Goal: Information Seeking & Learning: Get advice/opinions

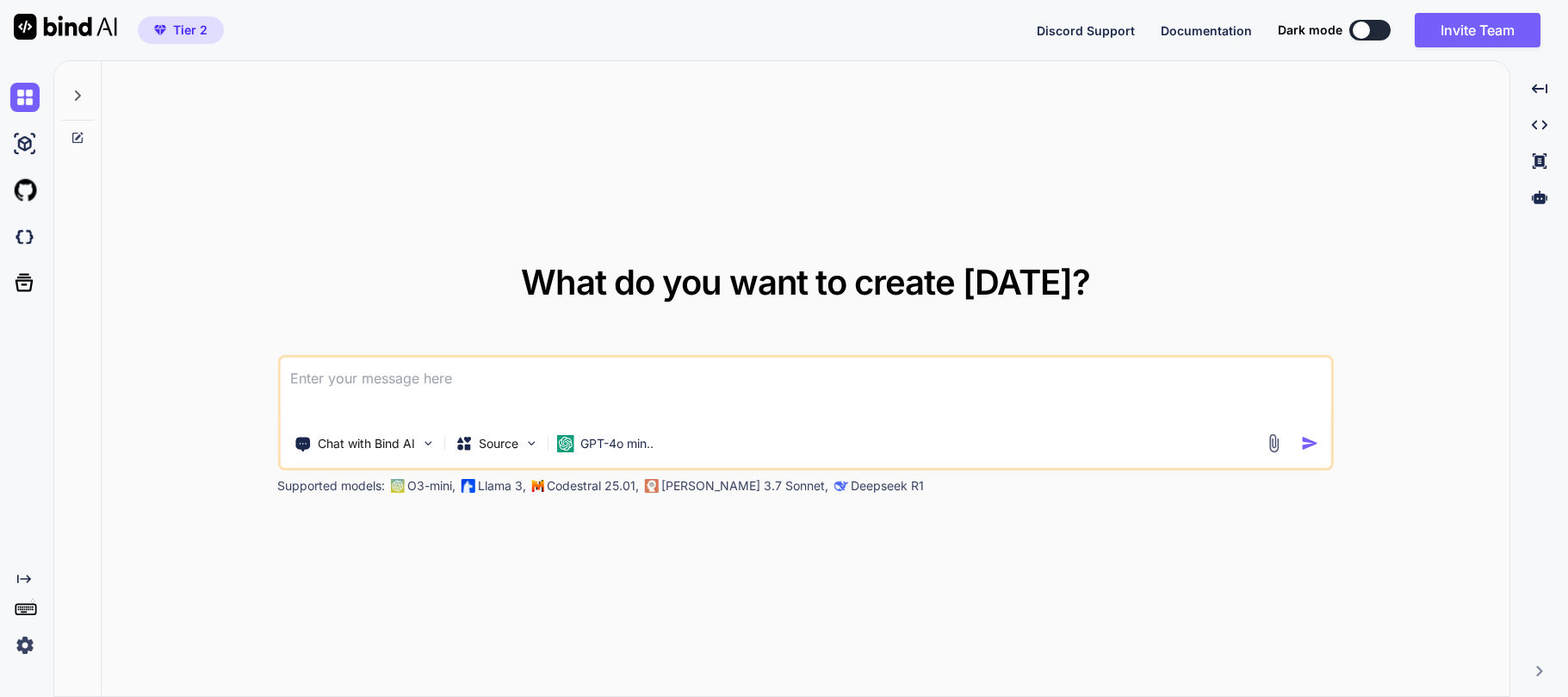
type textarea "x"
click at [326, 377] on textarea at bounding box center [805, 389] width 1050 height 63
type textarea "H"
type textarea "x"
type textarea "Ho"
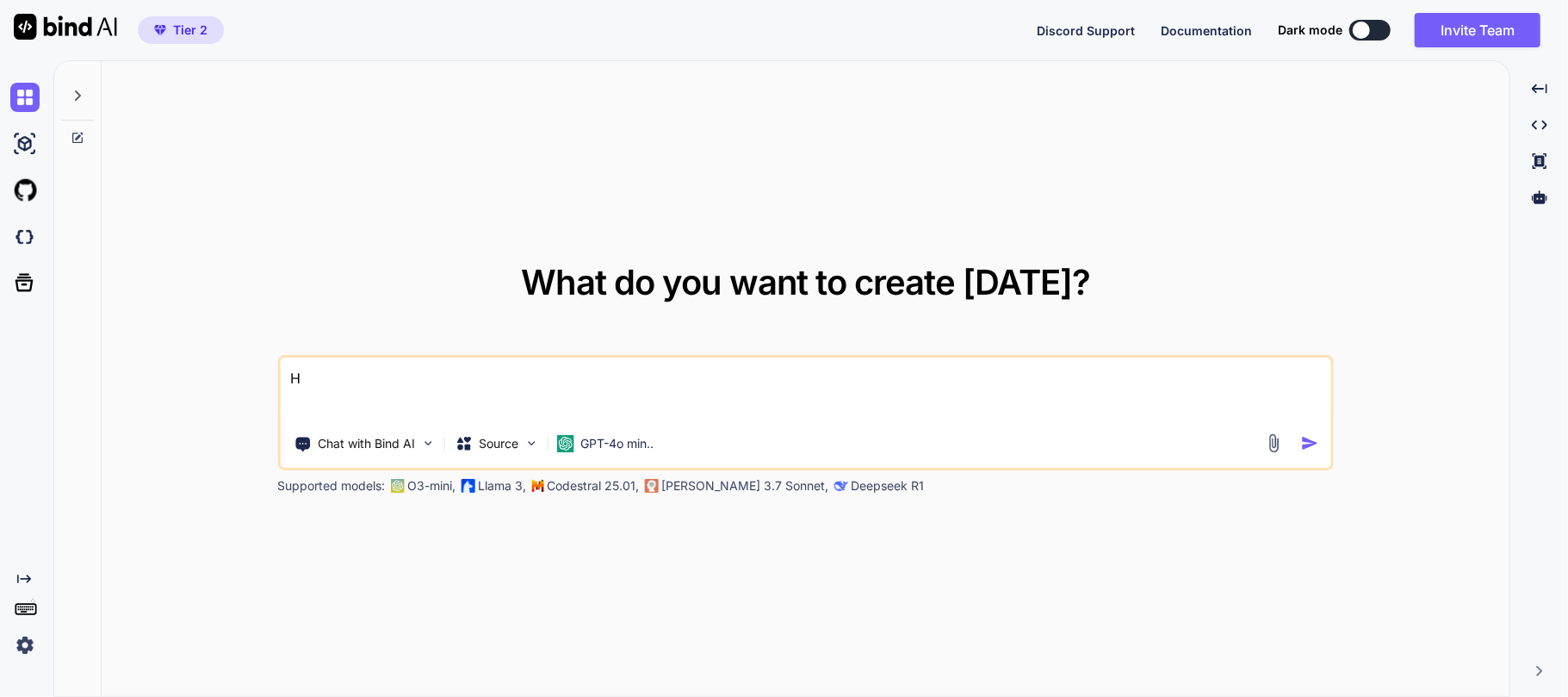
type textarea "x"
type textarea "How"
type textarea "x"
type textarea "How"
type textarea "x"
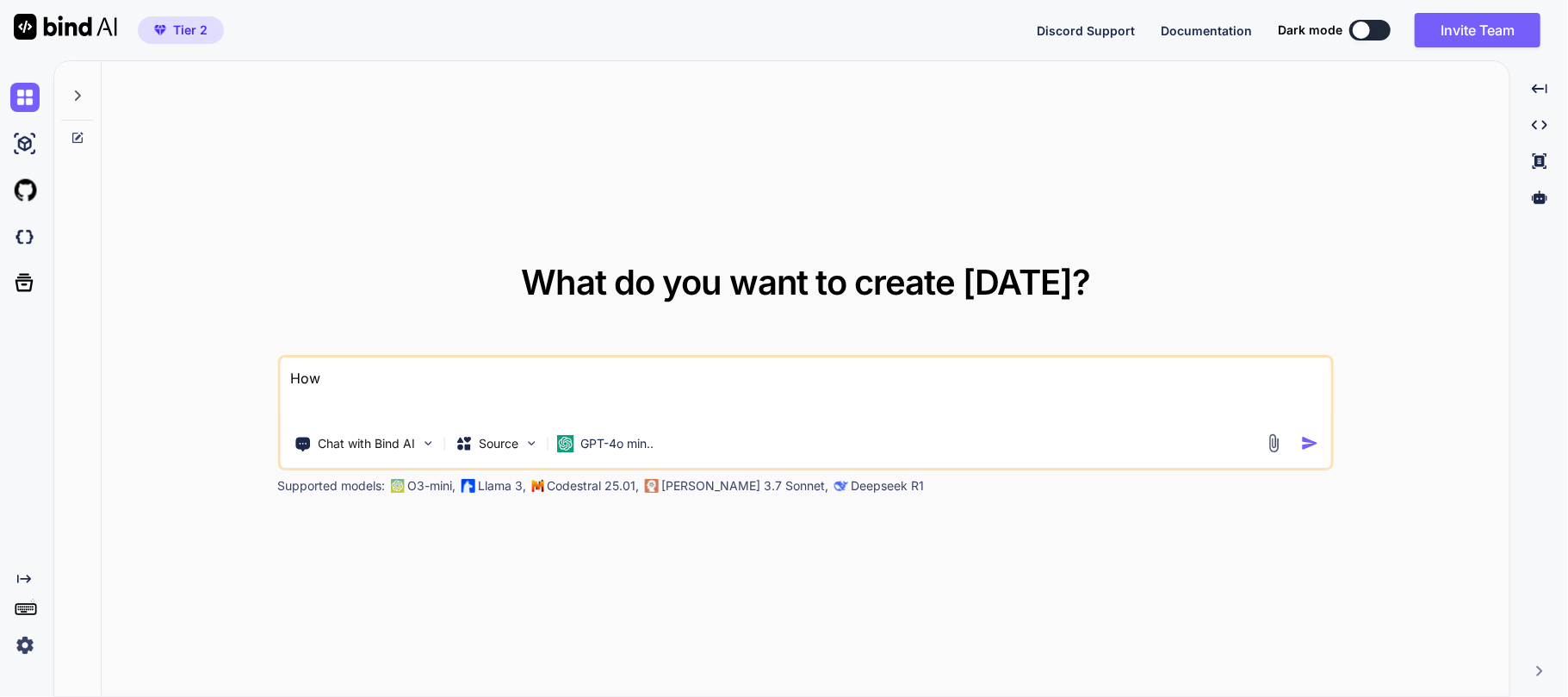
type textarea "How t"
type textarea "x"
type textarea "How to"
type textarea "x"
type textarea "How to"
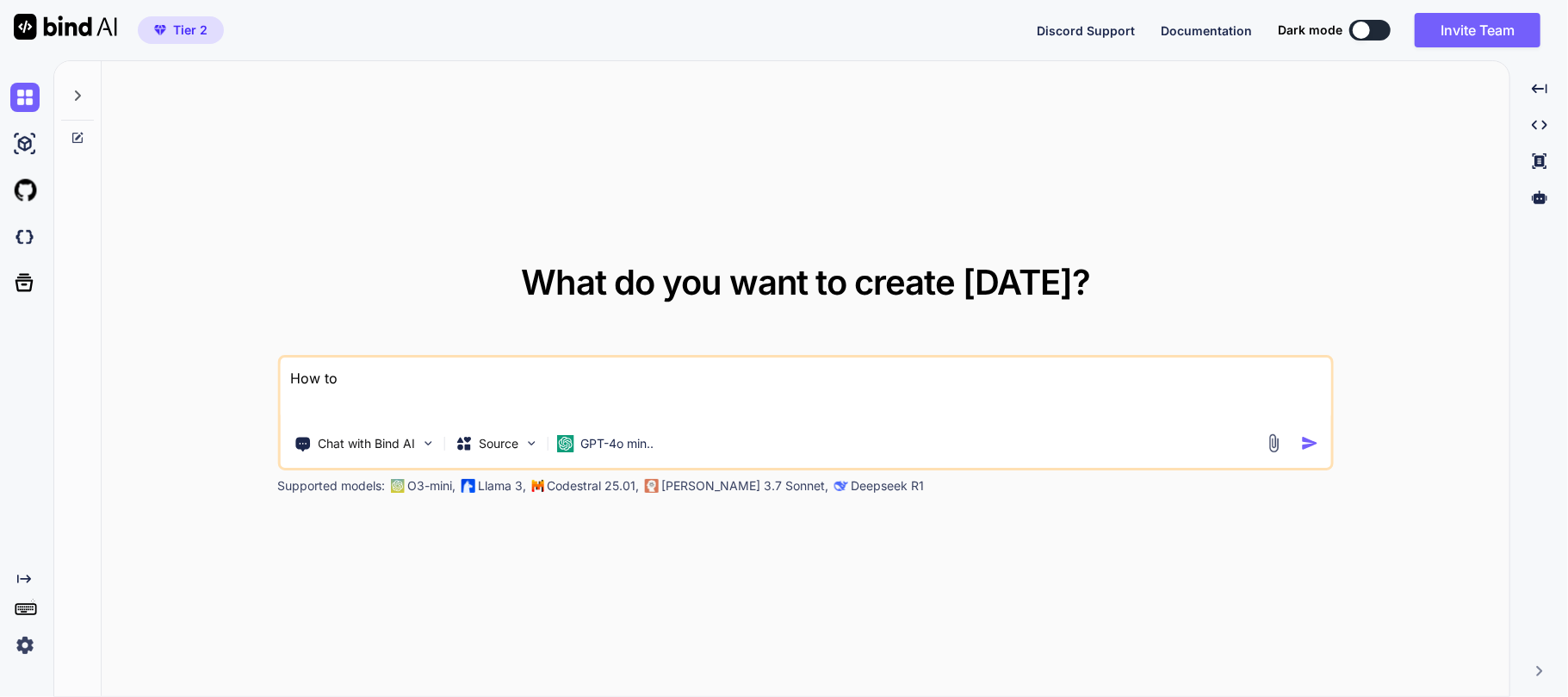
type textarea "x"
type textarea "How to b"
type textarea "x"
type textarea "How to bu"
type textarea "x"
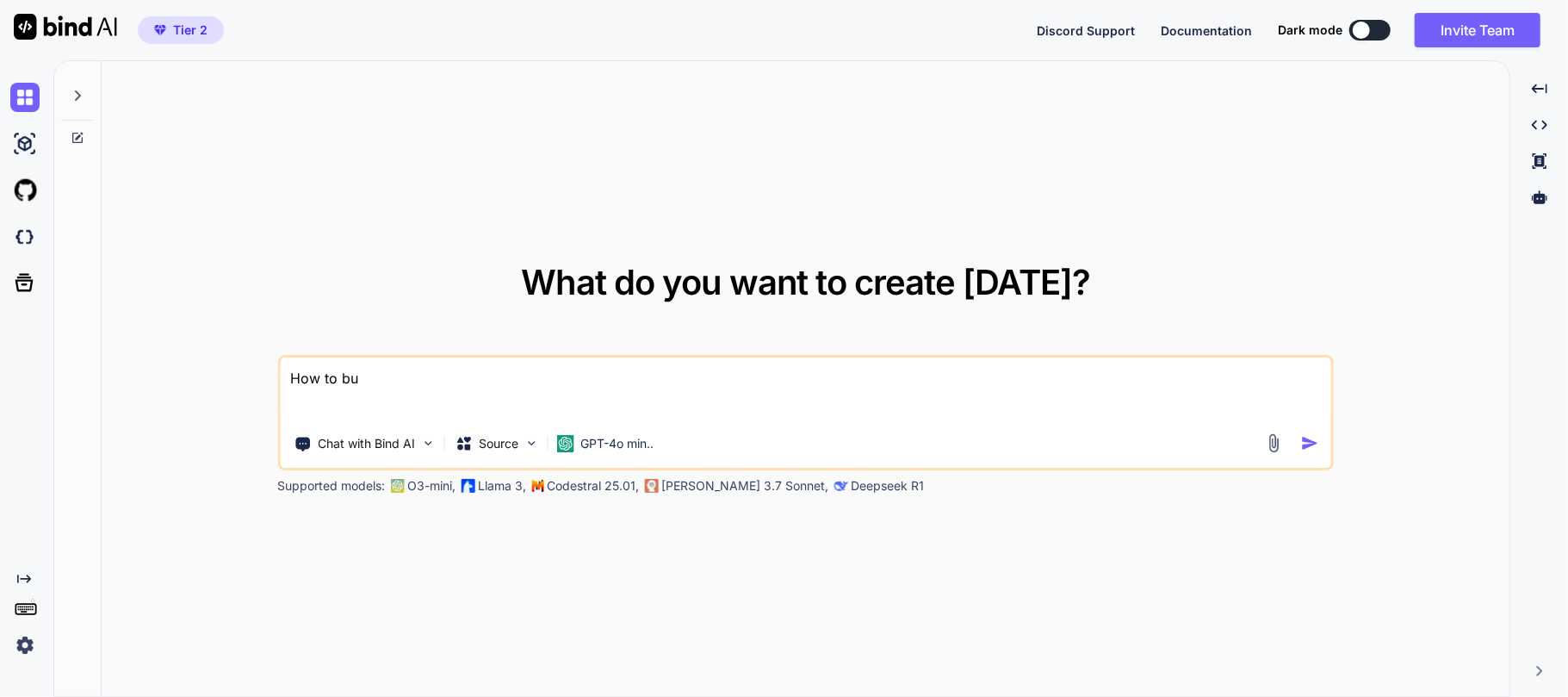
type textarea "How to bui"
type textarea "x"
type textarea "How to buil"
type textarea "x"
type textarea "How to build"
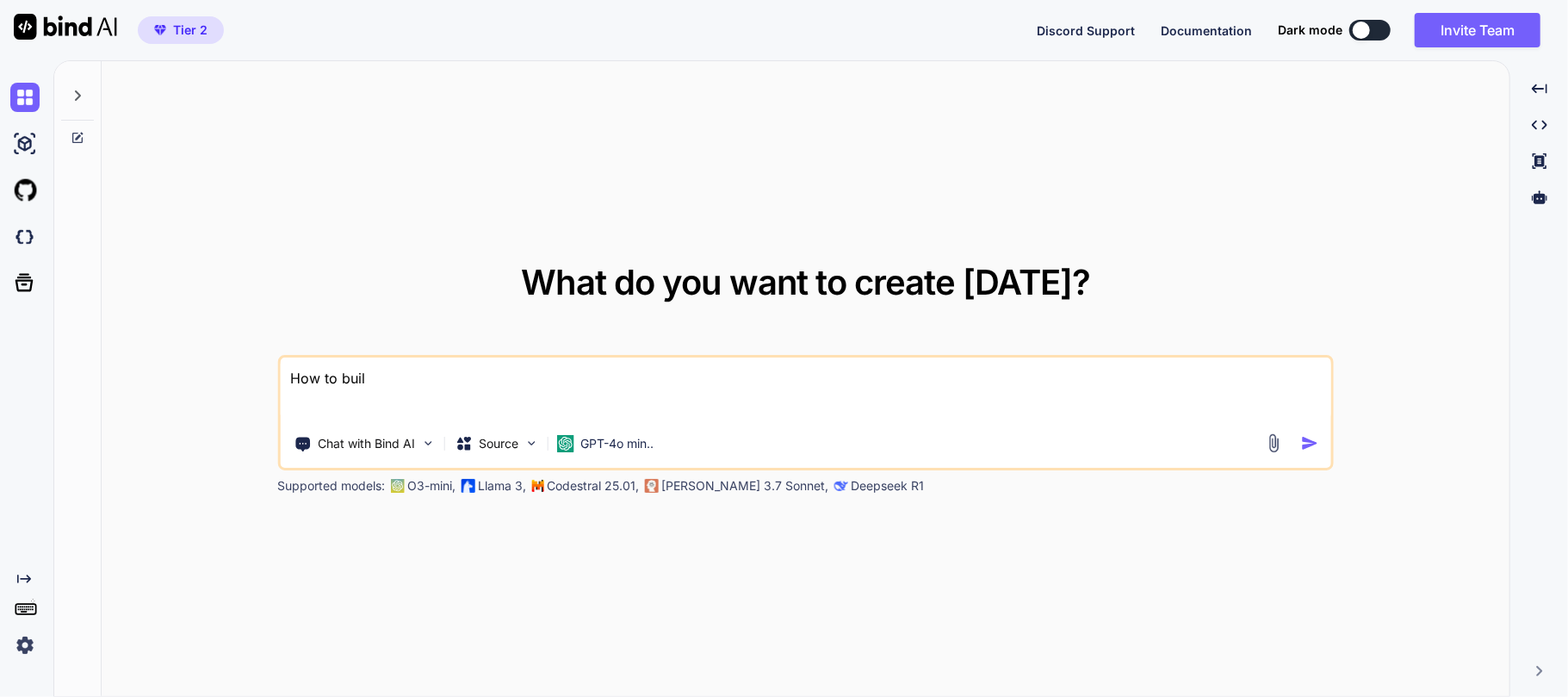
type textarea "x"
type textarea "How to build"
type textarea "x"
type textarea "How to build a"
type textarea "x"
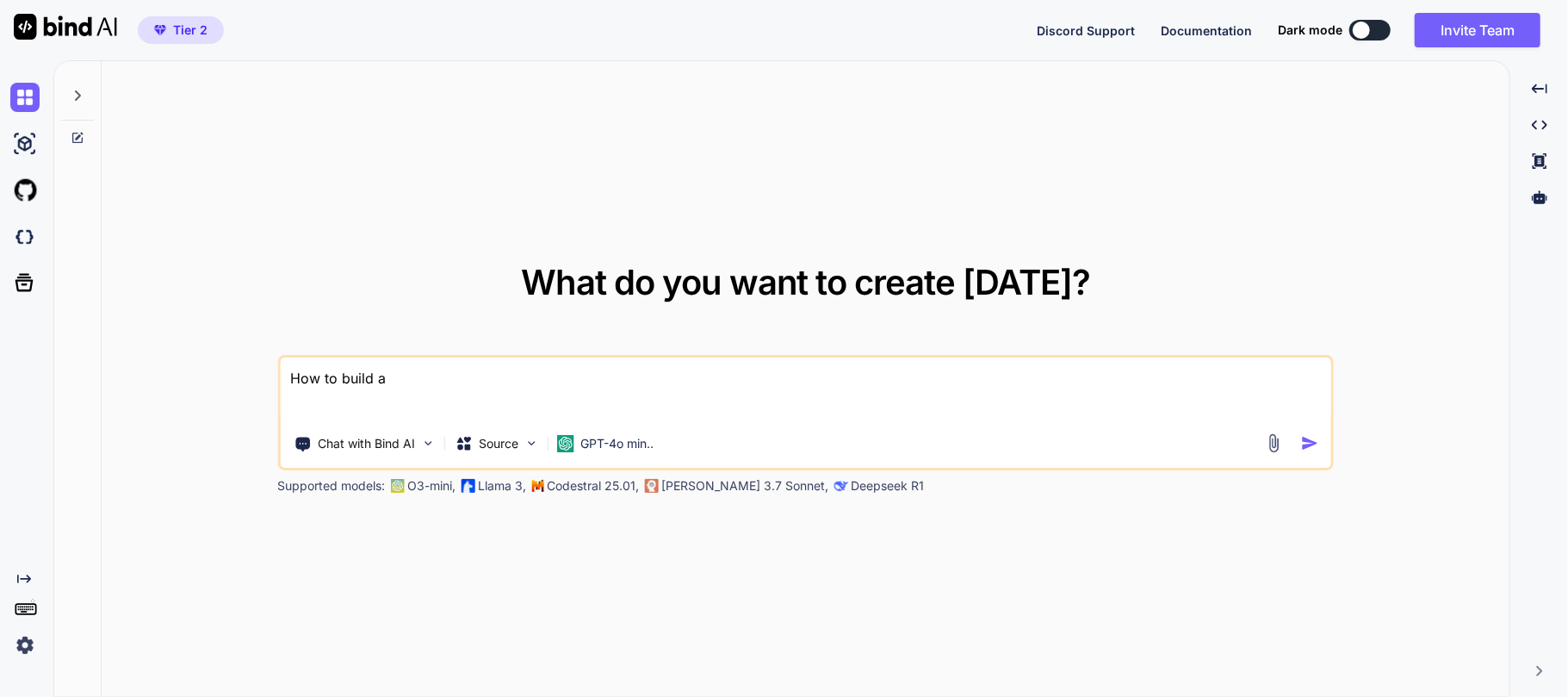
type textarea "How to build a"
type textarea "x"
type textarea "How to build a f"
type textarea "x"
type textarea "How to build a fo"
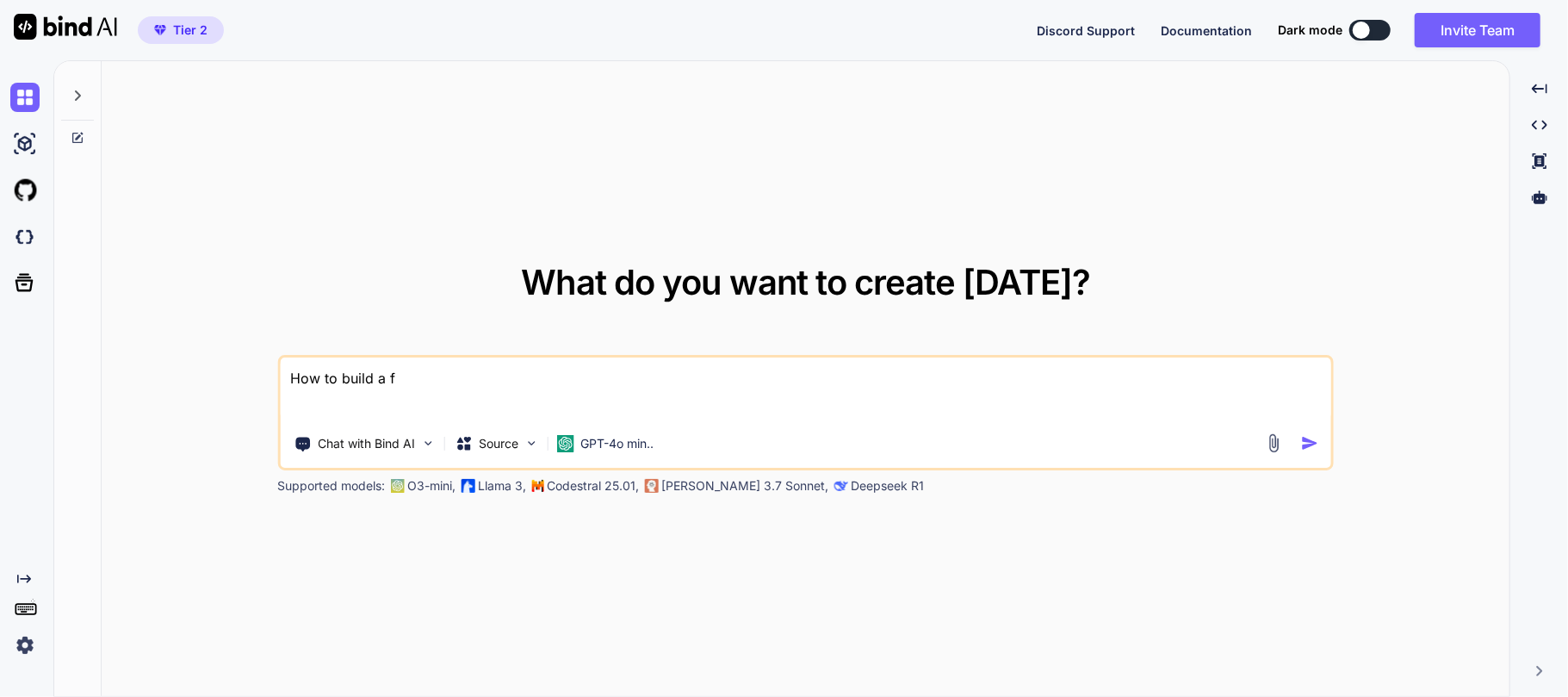
type textarea "x"
type textarea "How to build a for"
type textarea "x"
type textarea "How to build a fore"
type textarea "x"
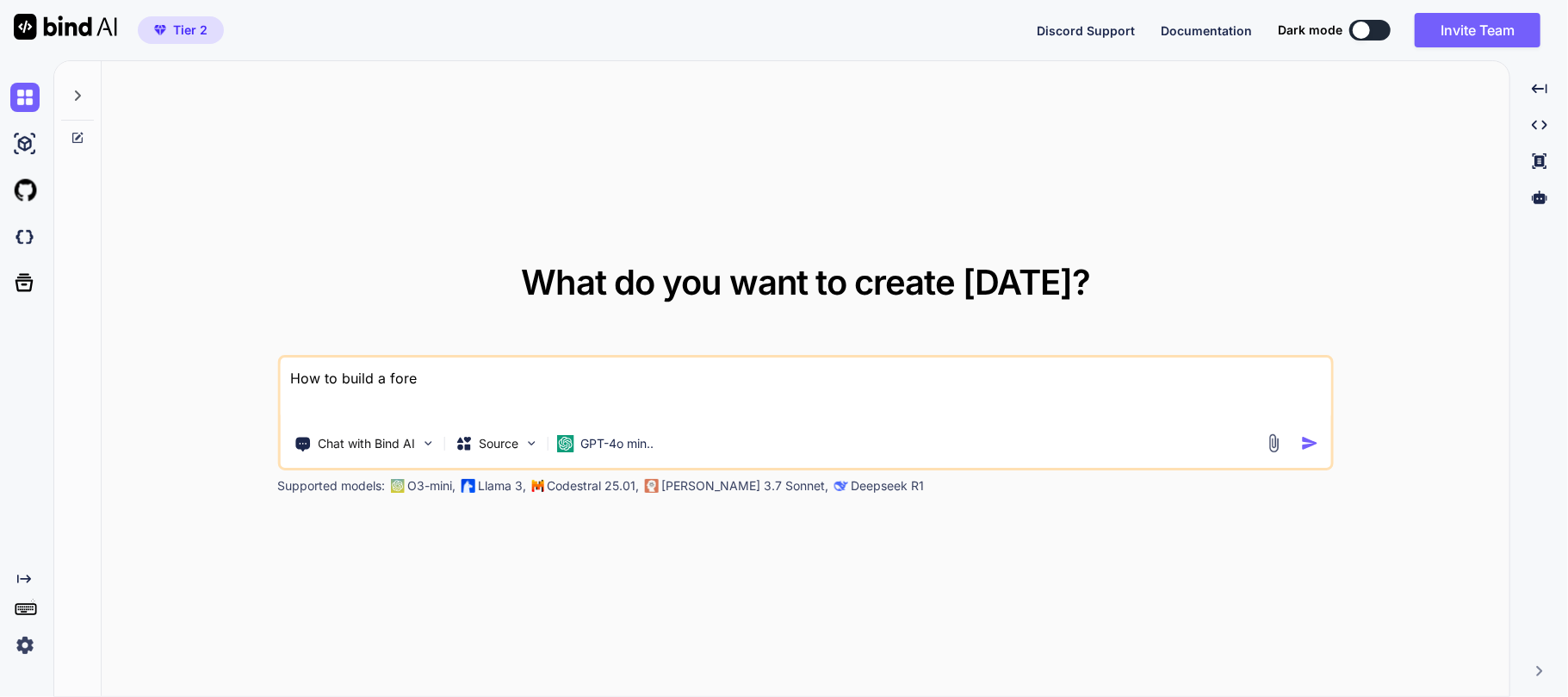
type textarea "How to build a forex"
type textarea "x"
type textarea "How to build a forex"
type textarea "x"
type textarea "How to build a forex a"
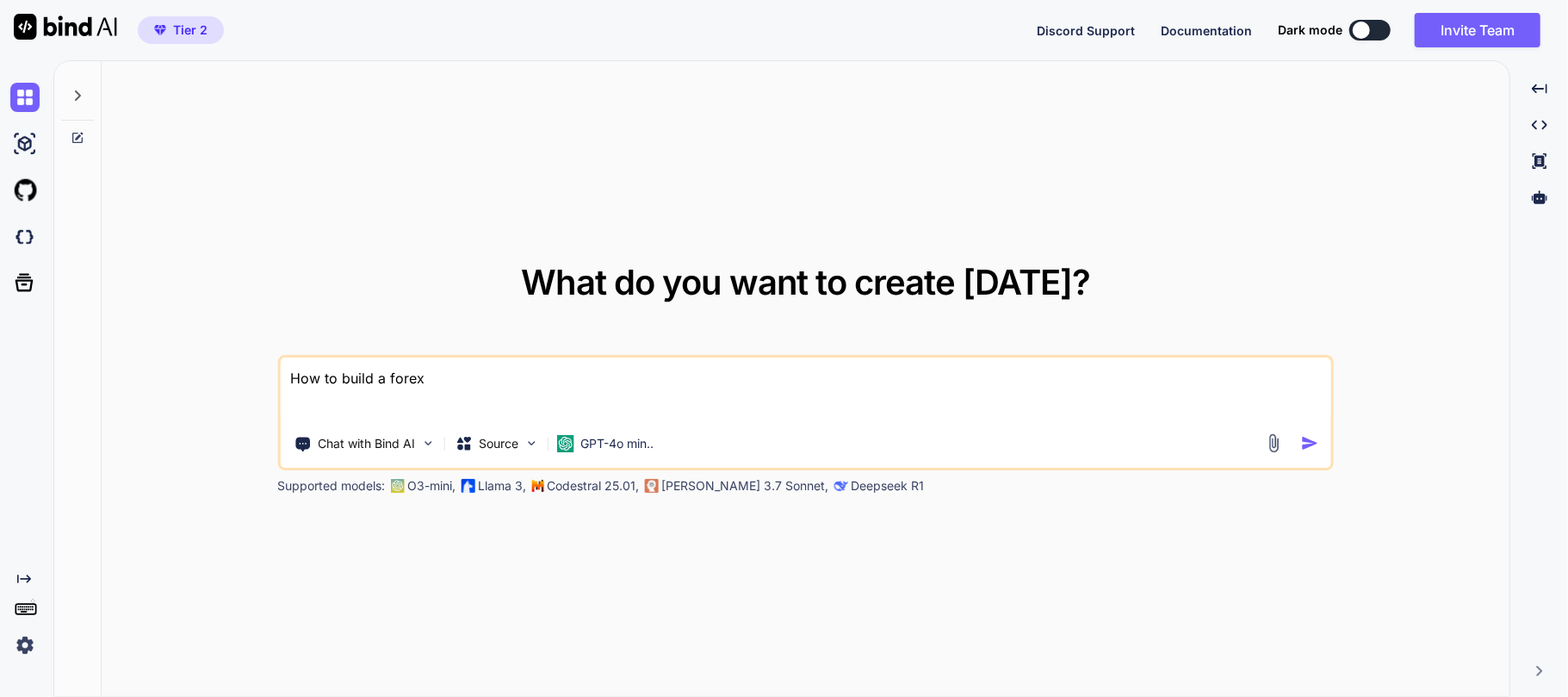
type textarea "x"
type textarea "How to build a forex au"
type textarea "x"
type textarea "How to build a forex aut"
type textarea "x"
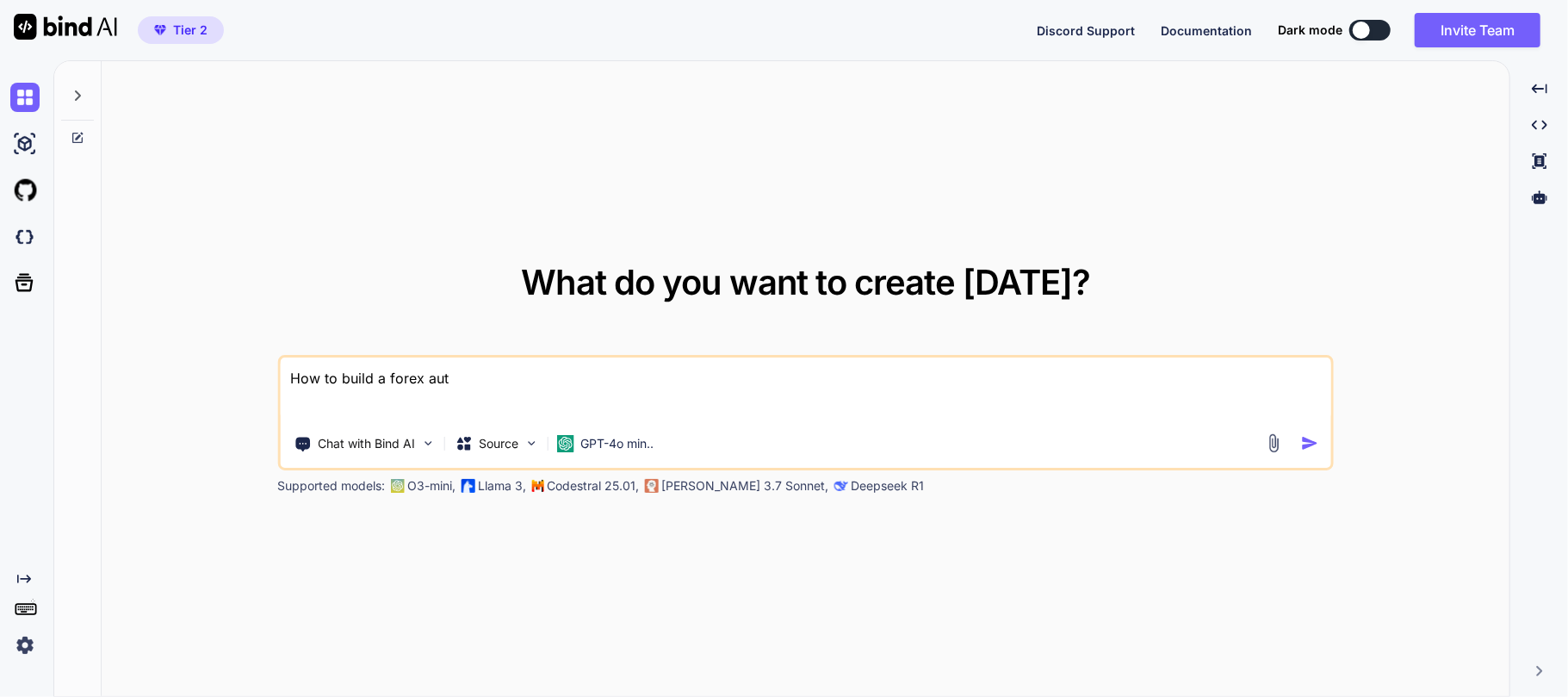
type textarea "How to build a forex auto"
type textarea "x"
type textarea "How to build a forex auto"
type textarea "x"
type textarea "How to build a forex auto t"
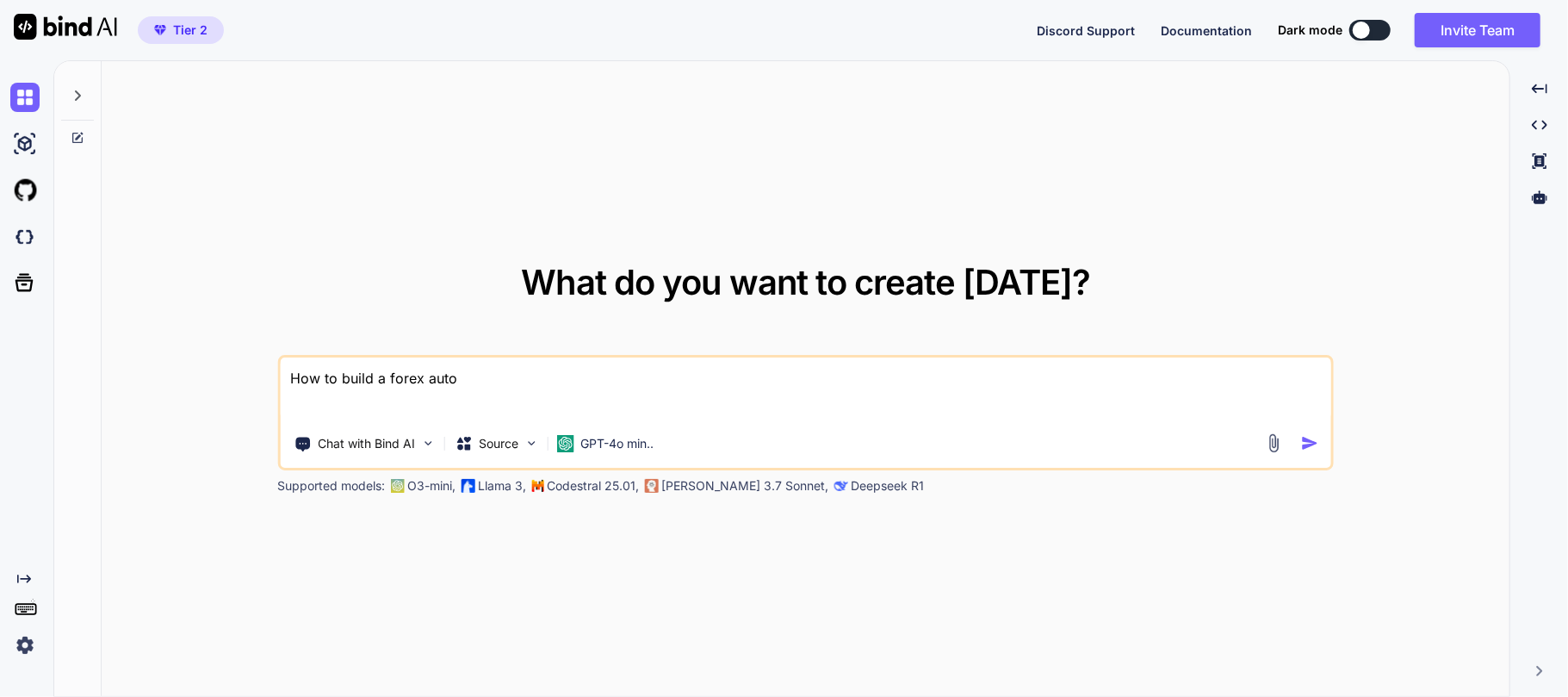
type textarea "x"
type textarea "How to build a forex auto tr"
type textarea "x"
type textarea "How to build a forex auto tra"
type textarea "x"
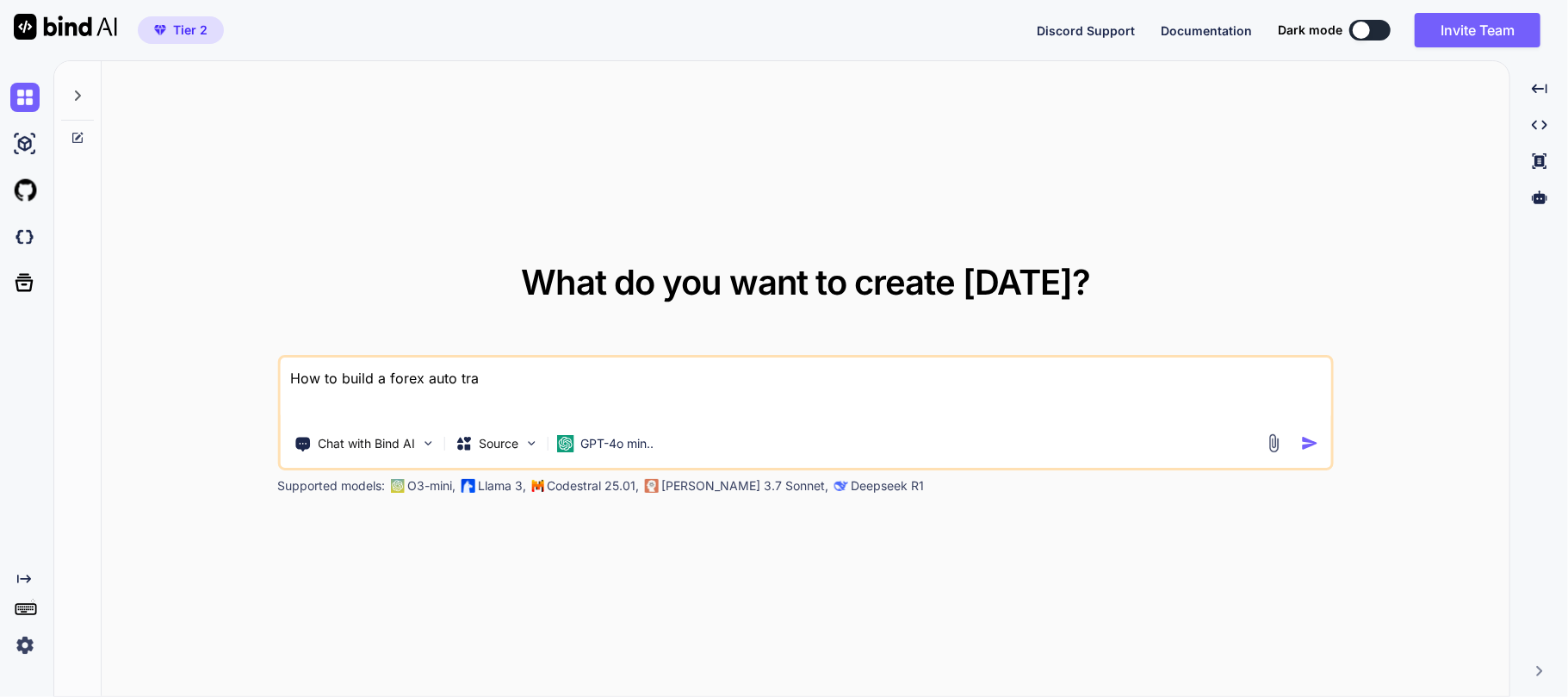
type textarea "How to build a forex auto trad"
type textarea "x"
type textarea "How to build a forex auto tradi"
type textarea "x"
type textarea "How to build a forex auto tradin"
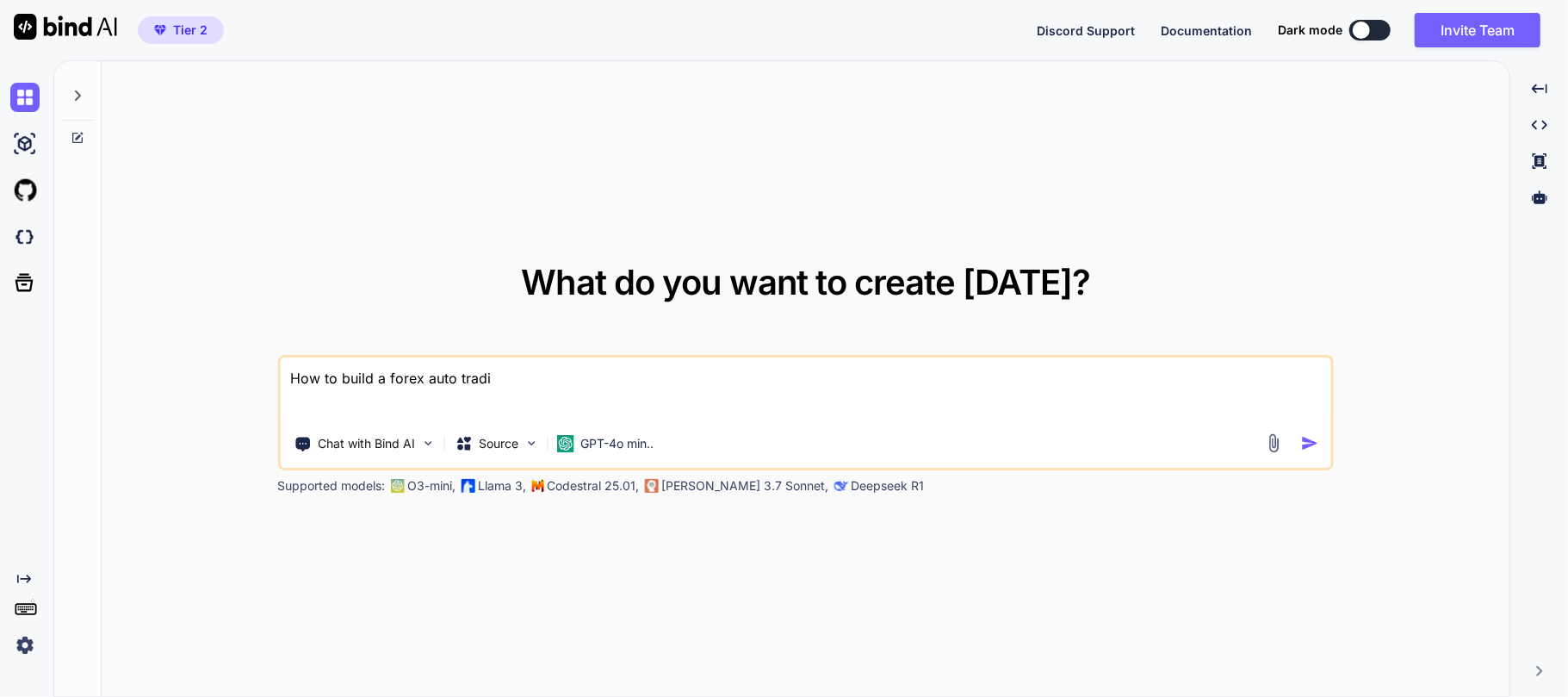
type textarea "x"
type textarea "How to build a forex auto trading"
type textarea "x"
type textarea "How to build a forex auto trading"
type textarea "x"
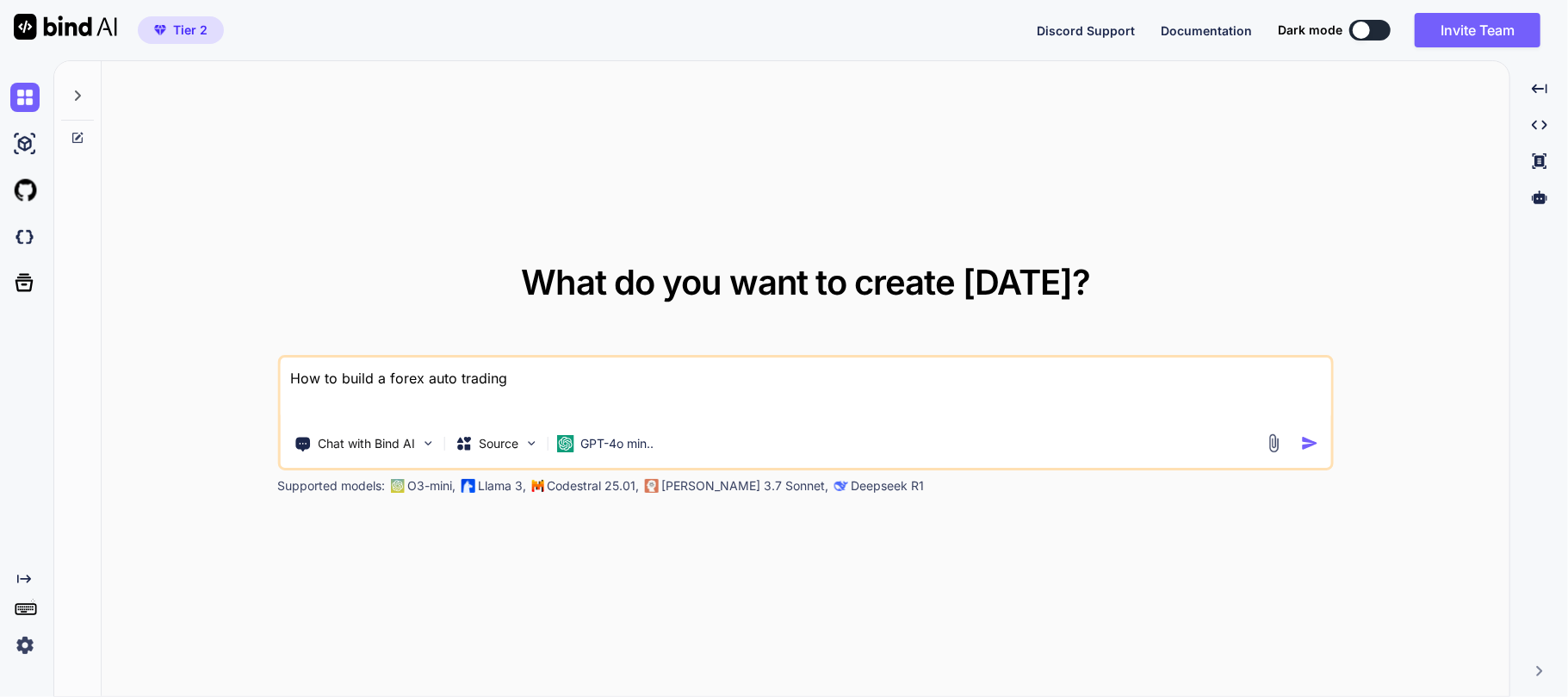
type textarea "How to build a forex auto trading b"
type textarea "x"
type textarea "How to build a forex auto trading bo"
type textarea "x"
type textarea "How to build a forex auto trading bot"
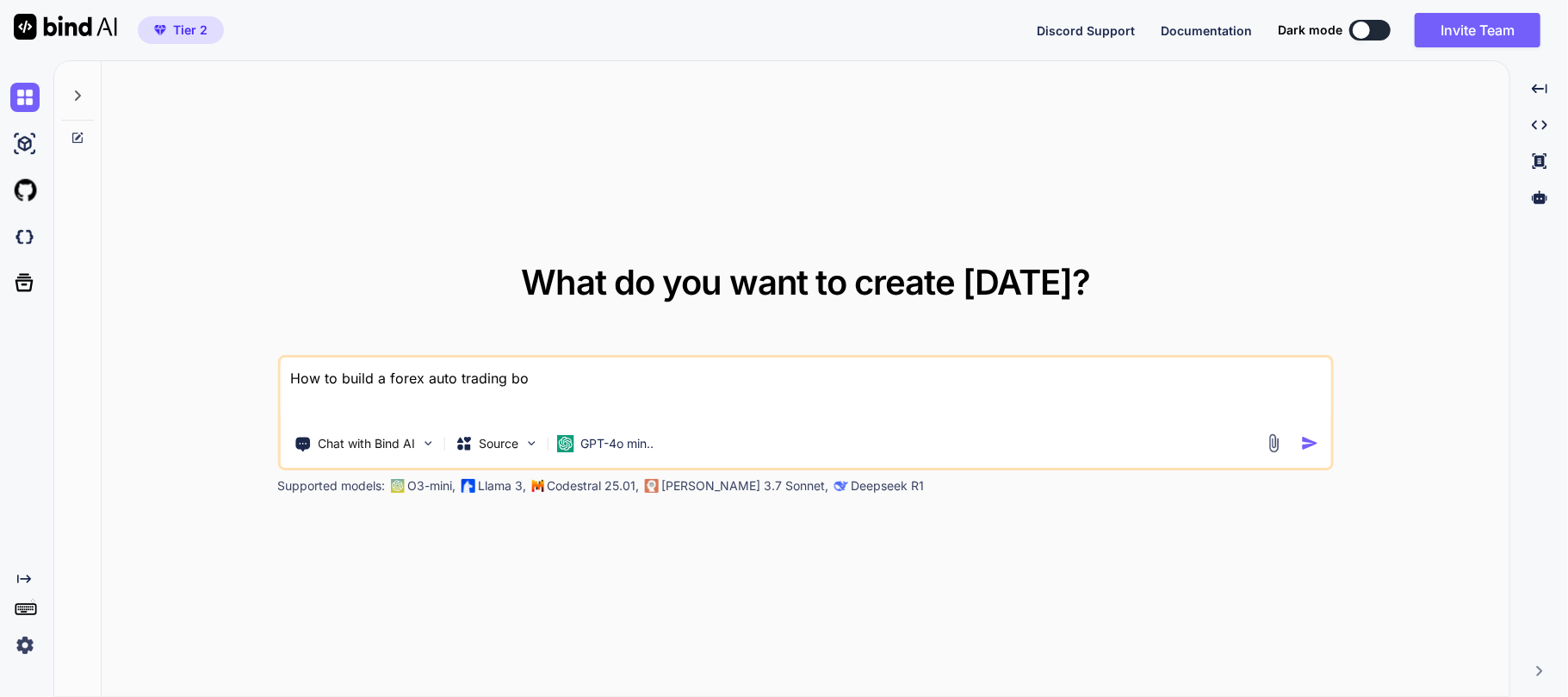
type textarea "x"
type textarea "How to build a forex auto trading bot"
type textarea "x"
type textarea "How to build a forex auto trading bot i"
type textarea "x"
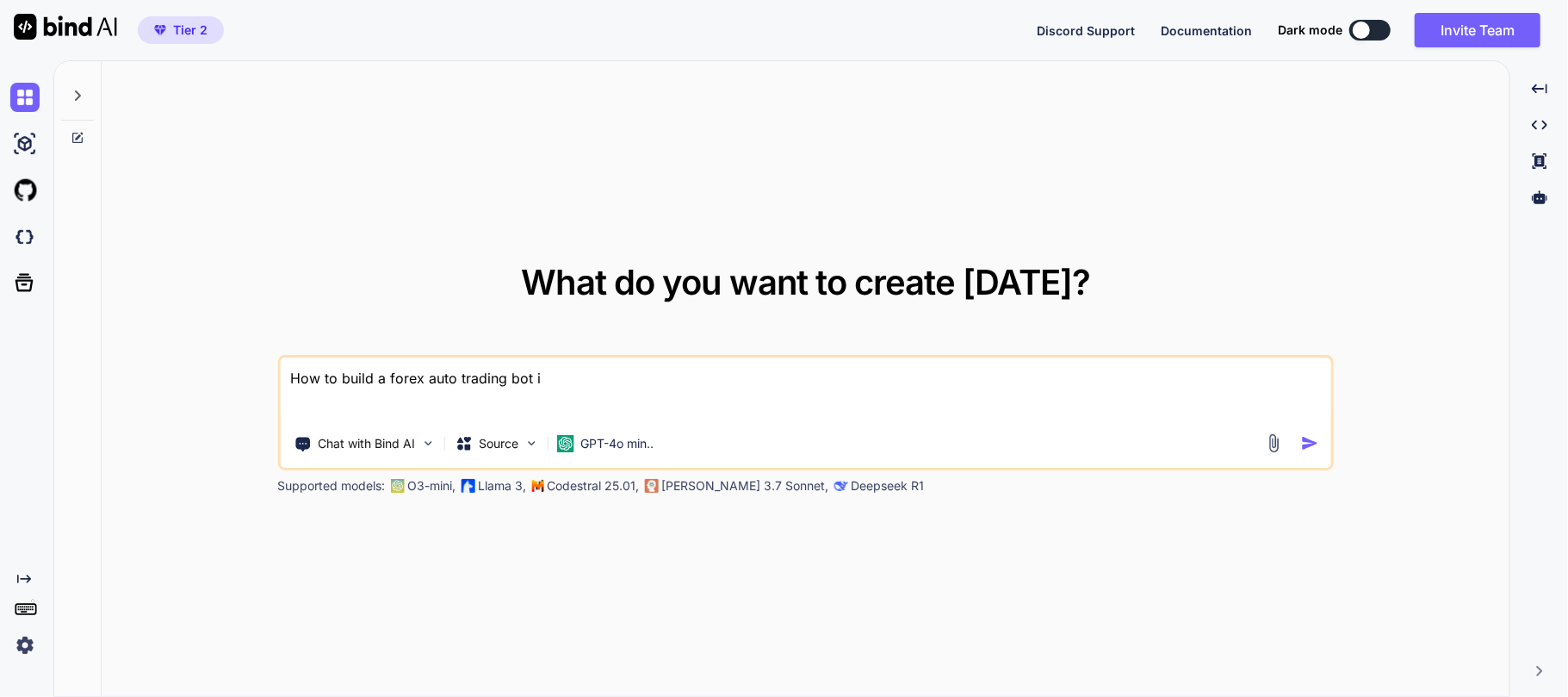
type textarea "How to build a forex auto trading bot in"
type textarea "x"
type textarea "How to build a forex auto trading bot in"
type textarea "x"
type textarea "How to build a forex auto trading bot in p"
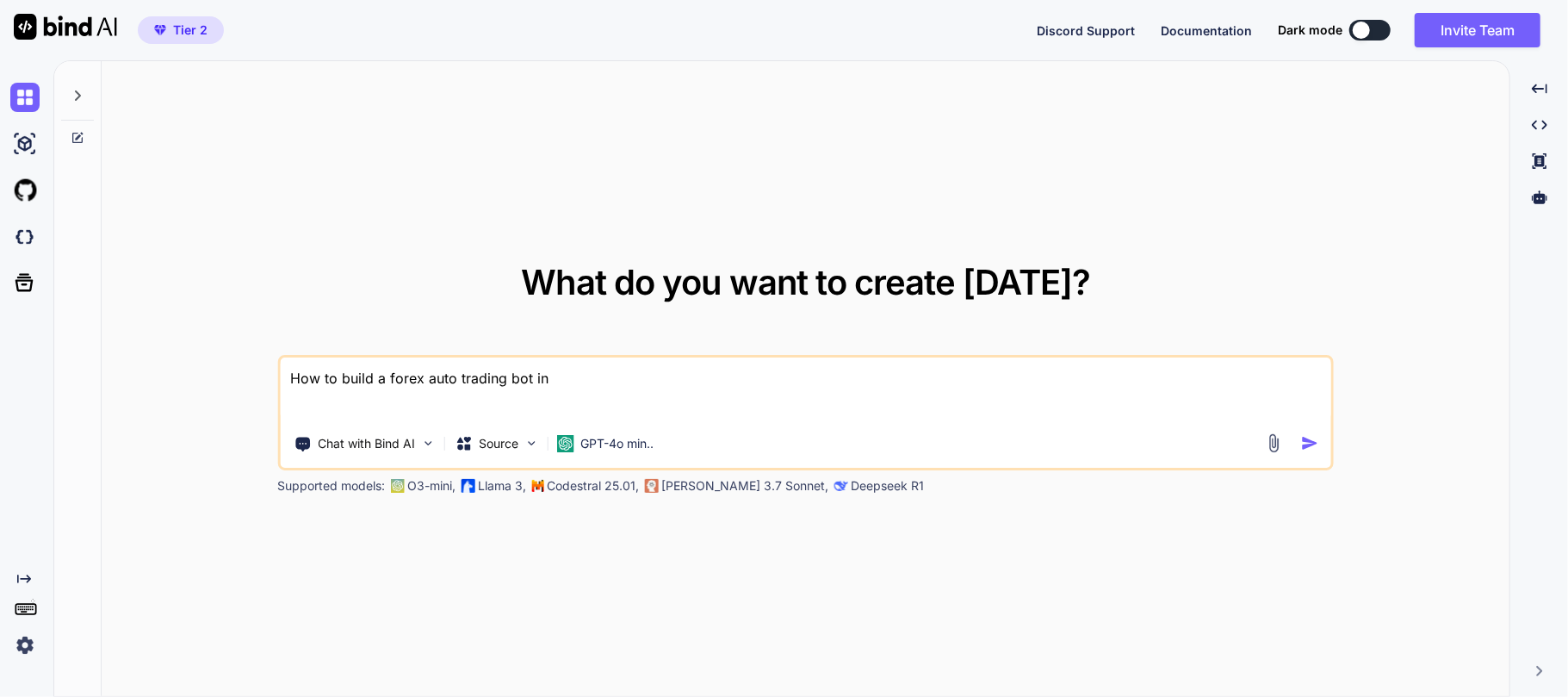
type textarea "x"
type textarea "How to build a forex auto trading bot in py"
type textarea "x"
type textarea "How to build a forex auto trading bot in pyt"
type textarea "x"
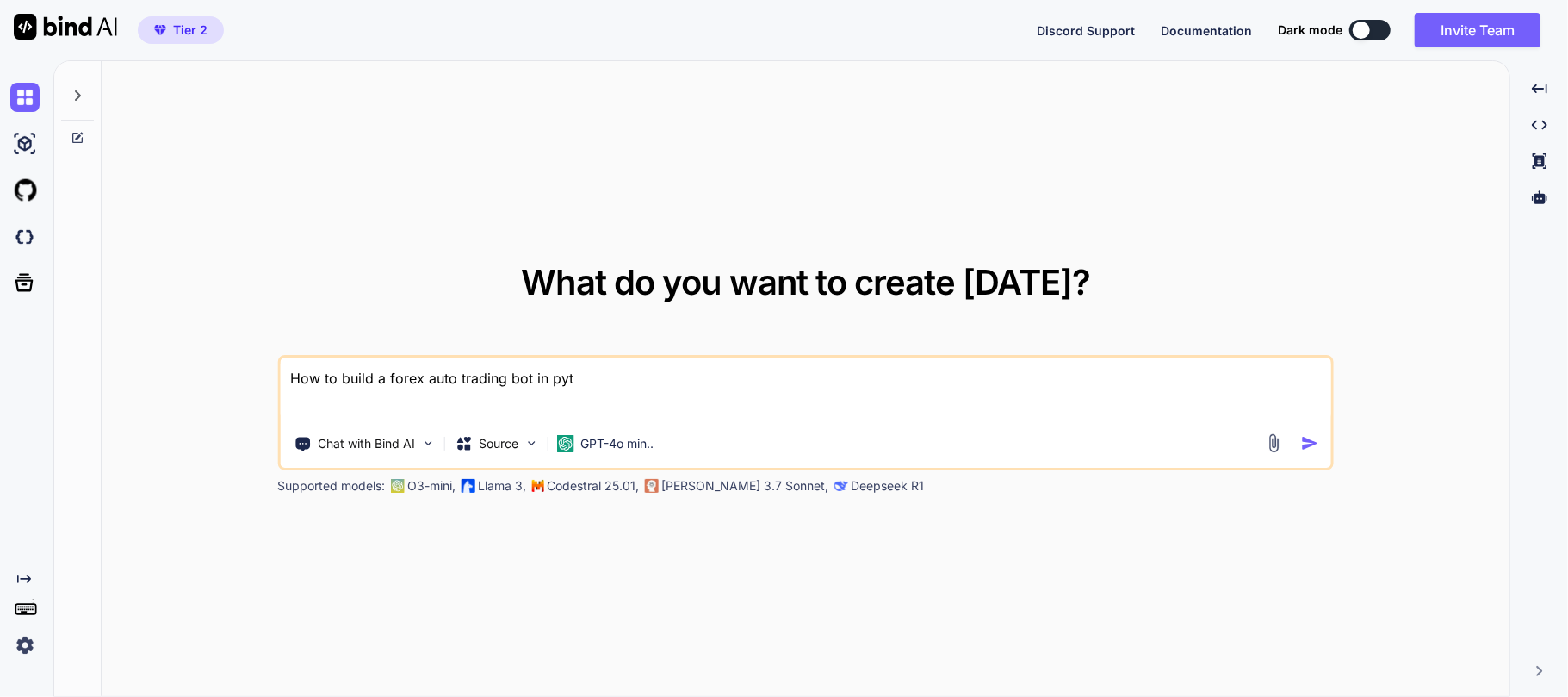
type textarea "How to build a forex auto trading bot in pyth"
type textarea "x"
type textarea "How to build a forex auto trading bot in pytho"
type textarea "x"
type textarea "How to build a forex auto trading bot in python"
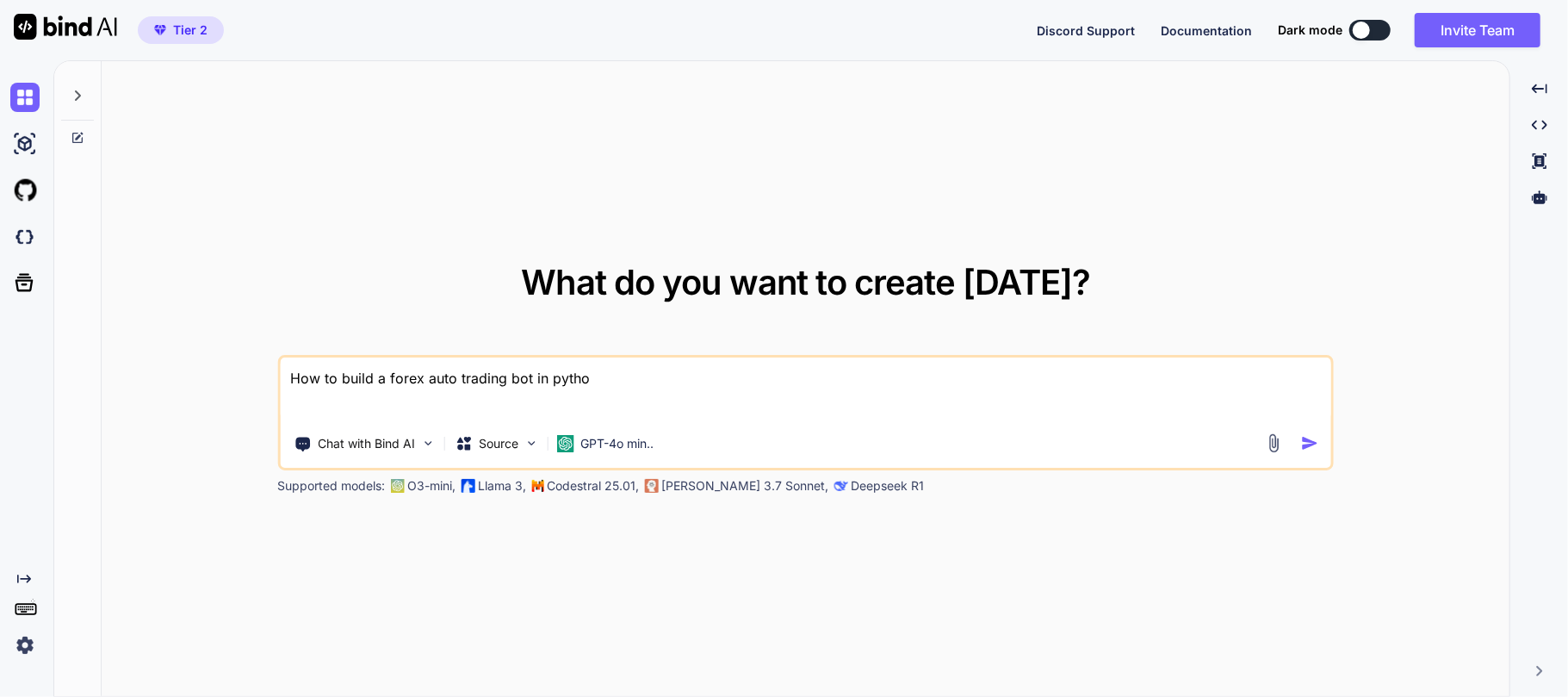
type textarea "x"
type textarea "How to build a forex auto trading bot in python?"
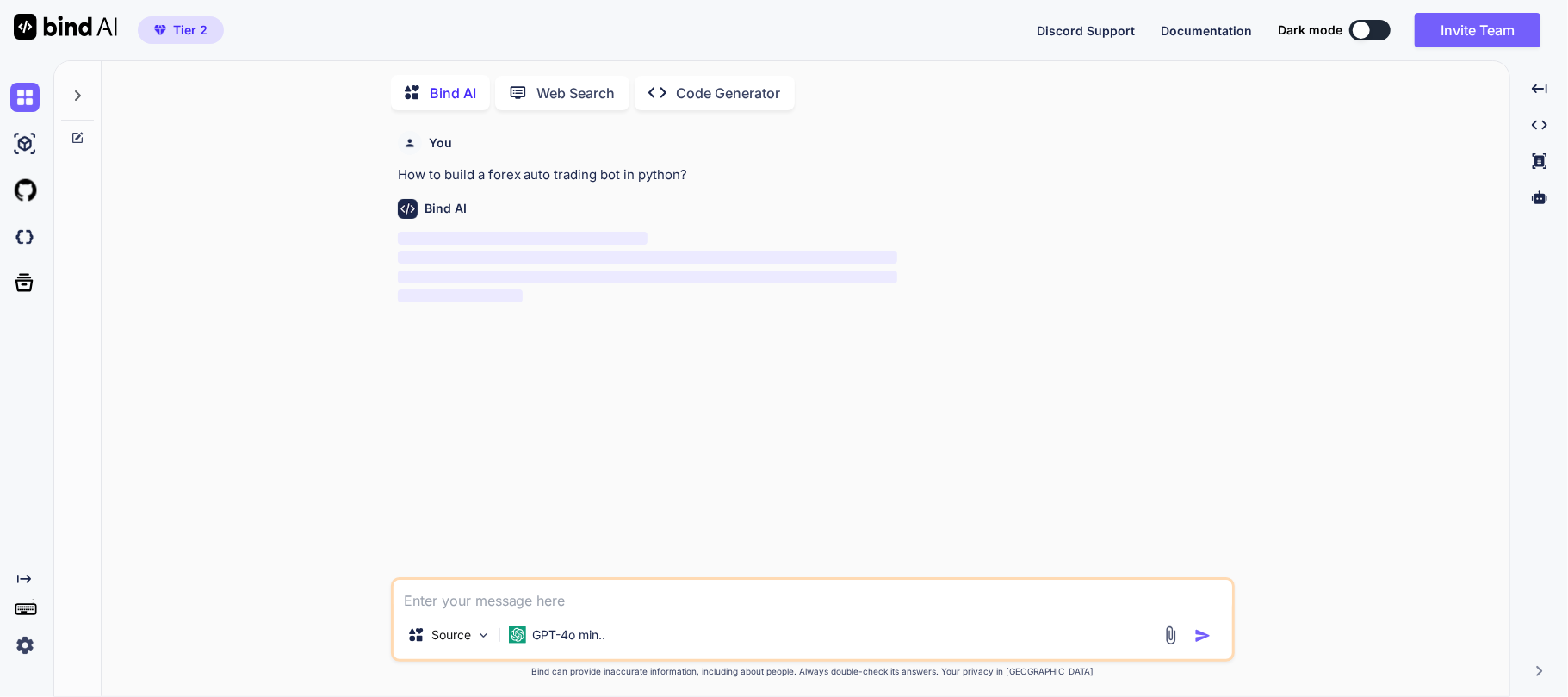
scroll to position [5, 0]
click at [570, 174] on p "How to build a forex auto trading bot in python?" at bounding box center [814, 173] width 833 height 20
copy p "How to build a forex auto trading bot in python?"
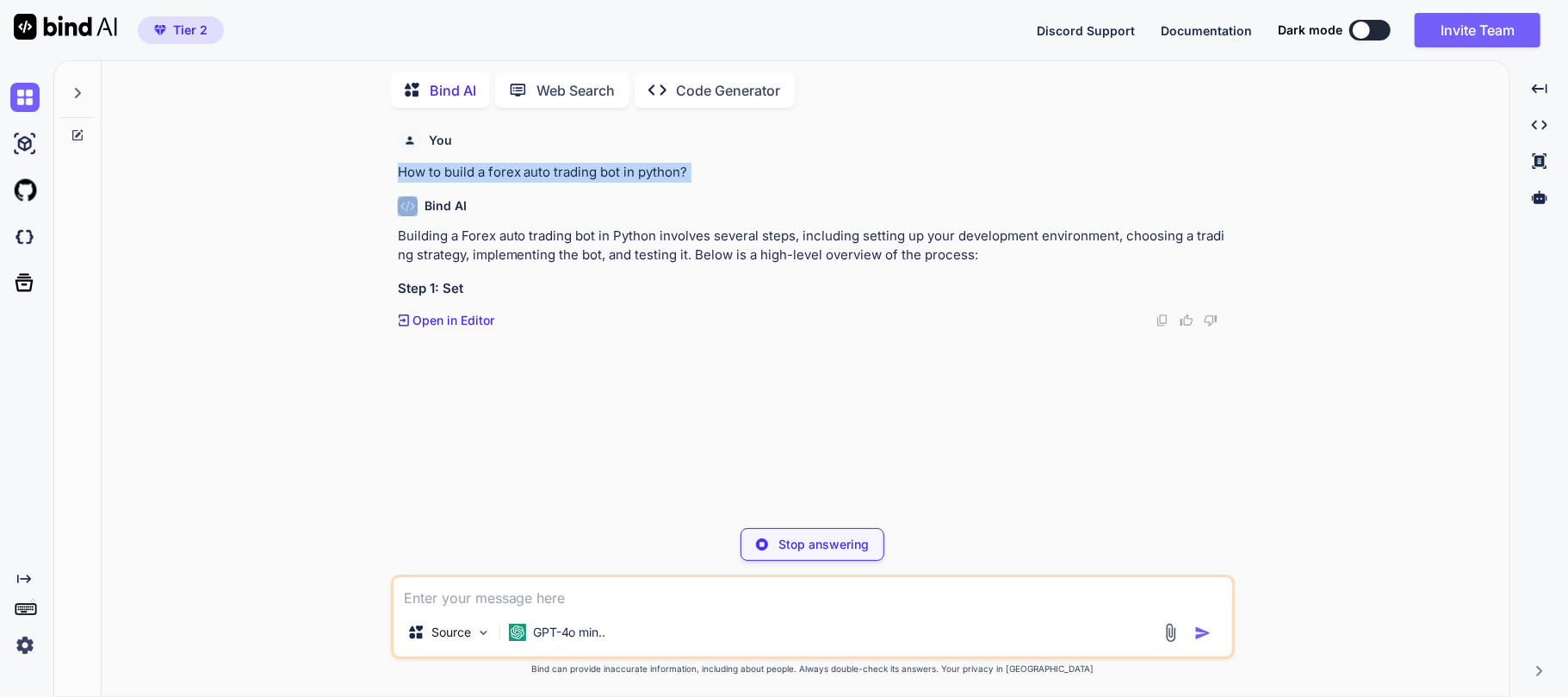
type textarea "x"
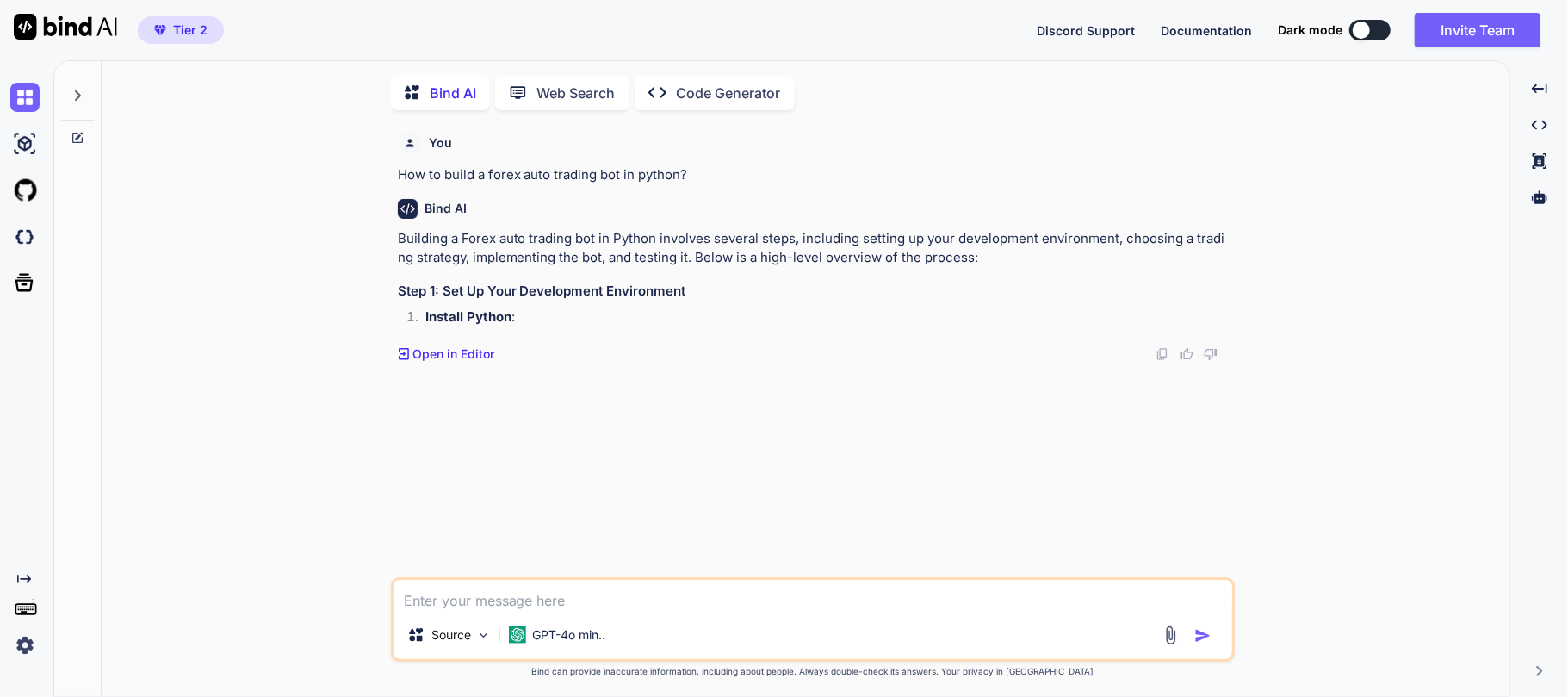
scroll to position [5, 0]
type textarea "x"
click at [582, 589] on textarea at bounding box center [812, 592] width 839 height 31
type textarea "How to build a forex auto trading bot in python?"
type textarea "x"
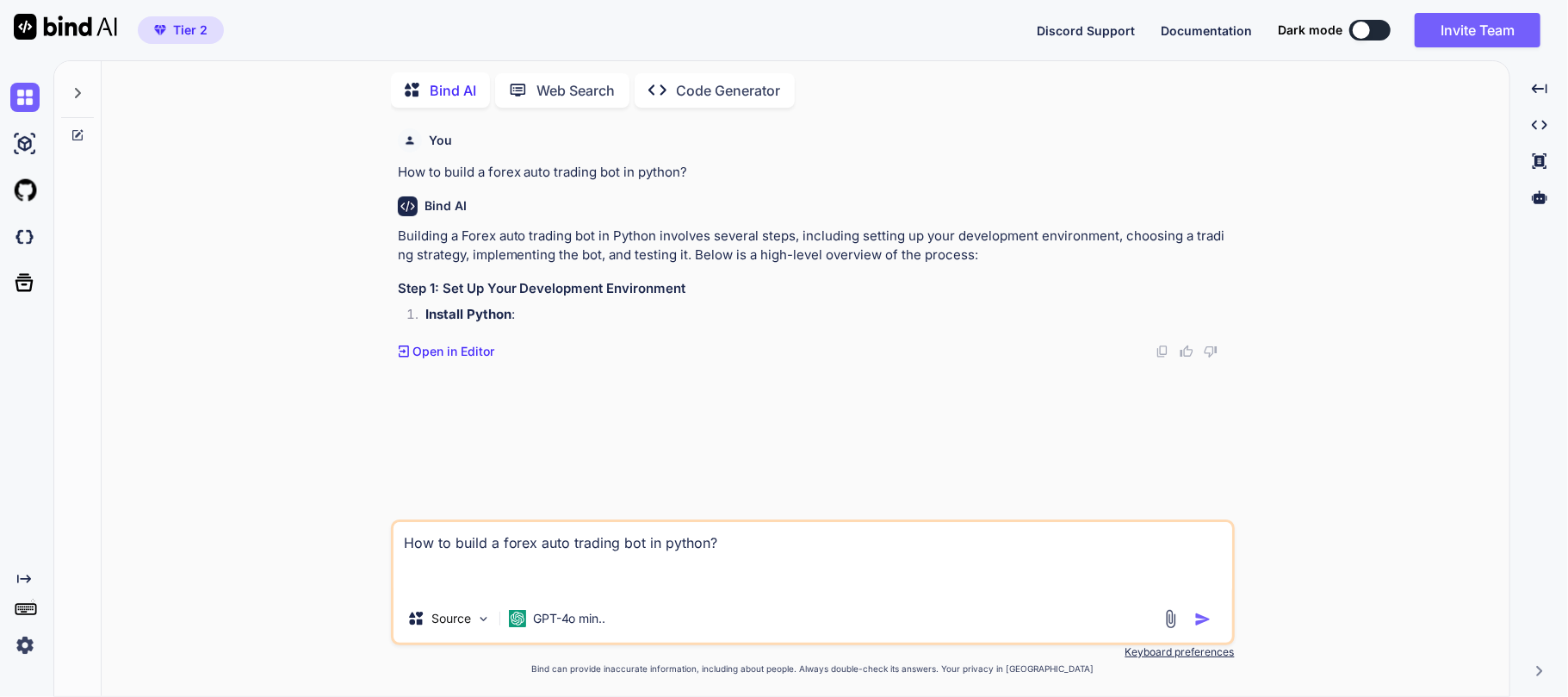
type textarea "How to build a forex auto trading bot in python?"
type textarea "x"
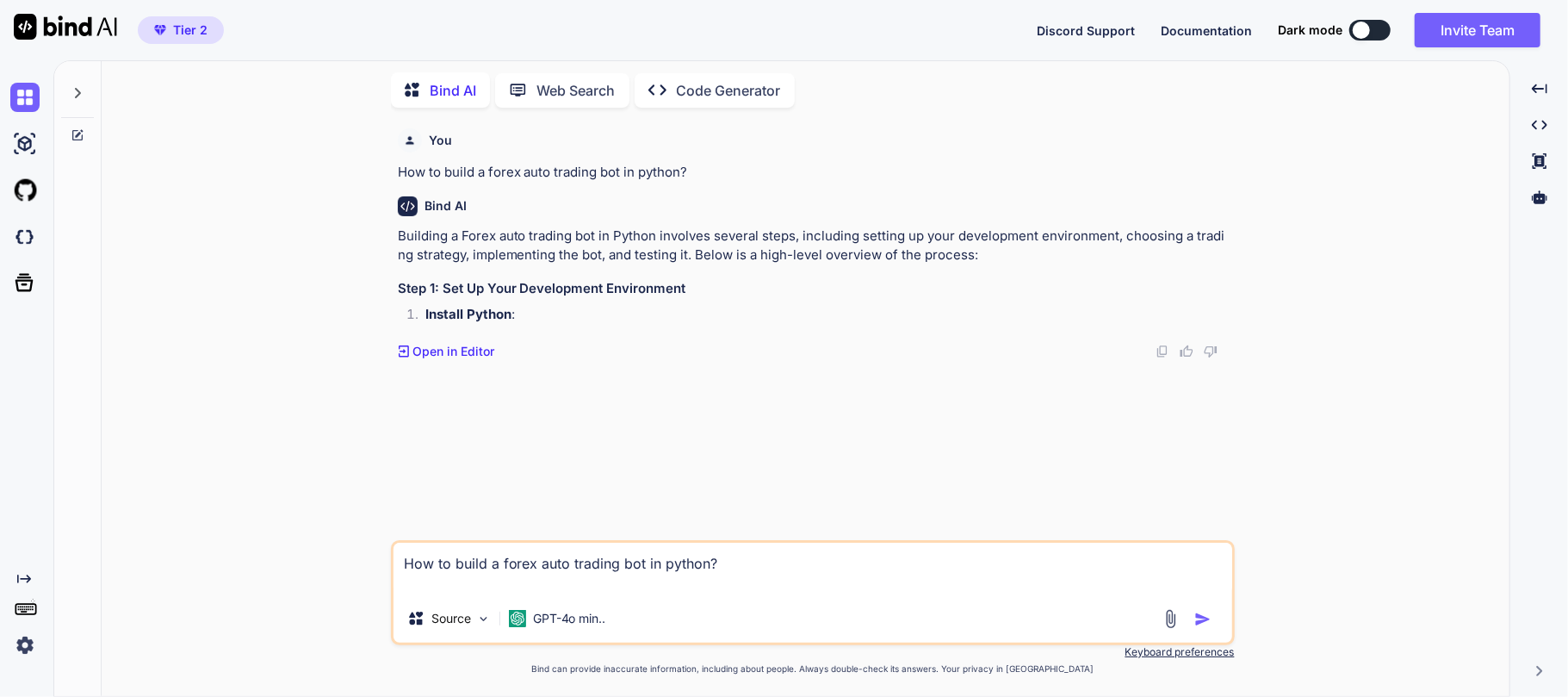
type textarea "How to build a forex auto trading bot in python? I"
type textarea "x"
type textarea "How to build a forex auto trading bot in python? I"
type textarea "x"
type textarea "How to build a forex auto trading bot in python? I n"
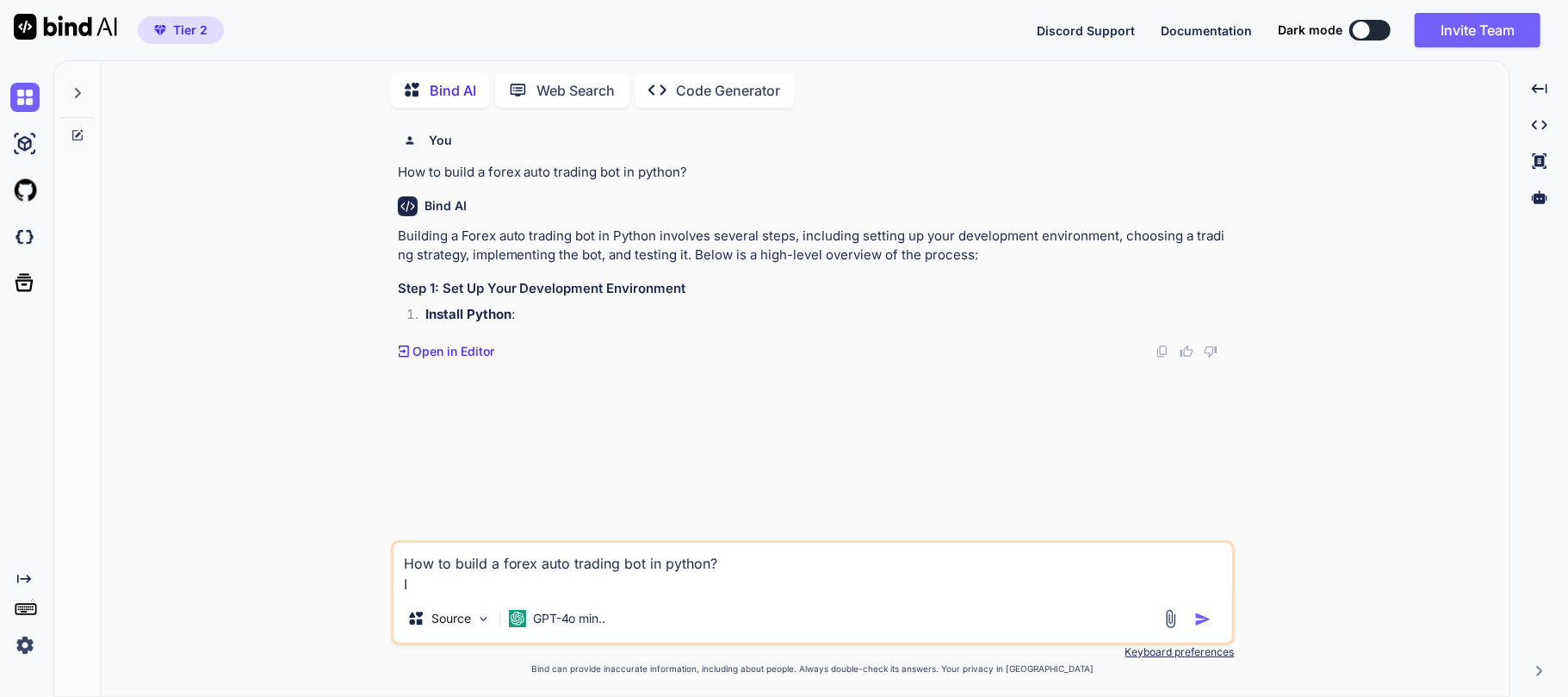
type textarea "x"
type textarea "How to build a forex auto trading bot in python? I ne"
type textarea "x"
type textarea "How to build a forex auto trading bot in python? I nee"
type textarea "x"
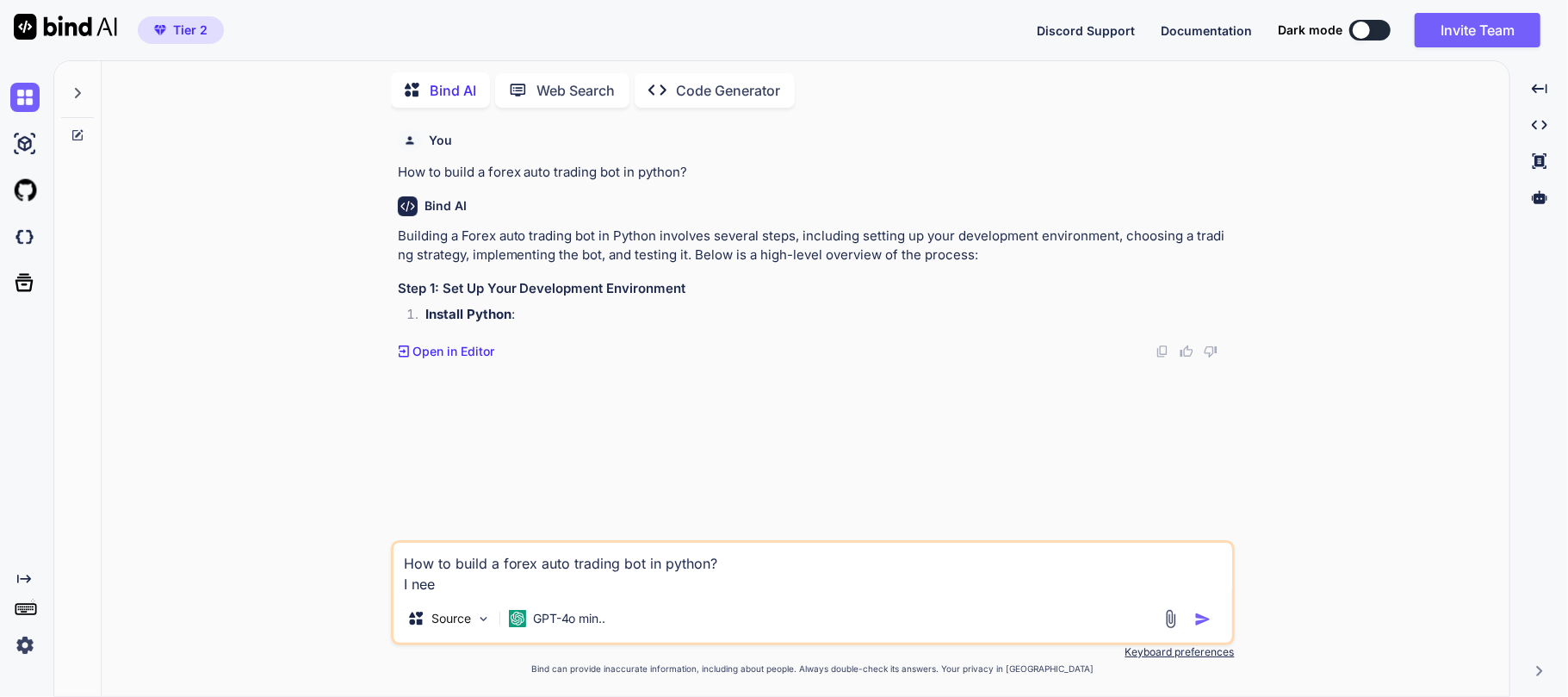
type textarea "How to build a forex auto trading bot in python? I need"
type textarea "x"
type textarea "How to build a forex auto trading bot in python? I need"
type textarea "x"
type textarea "How to build a forex auto trading bot in python? I need d"
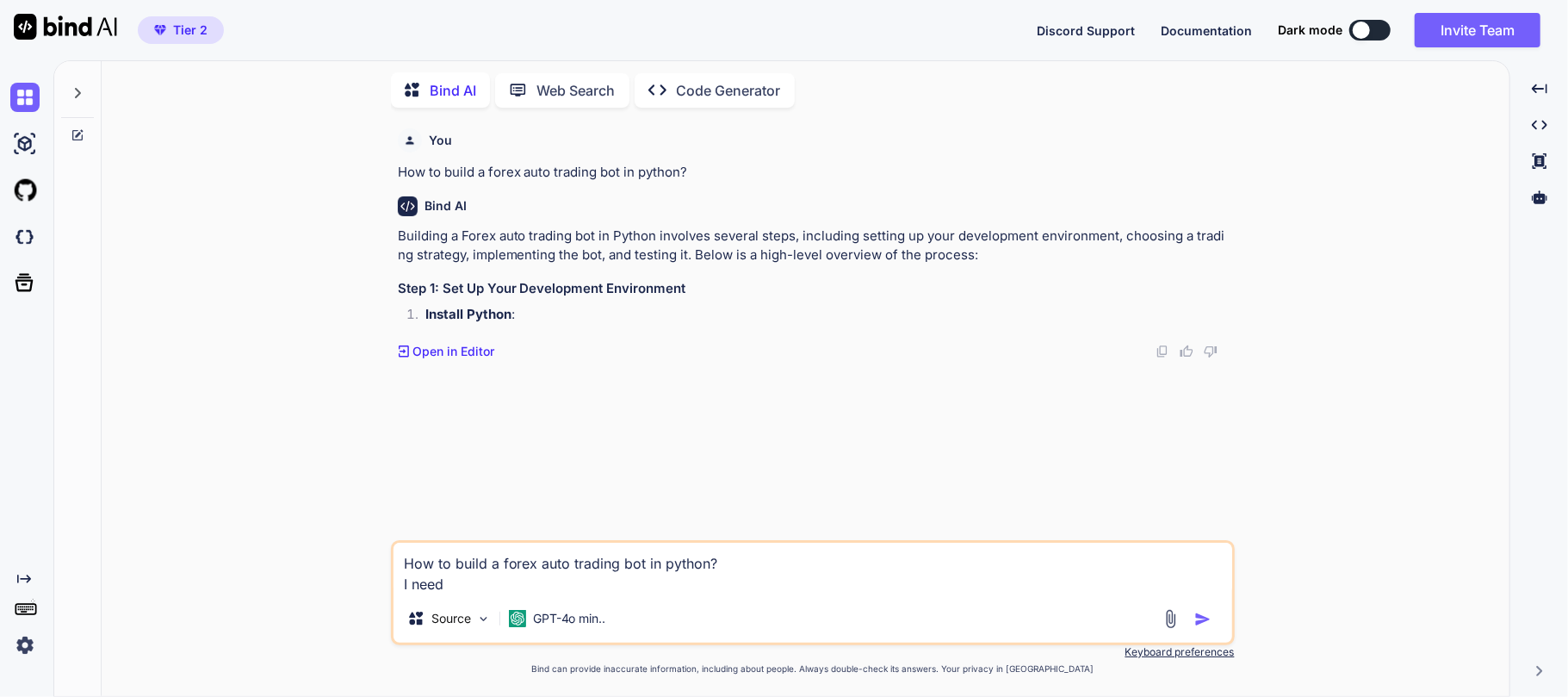
type textarea "x"
type textarea "How to build a forex auto trading bot in python? I need de"
type textarea "x"
type textarea "How to build a forex auto trading bot in python? I need det"
type textarea "x"
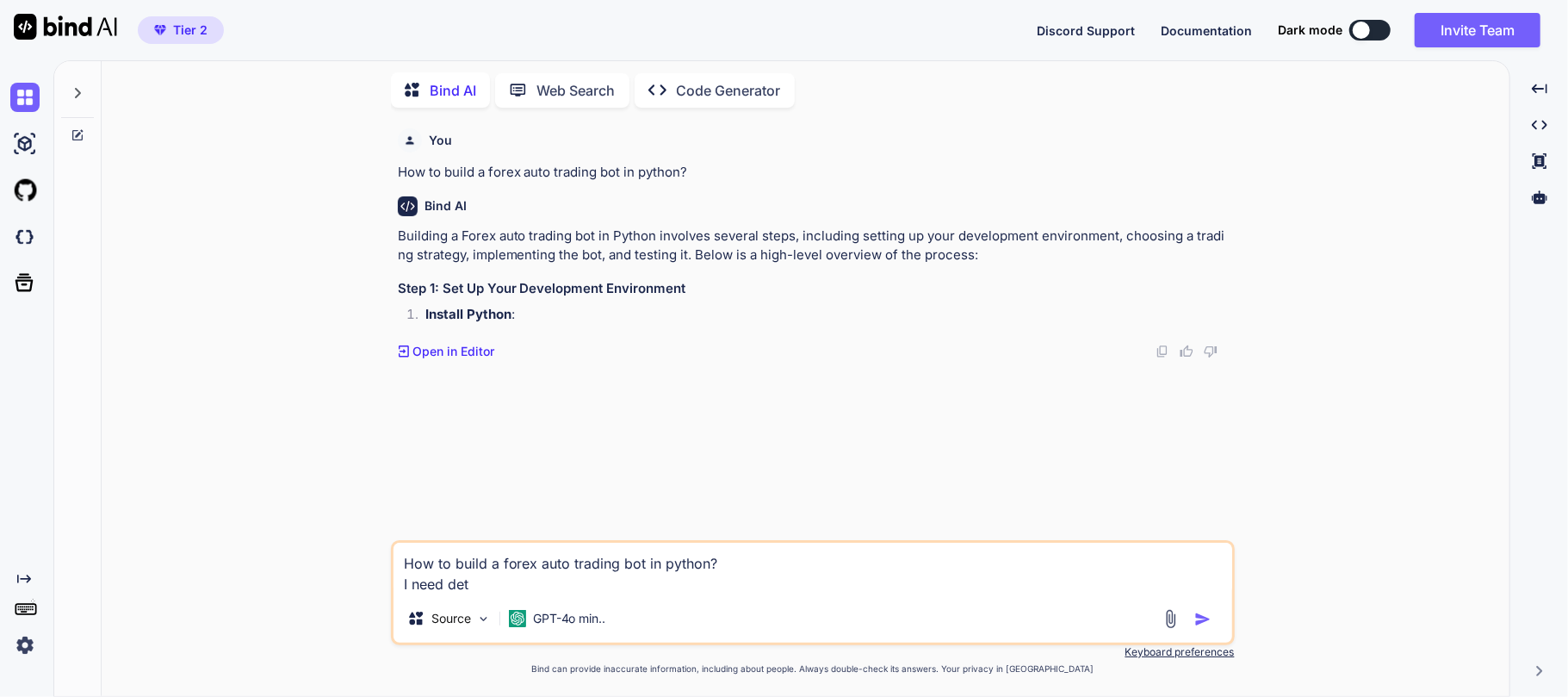
type textarea "How to build a forex auto trading bot in python? I need deta"
type textarea "x"
type textarea "How to build a forex auto trading bot in python? I need detai"
type textarea "x"
type textarea "How to build a forex auto trading bot in python? I need detail"
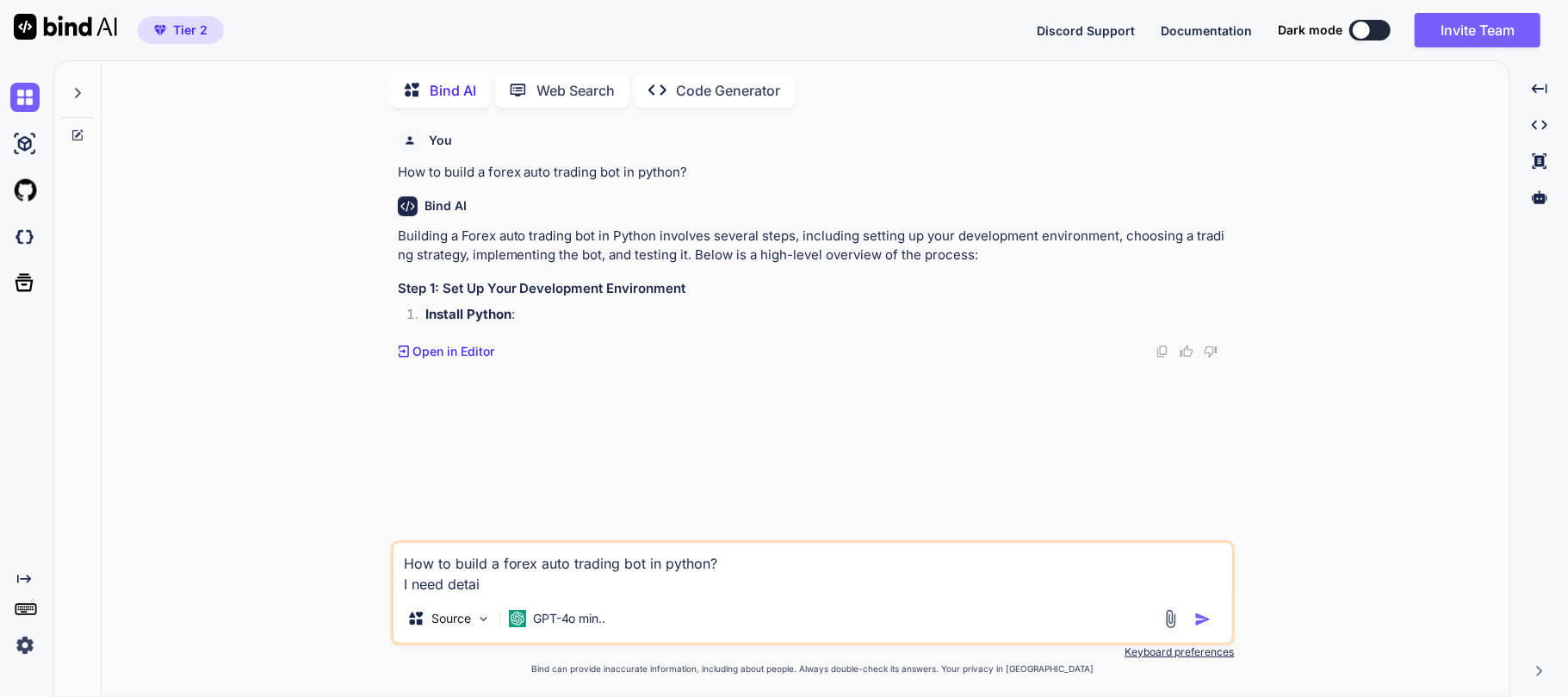
type textarea "x"
type textarea "How to build a forex auto trading bot in python? I need detail"
type textarea "x"
type textarea "How to build a forex auto trading bot in python? I need detail p"
type textarea "x"
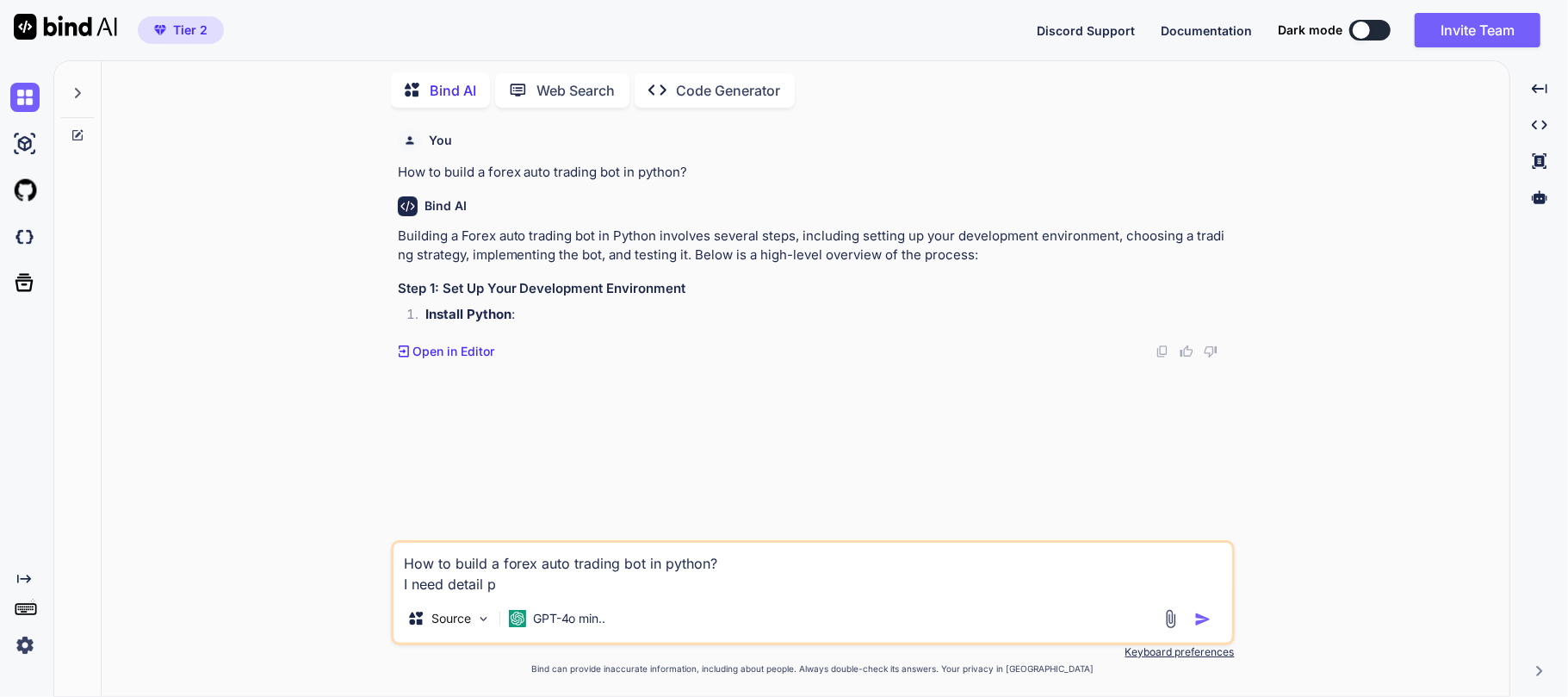
type textarea "How to build a forex auto trading bot in python? I need detail pl"
type textarea "x"
type textarea "How to build a forex auto trading bot in python? I need detail pla"
type textarea "x"
type textarea "How to build a forex auto trading bot in python? I need detail plan"
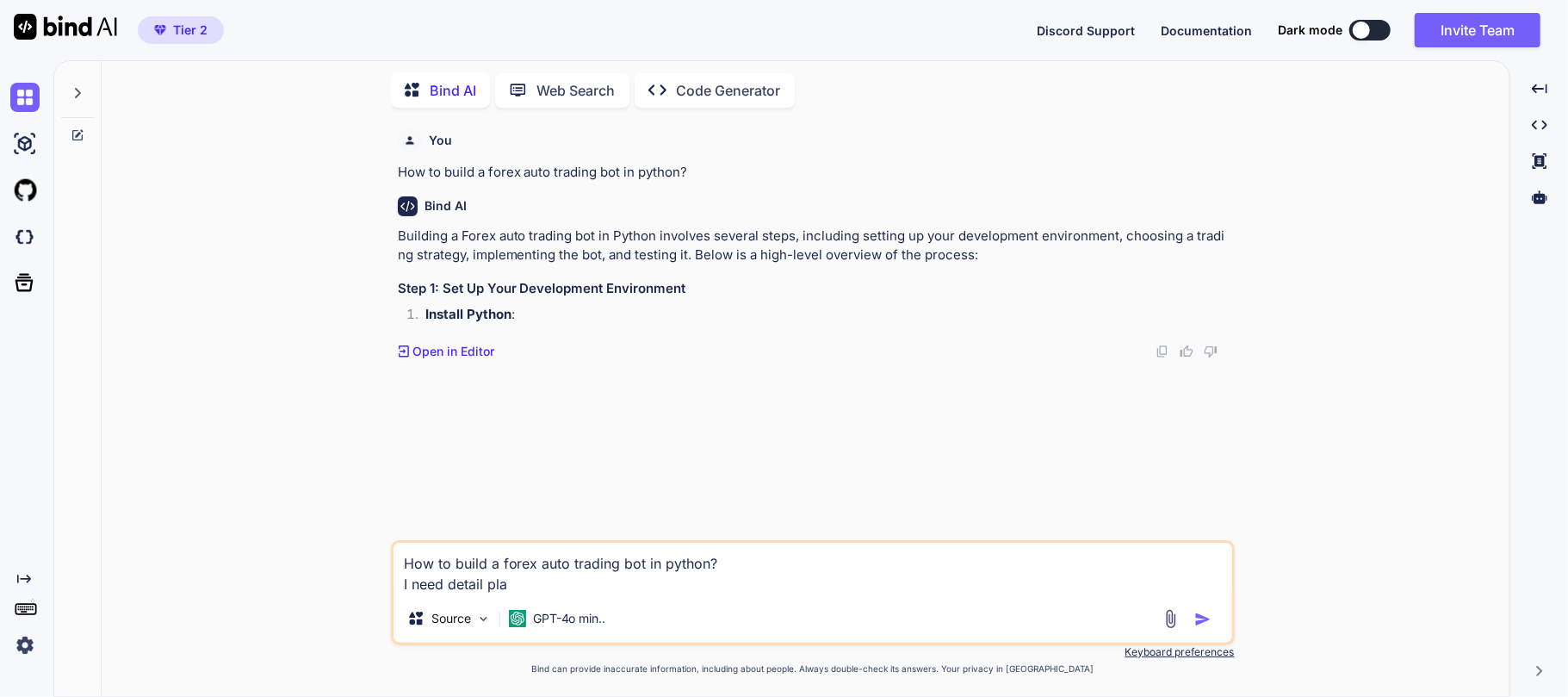
type textarea "x"
type textarea "How to build a forex auto trading bot in python? I need detail plan"
type textarea "x"
type textarea "How to build a forex auto trading bot in python? I need detail plan t"
type textarea "x"
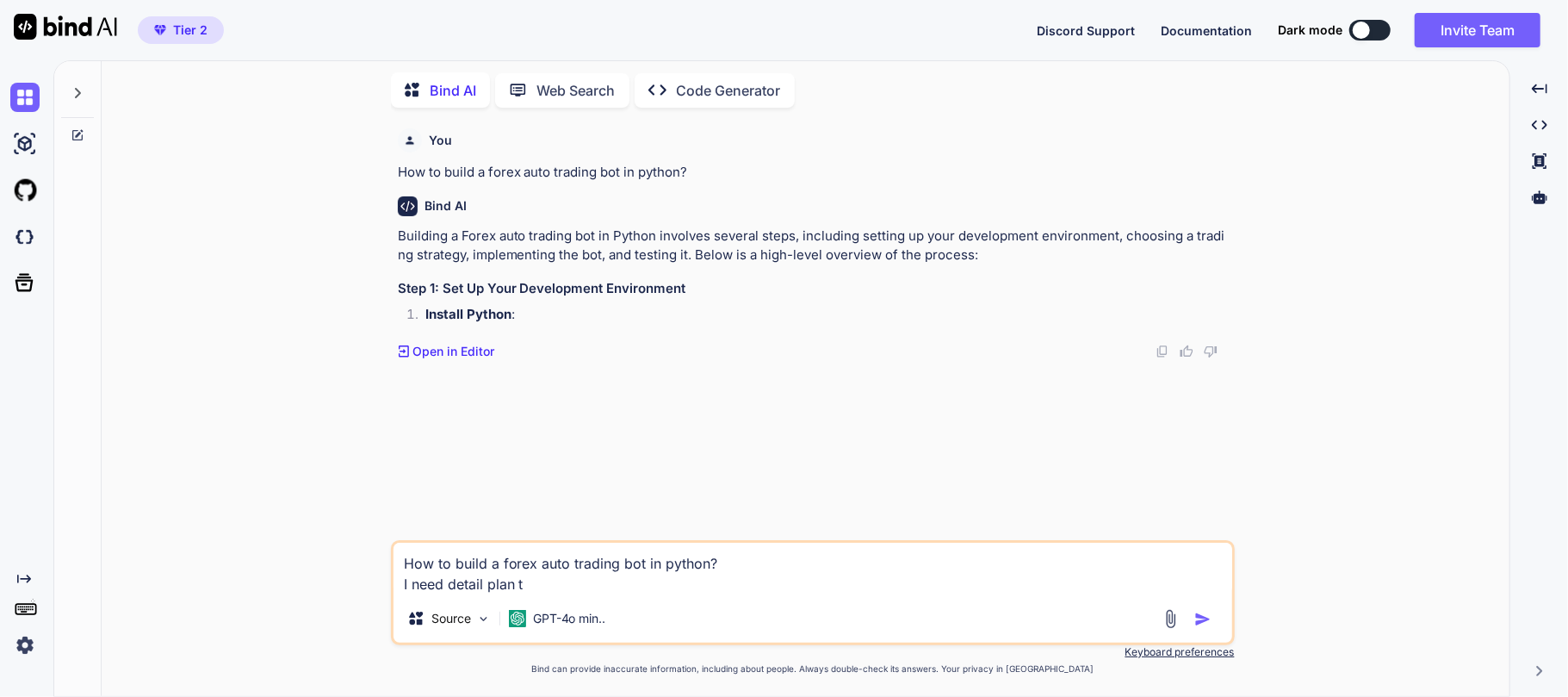
type textarea "How to build a forex auto trading bot in python? I need detail plan to"
type textarea "x"
type textarea "How to build a forex auto trading bot in python? I need detail plan to"
type textarea "x"
type textarea "How to build a forex auto trading bot in python? I need detail plan to c"
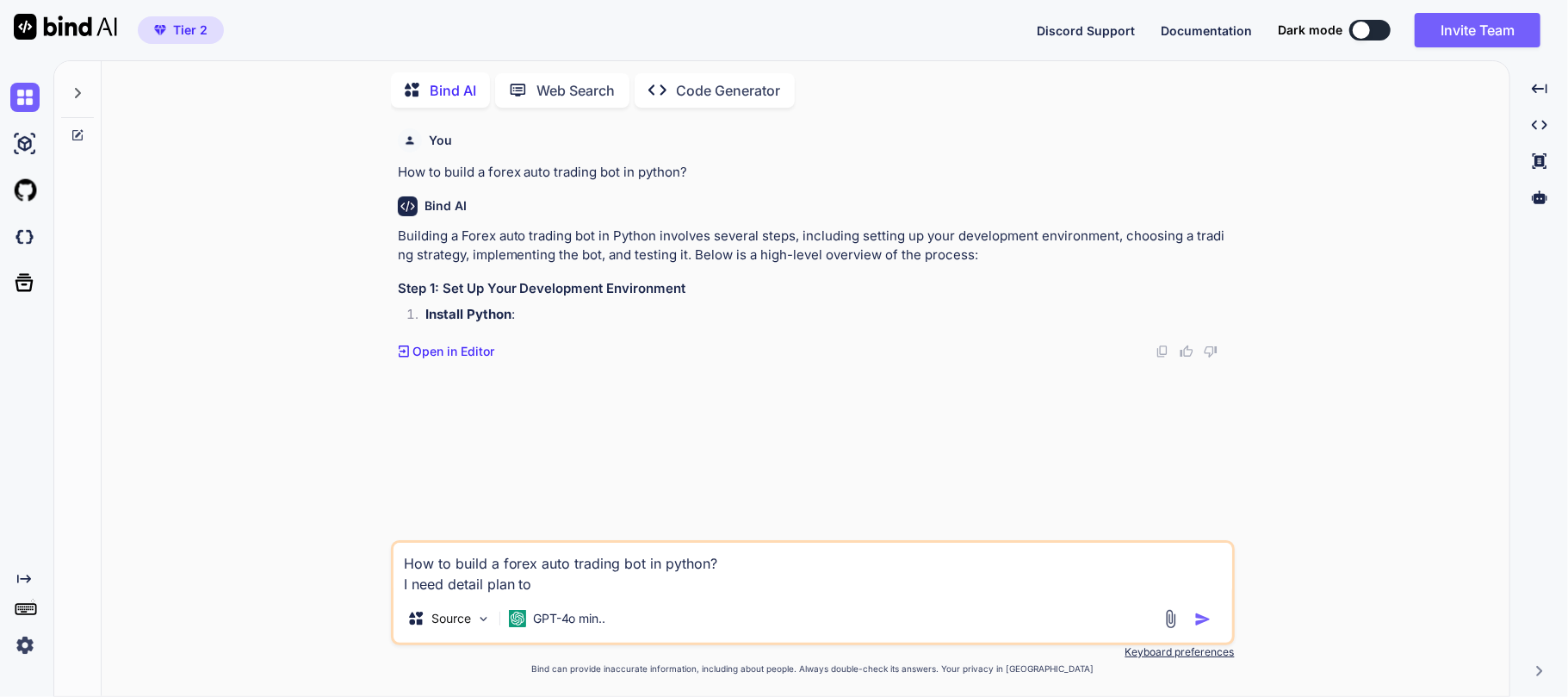
type textarea "x"
type textarea "How to build a forex auto trading bot in python? I need detail plan to co"
type textarea "x"
type textarea "How to build a forex auto trading bot in python? I need detail plan to con"
type textarea "x"
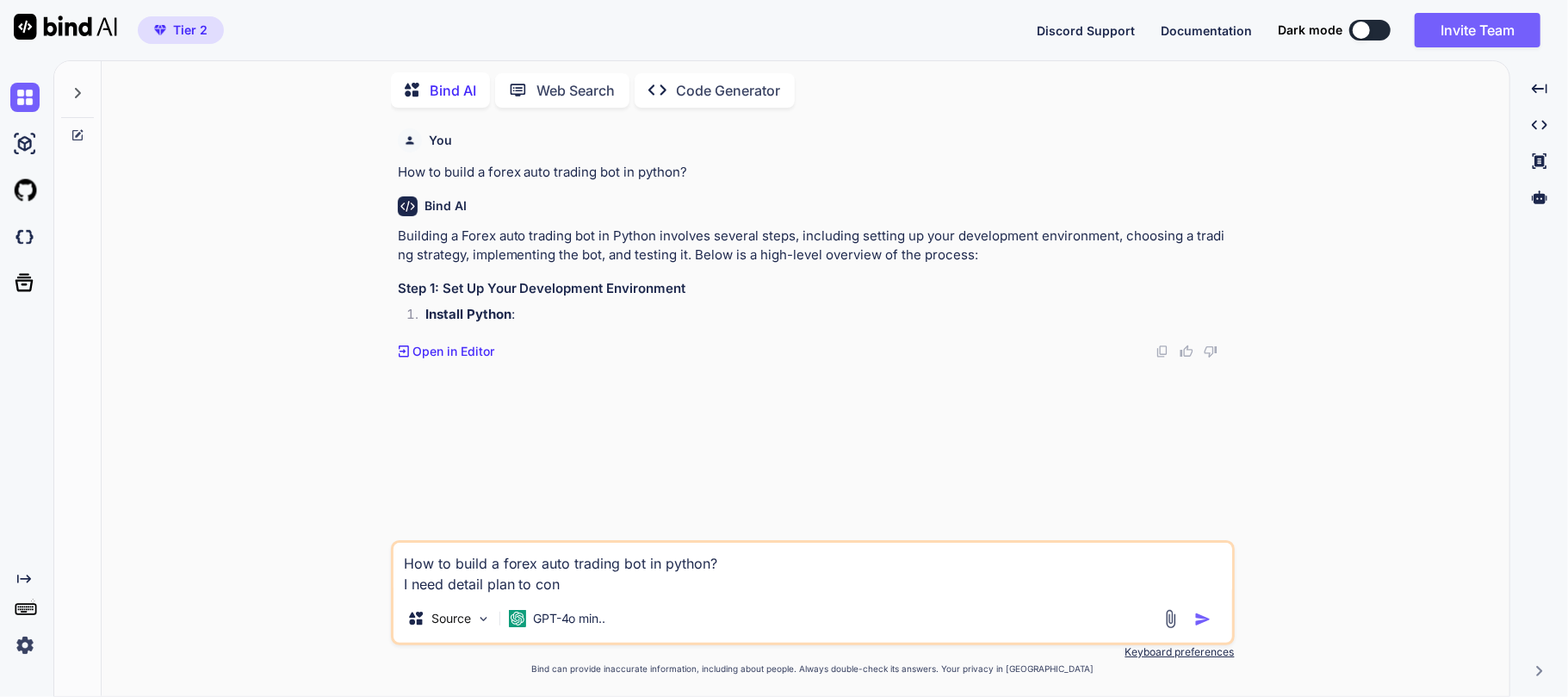
type textarea "How to build a forex auto trading bot in python? I need detail plan to conn"
type textarea "x"
type textarea "How to build a forex auto trading bot in python? I need detail plan to conne"
type textarea "x"
type textarea "How to build a forex auto trading bot in python? I need detail plan to connet"
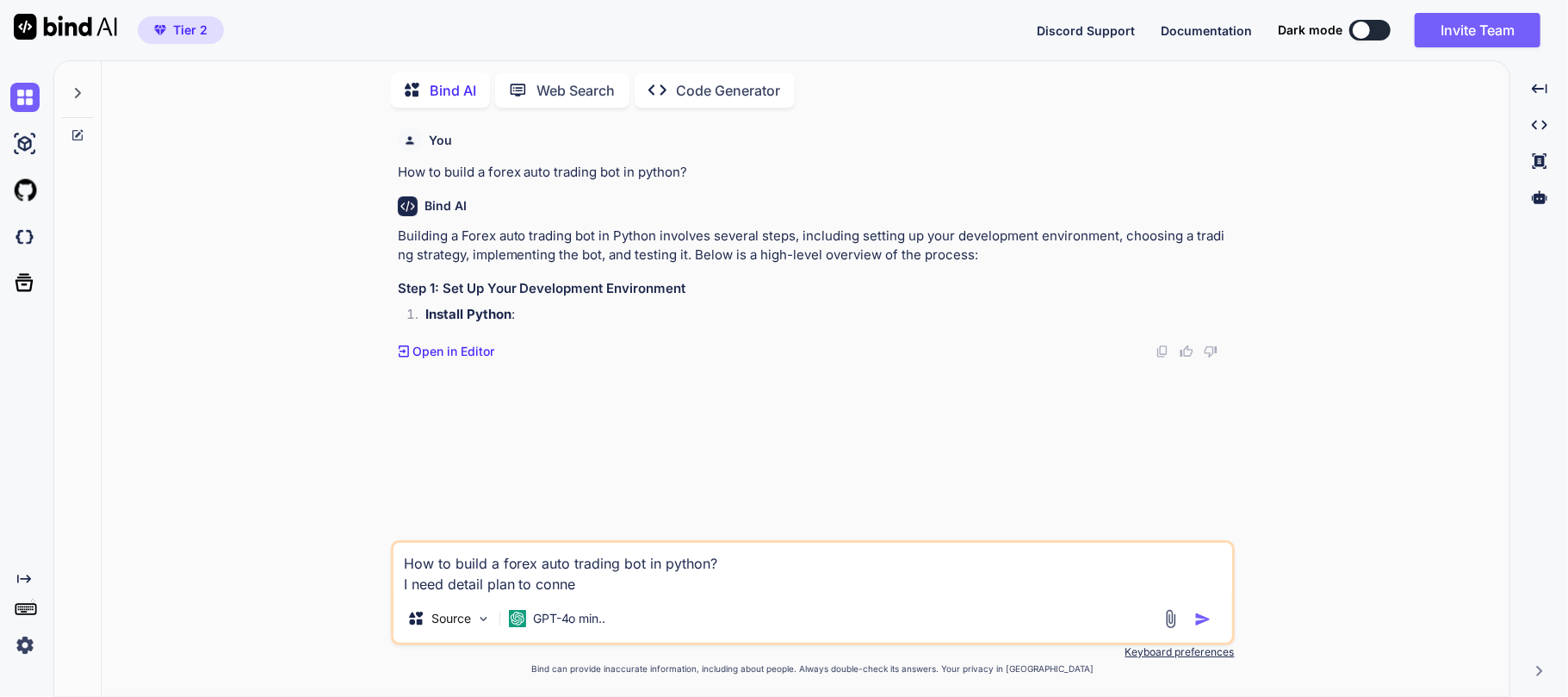
type textarea "x"
type textarea "How to build a forex auto trading bot in python? I need detail plan to connet"
type textarea "x"
type textarea "How to build a forex auto trading bot in python? I need detail plan to connet w"
type textarea "x"
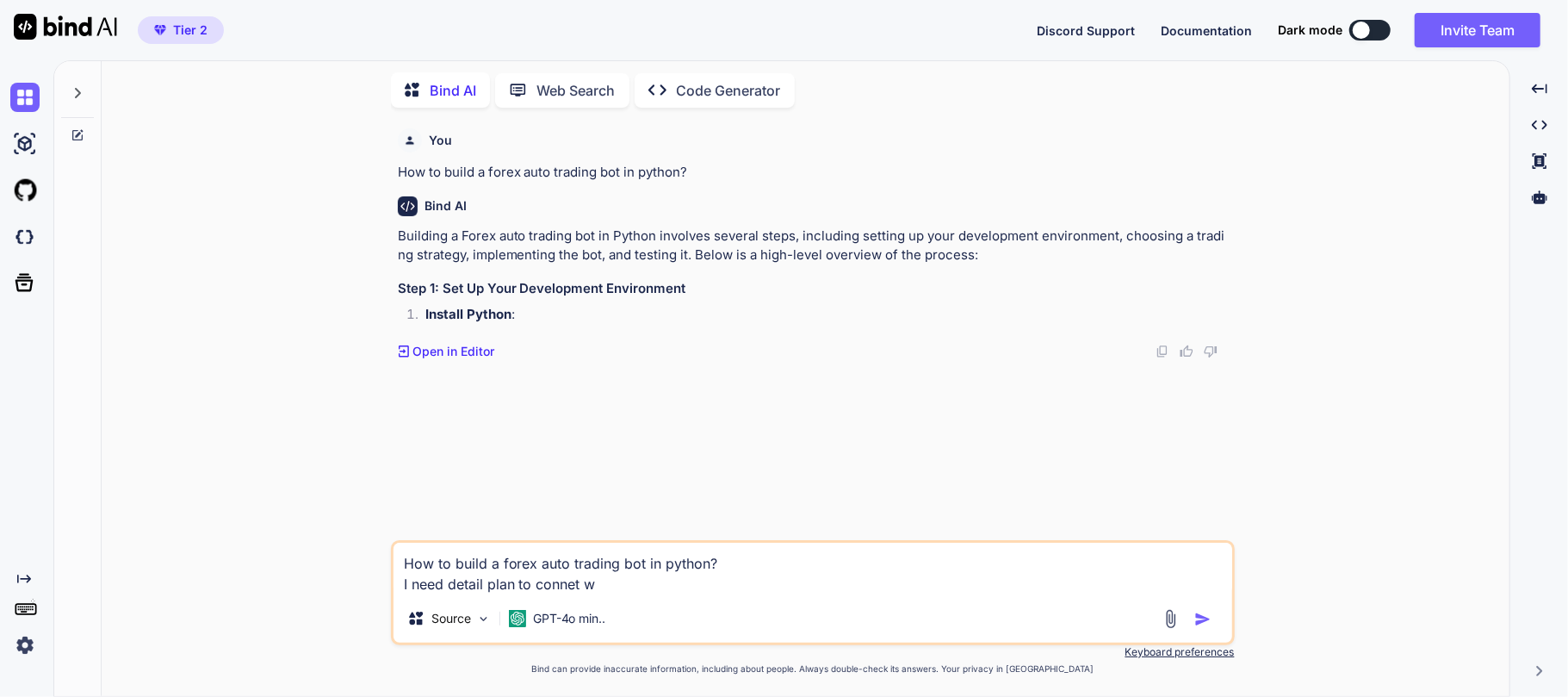
type textarea "How to build a forex auto trading bot in python? I need detail plan to connet wi"
type textarea "x"
type textarea "How to build a forex auto trading bot in python? I need detail plan to connet w…"
type textarea "x"
type textarea "How to build a forex auto trading bot in python? I need detail plan to connet w…"
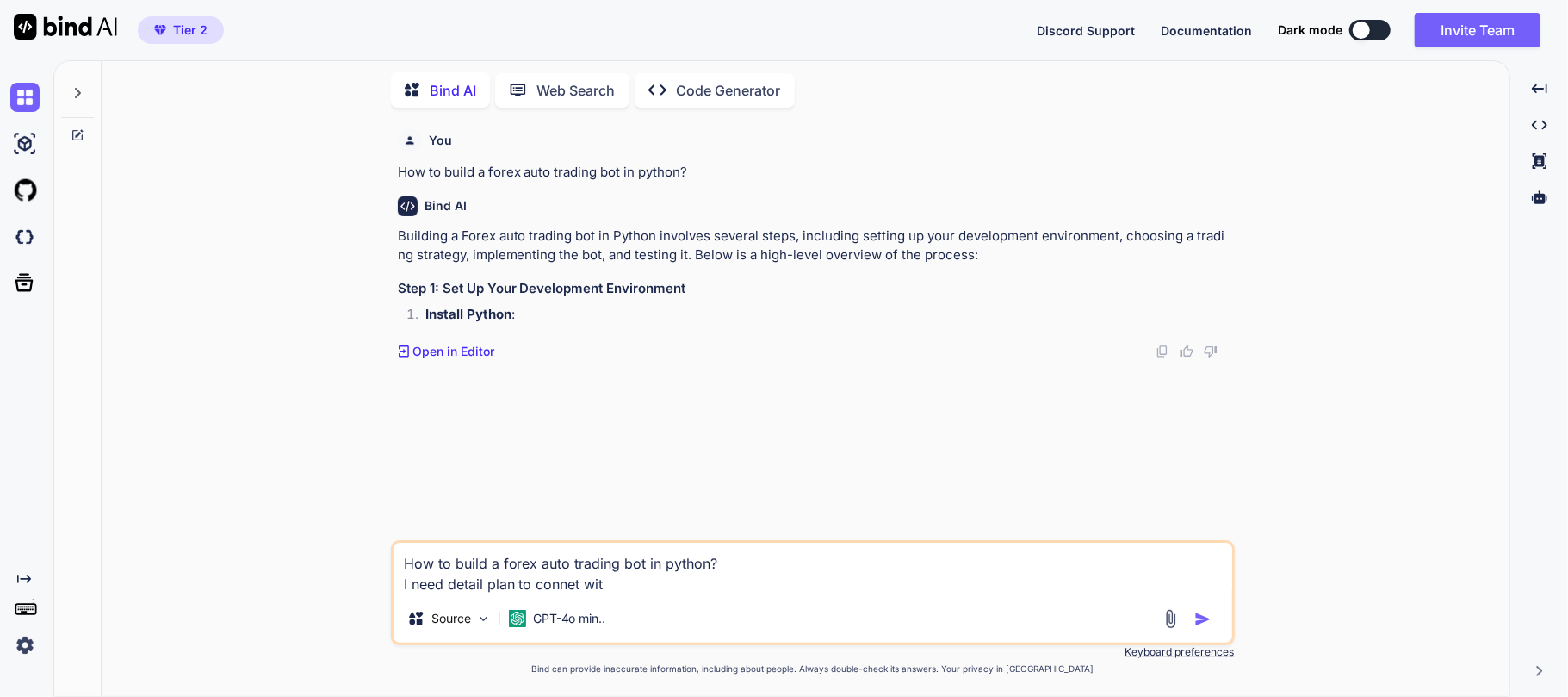
type textarea "x"
type textarea "How to build a forex auto trading bot in python? I need detail plan to connet w…"
type textarea "x"
type textarea "How to build a forex auto trading bot in python? I need detail plan to connet w…"
type textarea "x"
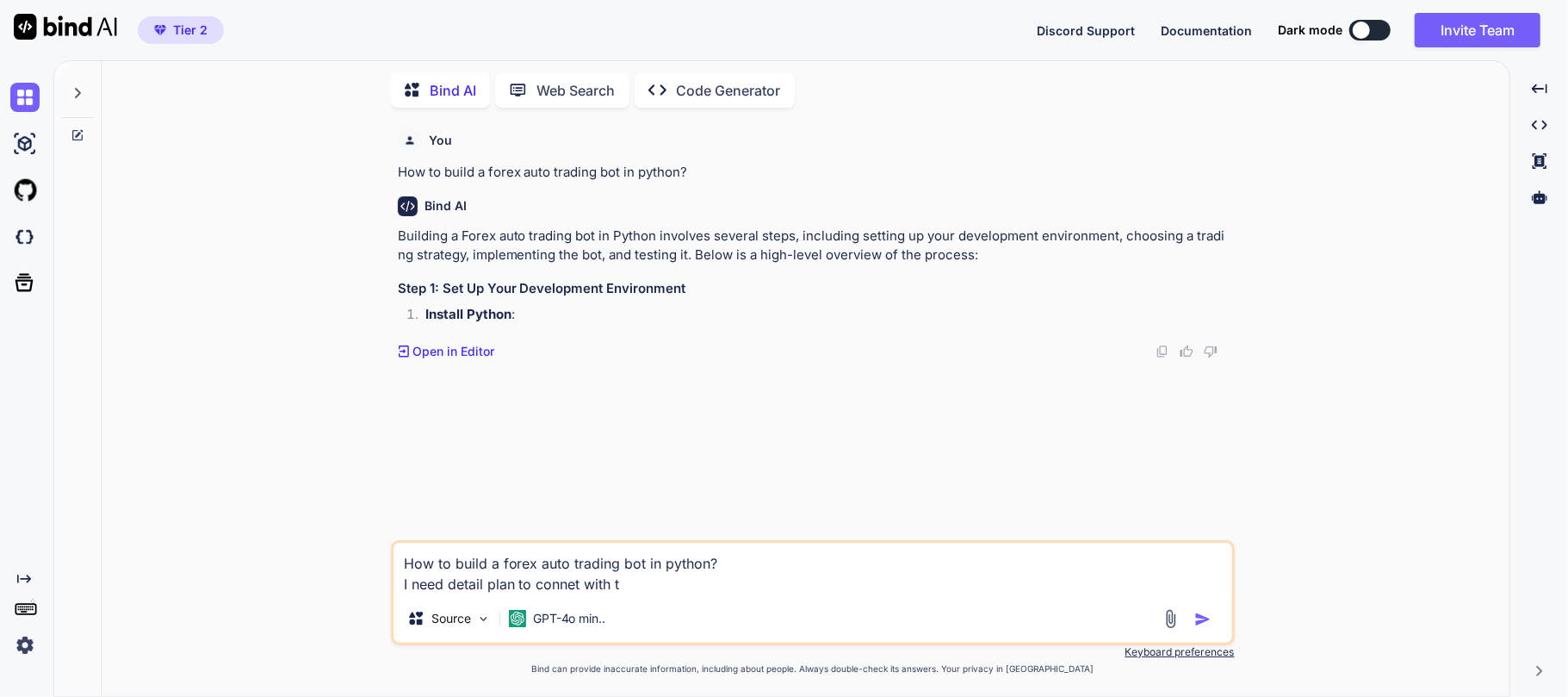
type textarea "How to build a forex auto trading bot in python? I need detail plan to connet w…"
type textarea "x"
type textarea "How to build a forex auto trading bot in python? I need detail plan to connet w…"
type textarea "x"
type textarea "How to build a forex auto trading bot in python? I need detail plan to connet w…"
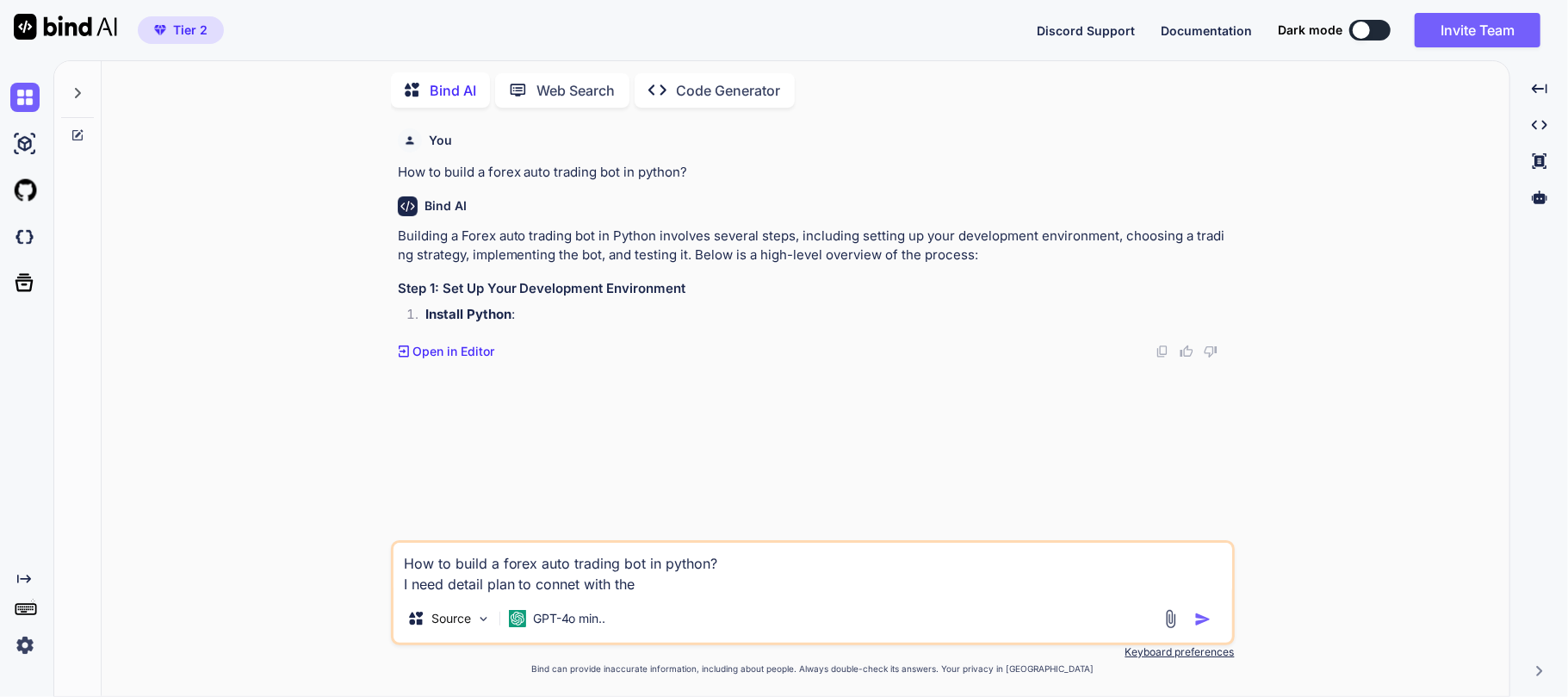
type textarea "x"
type textarea "How to build a forex auto trading bot in python? I need detail plan to connet w…"
type textarea "x"
type textarea "How to build a forex auto trading bot in python? I need detail plan to connet w…"
type textarea "x"
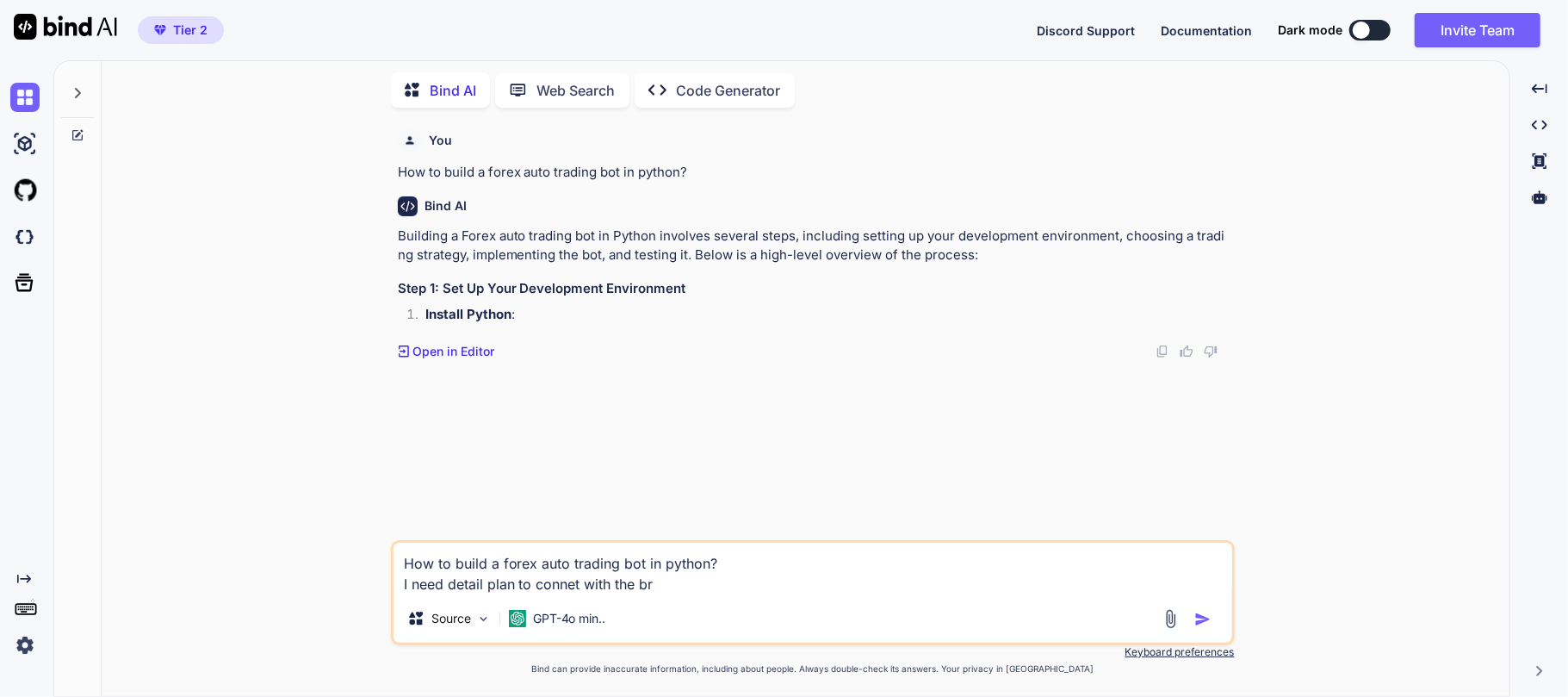
type textarea "How to build a forex auto trading bot in python? I need detail plan to connet w…"
type textarea "x"
type textarea "How to build a forex auto trading bot in python? I need detail plan to connet w…"
type textarea "x"
type textarea "How to build a forex auto trading bot in python? I need detail plan to connet w…"
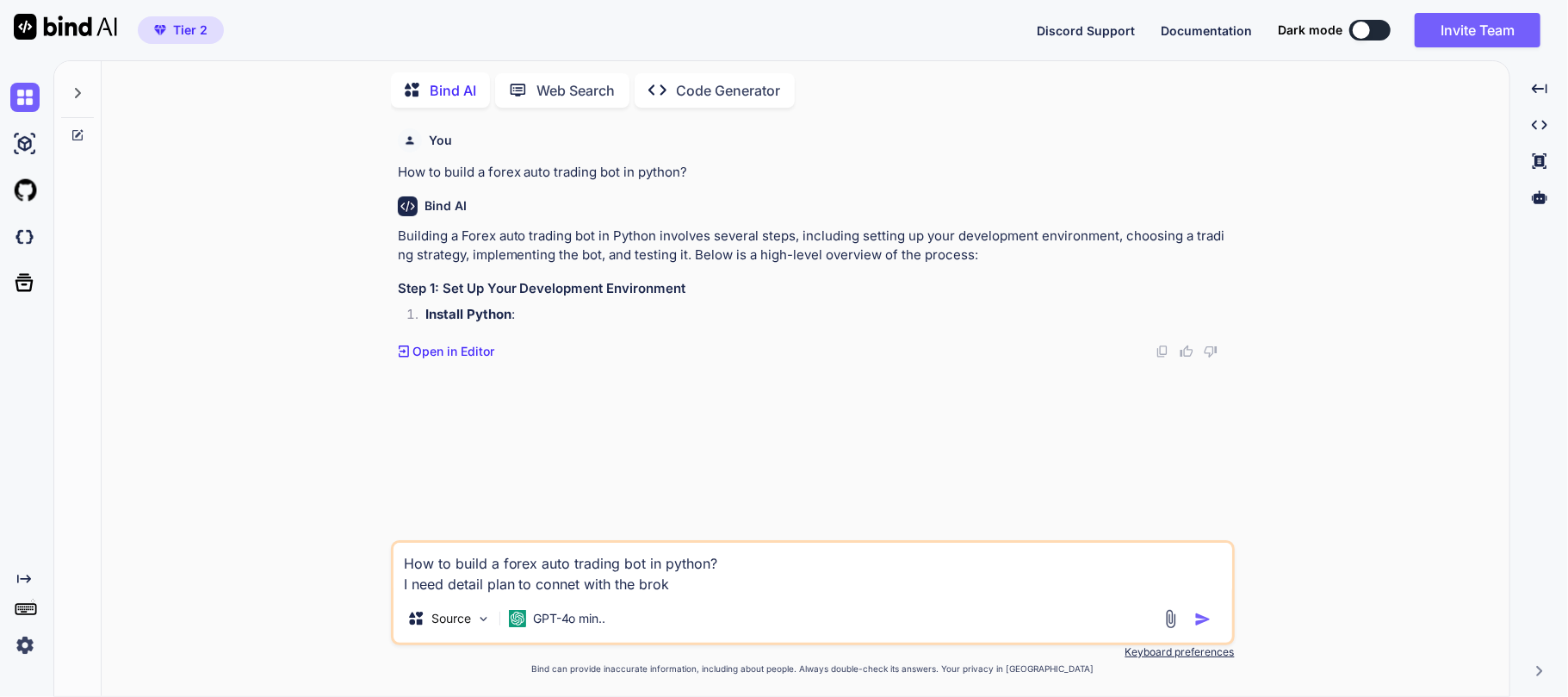
type textarea "x"
type textarea "How to build a forex auto trading bot in python? I need detail plan to connet w…"
type textarea "x"
type textarea "How to build a forex auto trading bot in python? I need detail plan to connet w…"
type textarea "x"
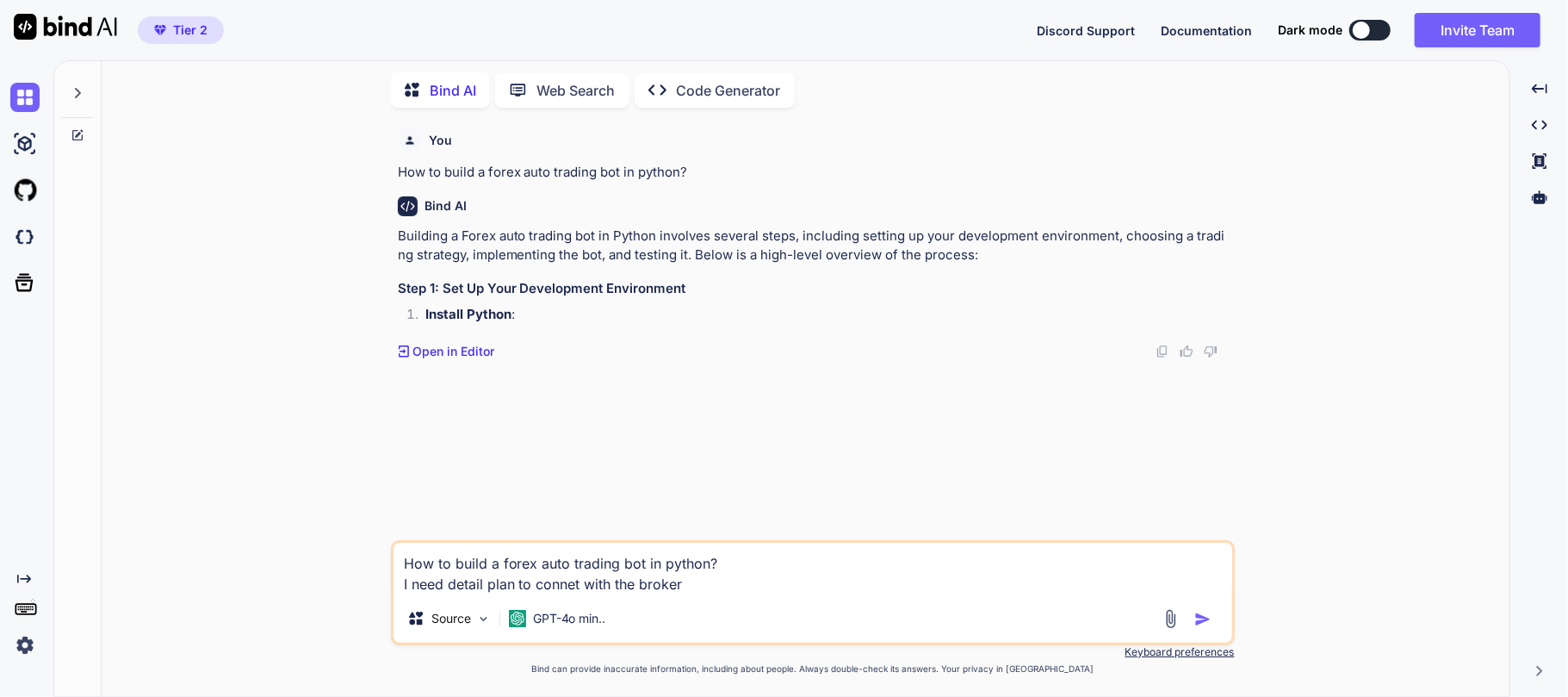
type textarea "How to build a forex auto trading bot in python? I need detail plan to connet w…"
type textarea "x"
type textarea "How to build a forex auto trading bot in python? I need detail plan to connet w…"
type textarea "x"
type textarea "How to build a forex auto trading bot in python? I need detail plan to connet w…"
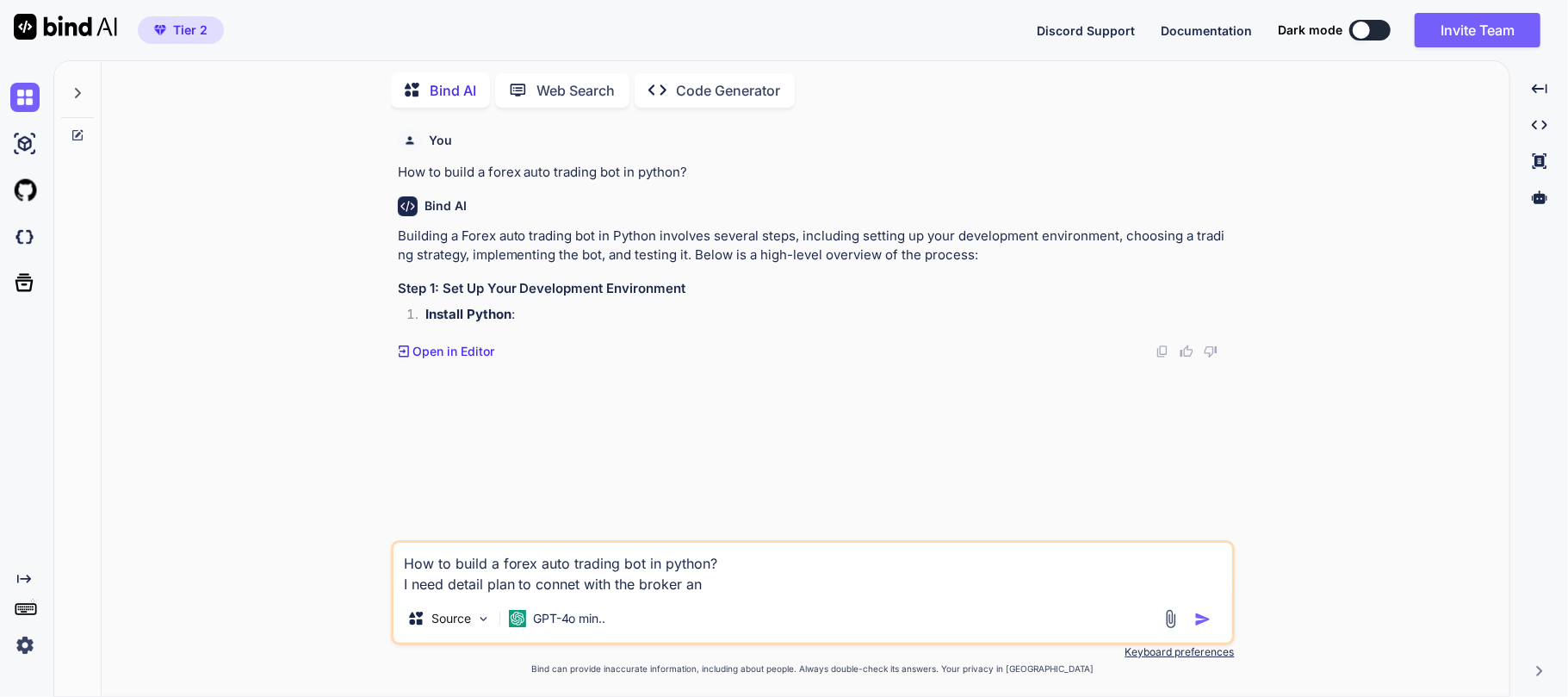
type textarea "x"
type textarea "How to build a forex auto trading bot in python? I need detail plan to connet w…"
type textarea "x"
type textarea "How to build a forex auto trading bot in python? I need detail plan to connet w…"
type textarea "x"
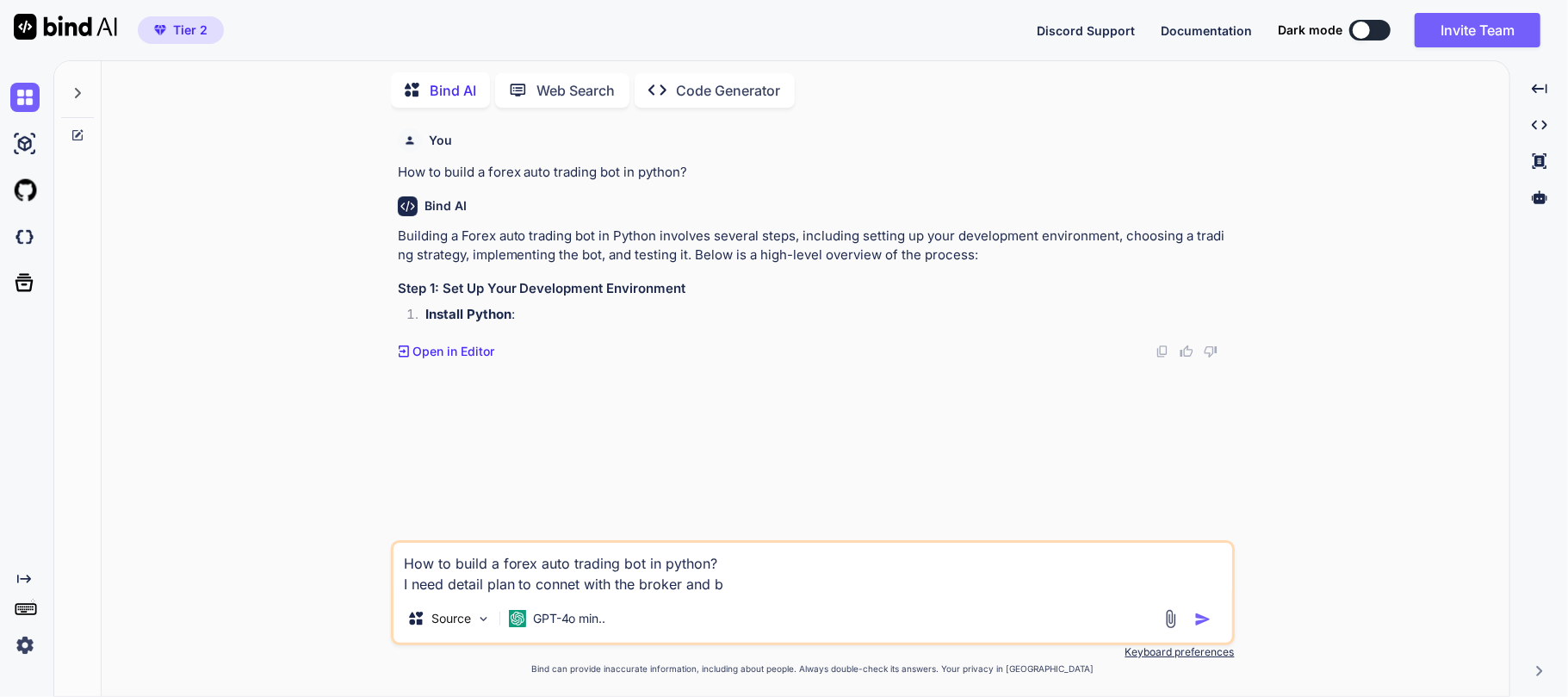
type textarea "How to build a forex auto trading bot in python? I need detail plan to connet w…"
type textarea "x"
type textarea "How to build a forex auto trading bot in python? I need detail plan to connet w…"
type textarea "x"
type textarea "How to build a forex auto trading bot in python? I need detail plan to connet w…"
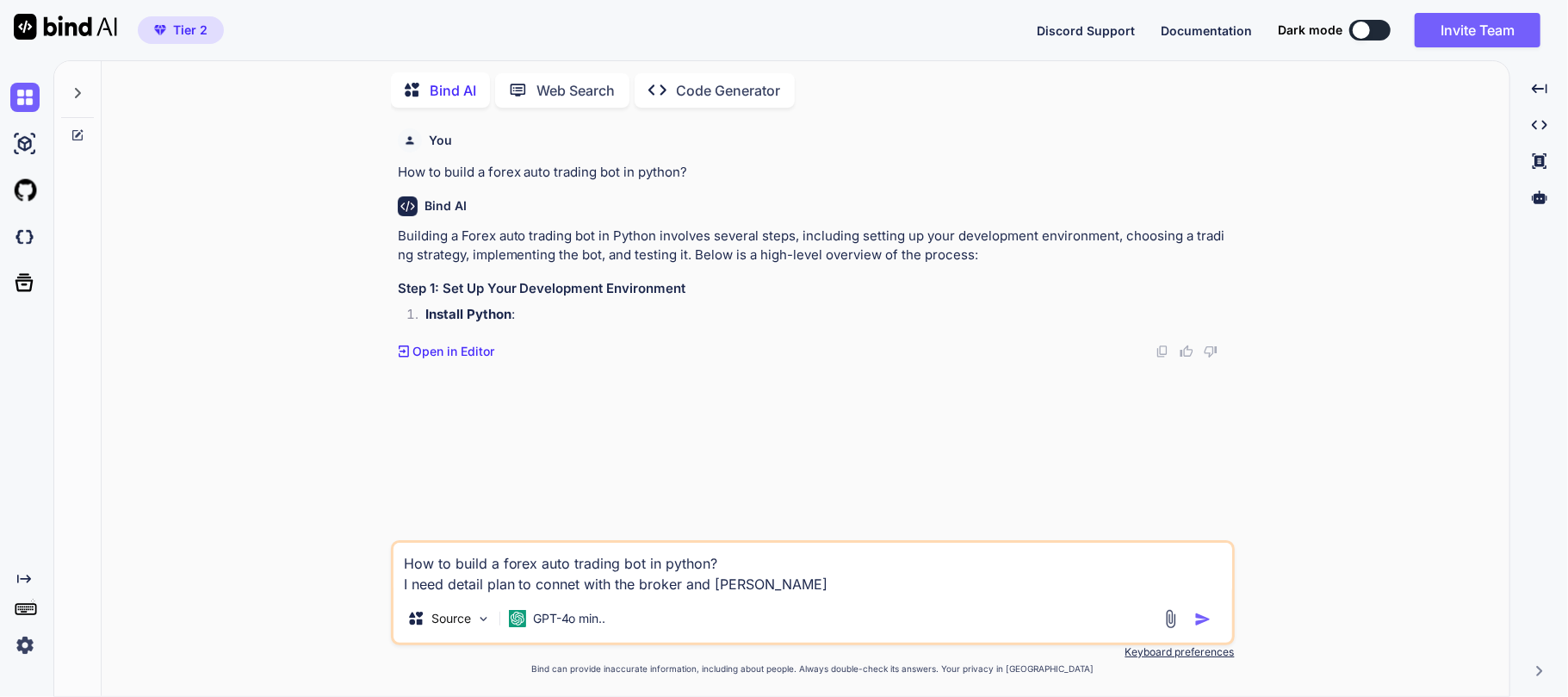
type textarea "x"
type textarea "How to build a forex auto trading bot in python? I need detail plan to connet w…"
type textarea "x"
type textarea "How to build a forex auto trading bot in python? I need detail plan to connet w…"
type textarea "x"
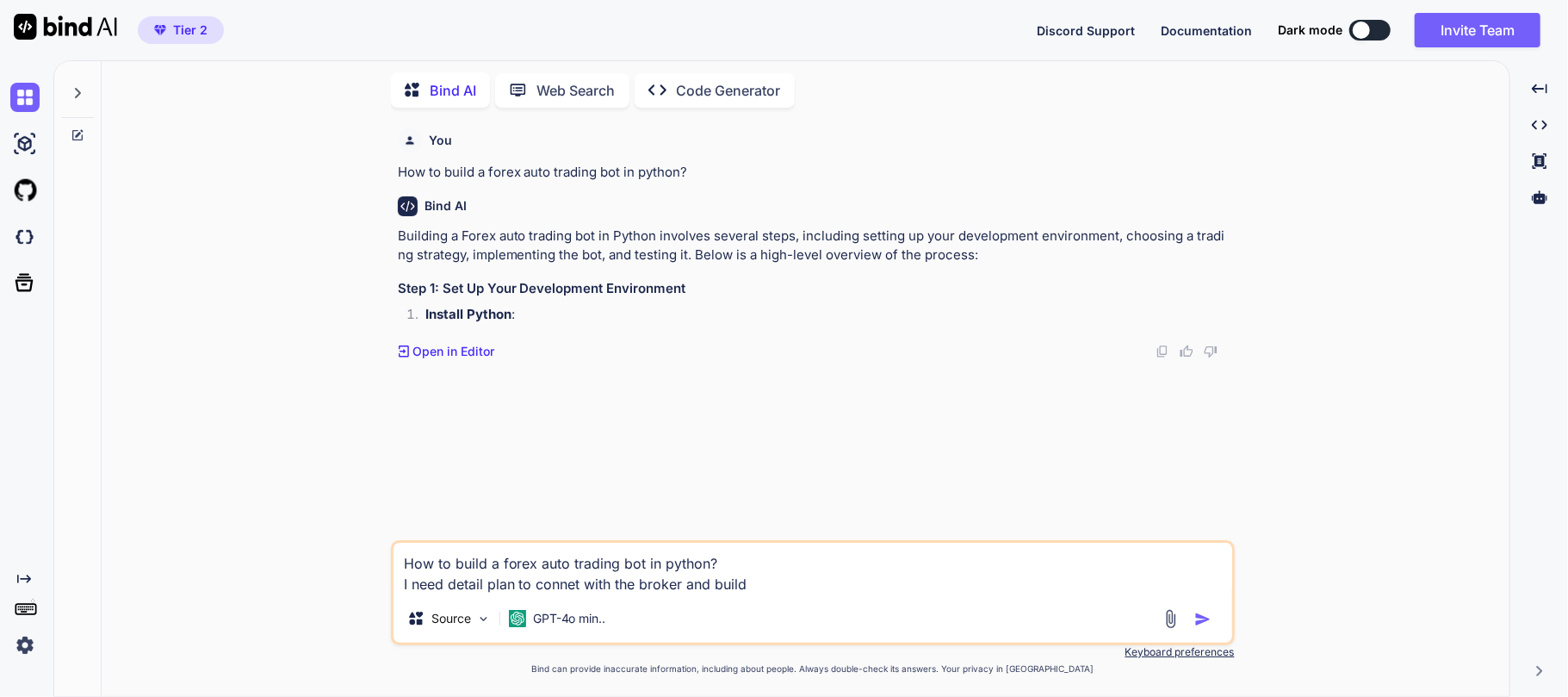
type textarea "How to build a forex auto trading bot in python? I need detail plan to connet w…"
type textarea "x"
type textarea "How to build a forex auto trading bot in python? I need detail plan to connet w…"
type textarea "x"
type textarea "How to build a forex auto trading bot in python? I need detail plan to connet w…"
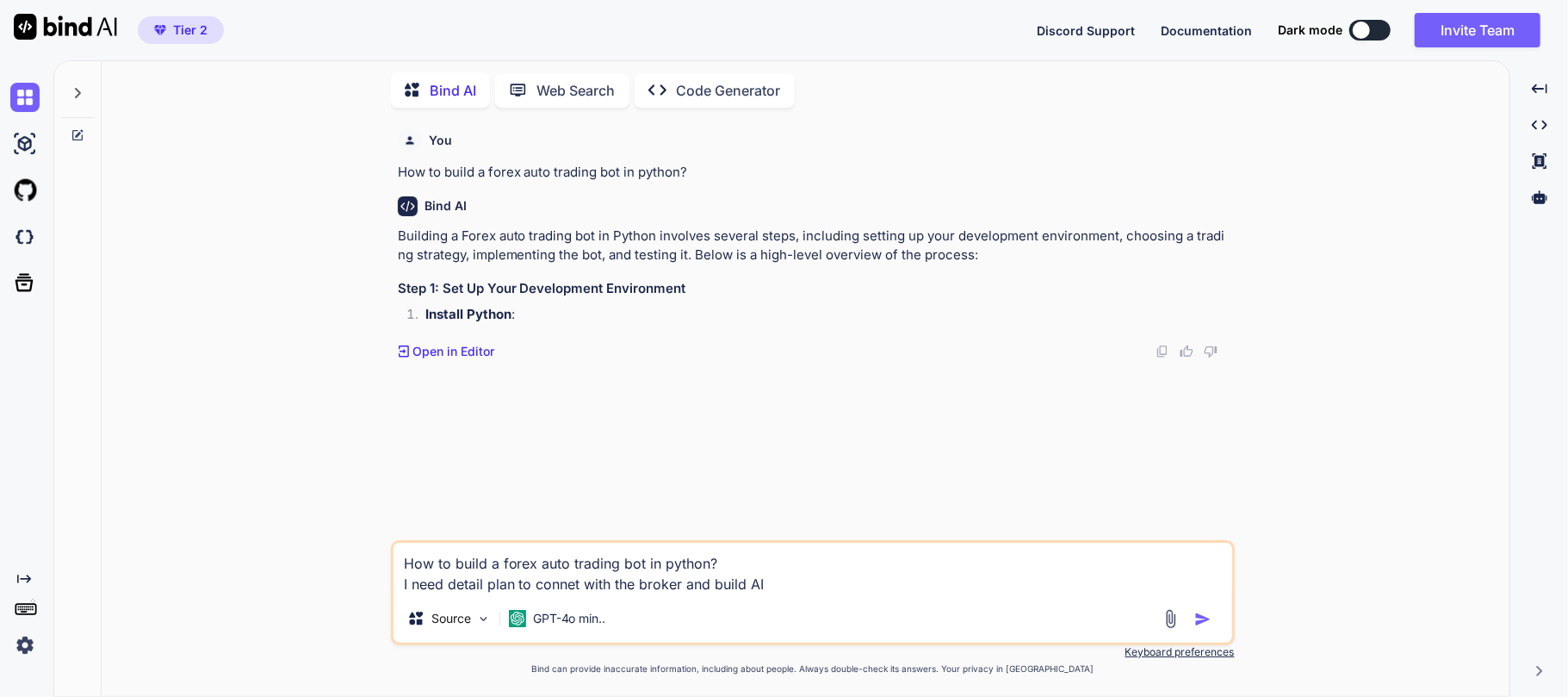
type textarea "x"
type textarea "How to build a forex auto trading bot in python? I need detail plan to connet w…"
type textarea "x"
type textarea "How to build a forex auto trading bot in python? I need detail plan to connet w…"
type textarea "x"
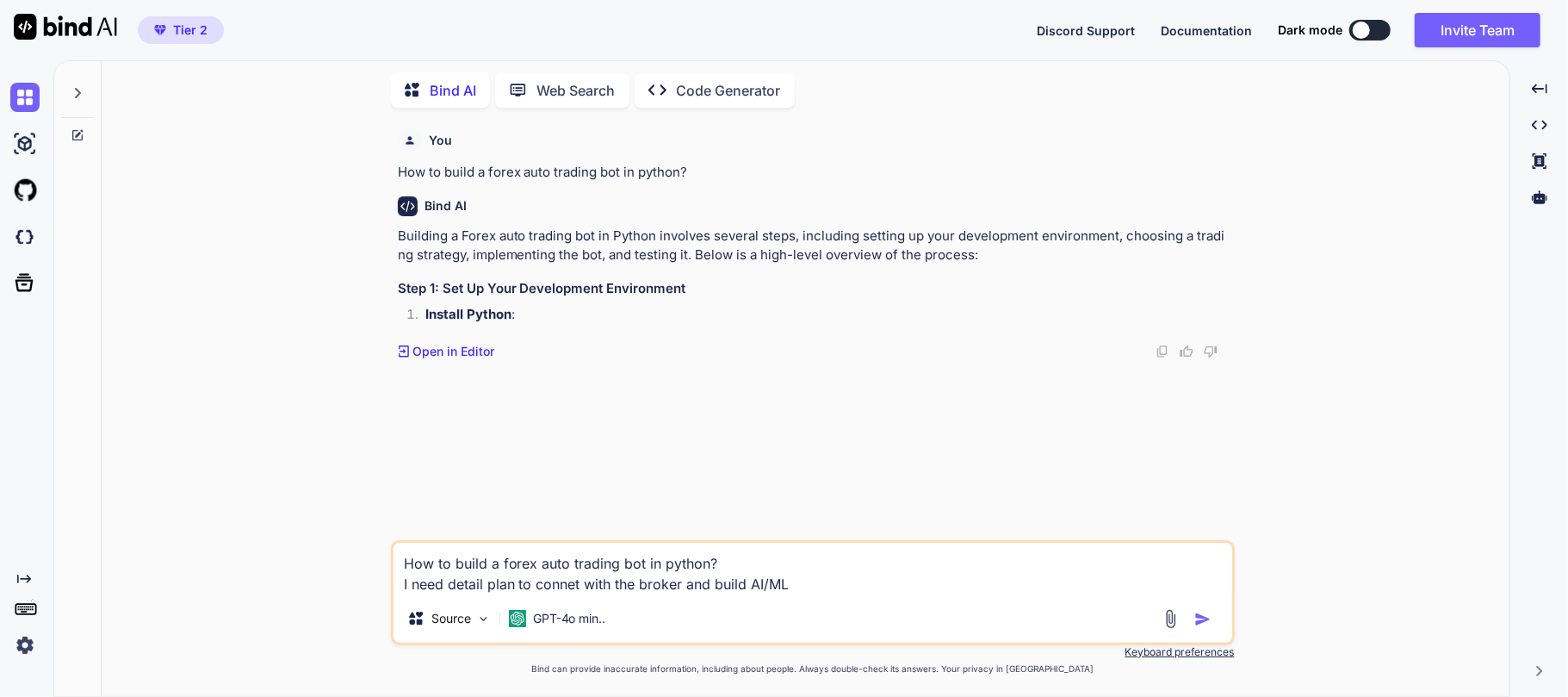
type textarea "How to build a forex auto trading bot in python? I need detail plan to connet w…"
type textarea "x"
type textarea "How to build a forex auto trading bot in python? I need detail plan to connet w…"
type textarea "x"
type textarea "How to build a forex auto trading bot in python? I need detail plan to connet w…"
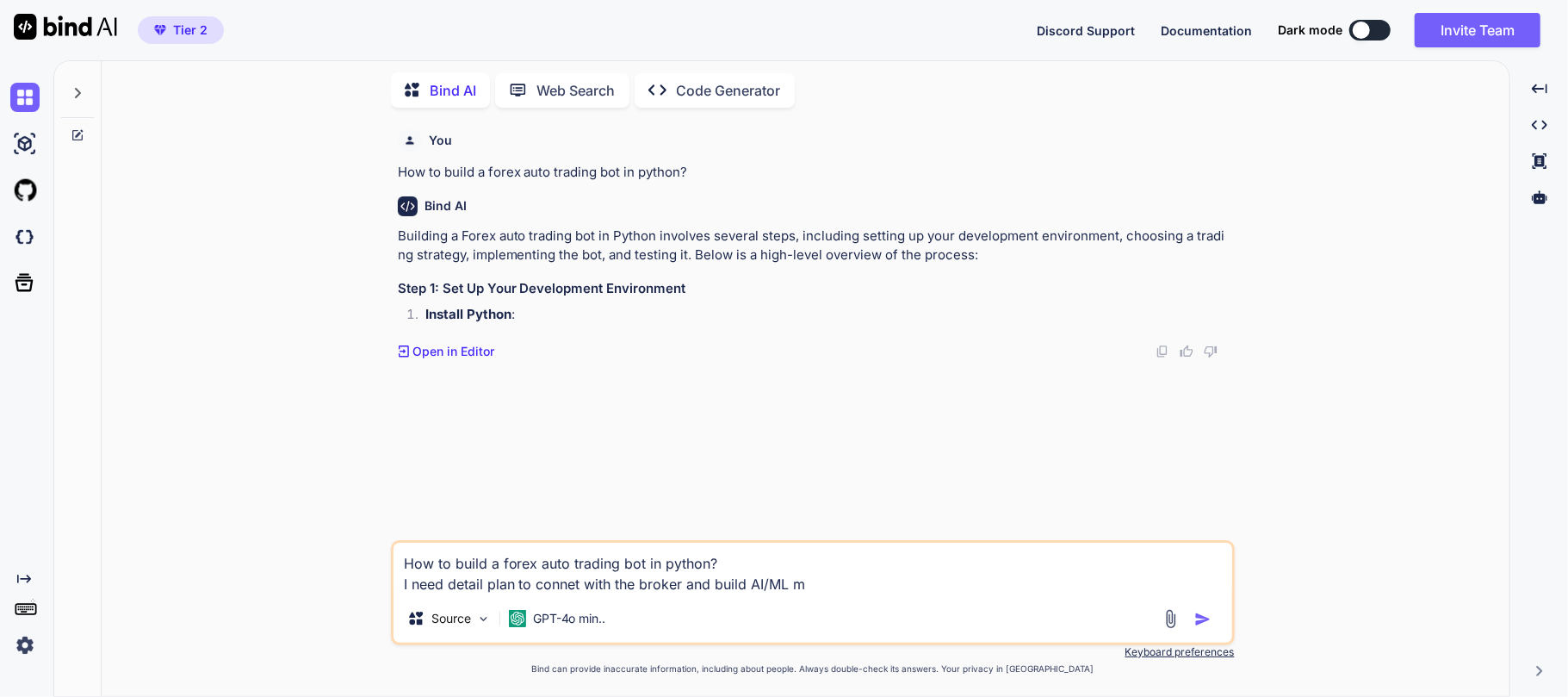
type textarea "x"
type textarea "How to build a forex auto trading bot in python? I need detail plan to connet w…"
type textarea "x"
type textarea "How to build a forex auto trading bot in python? I need detail plan to connet w…"
type textarea "x"
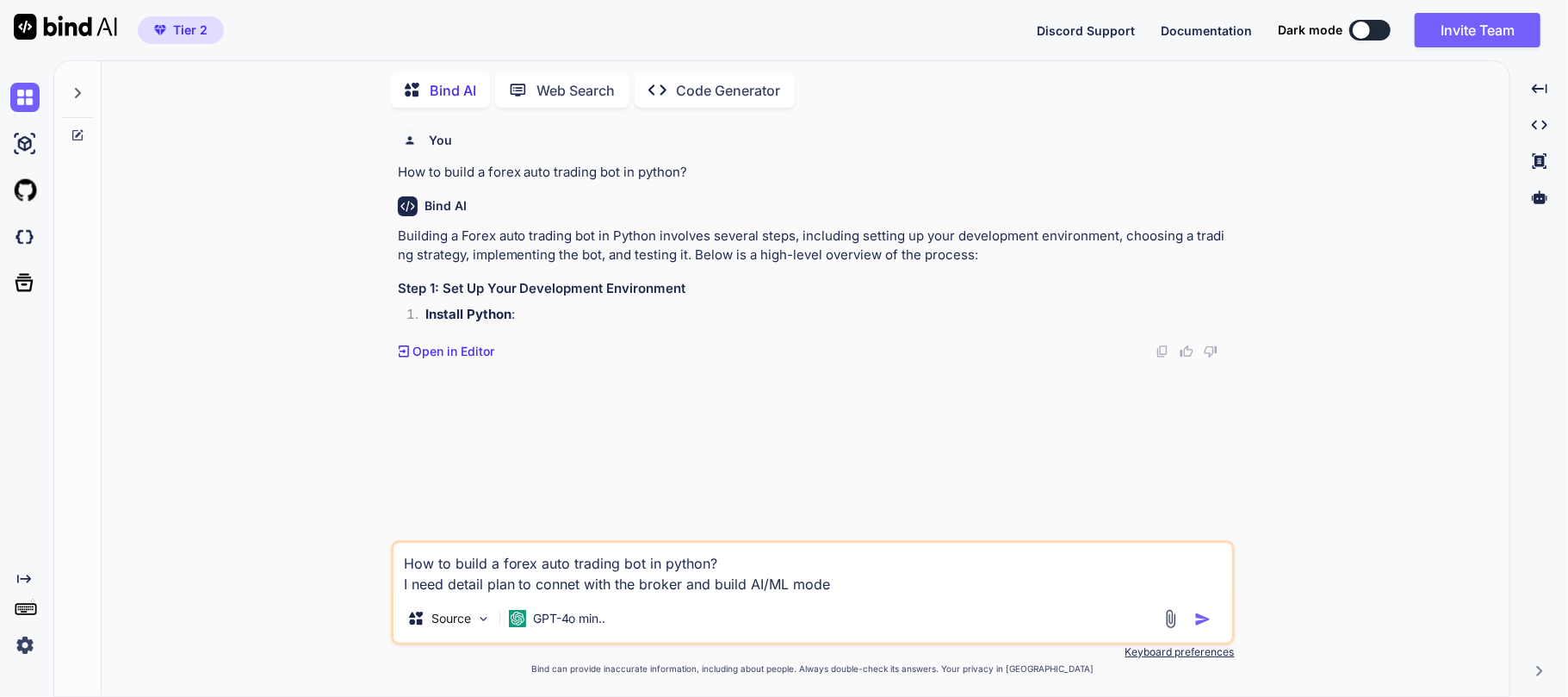
type textarea "How to build a forex auto trading bot in python? I need detail plan to connet w…"
type textarea "x"
type textarea "How to build a forex auto trading bot in python? I need detail plan to connet w…"
type textarea "x"
type textarea "How to build a forex auto trading bot in python? I need detail plan to connet w…"
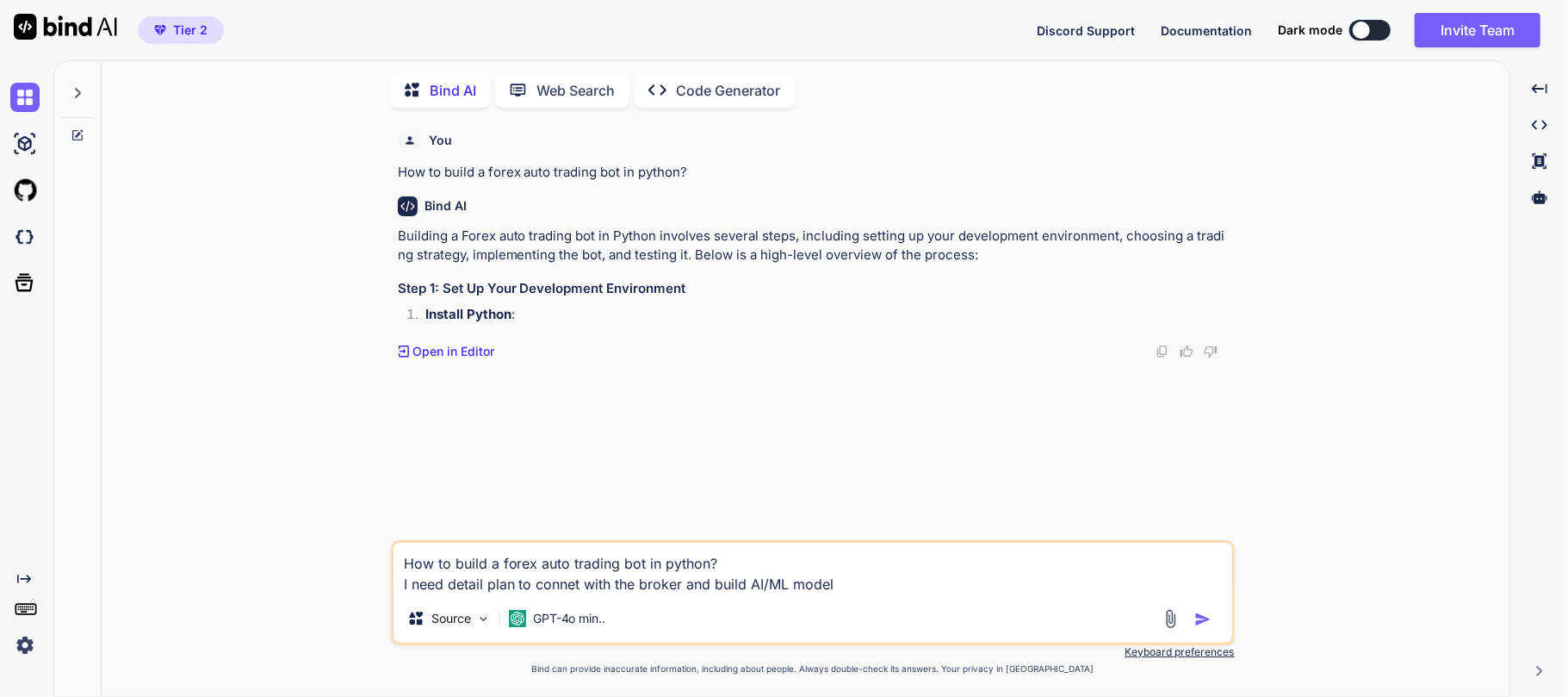
type textarea "x"
type textarea "How to build a forex auto trading bot in python? I need detail plan to connet w…"
type textarea "x"
type textarea "How to build a forex auto trading bot in python? I need detail plan to connet w…"
type textarea "x"
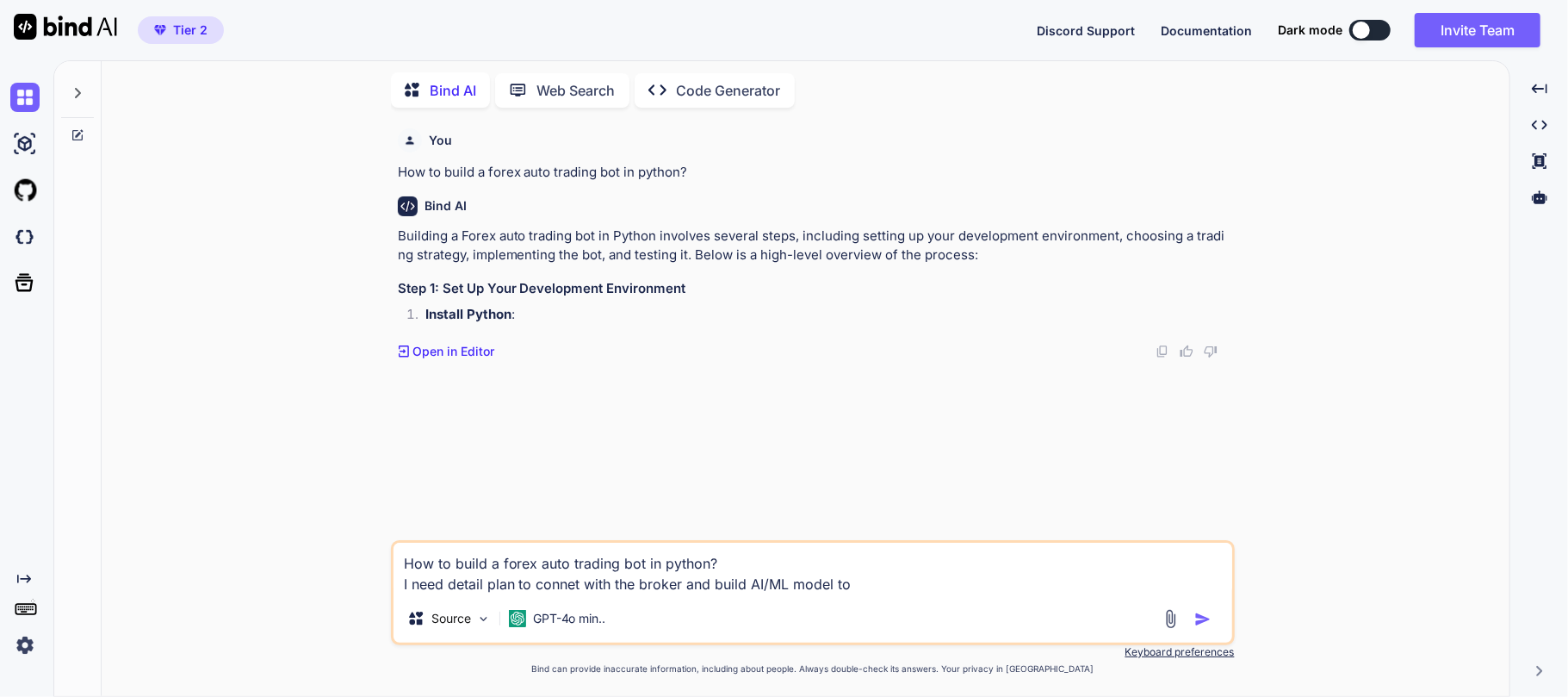
type textarea "How to build a forex auto trading bot in python? I need detail plan to connet w…"
type textarea "x"
type textarea "How to build a forex auto trading bot in python? I need detail plan to connet w…"
type textarea "x"
type textarea "How to build a forex auto trading bot in python? I need detail plan to connet w…"
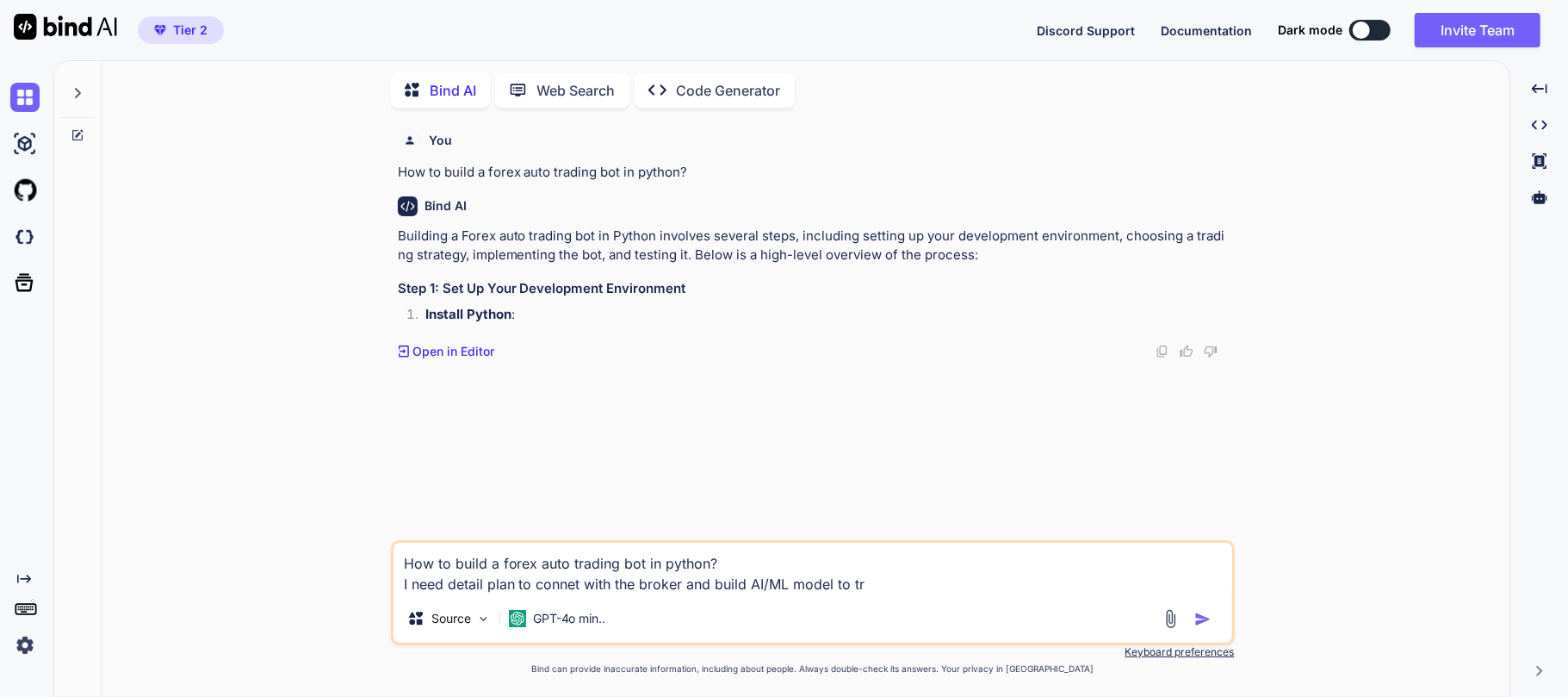
type textarea "x"
type textarea "How to build a forex auto trading bot in python? I need detail plan to connet w…"
type textarea "x"
type textarea "How to build a forex auto trading bot in python? I need detail plan to connet w…"
type textarea "x"
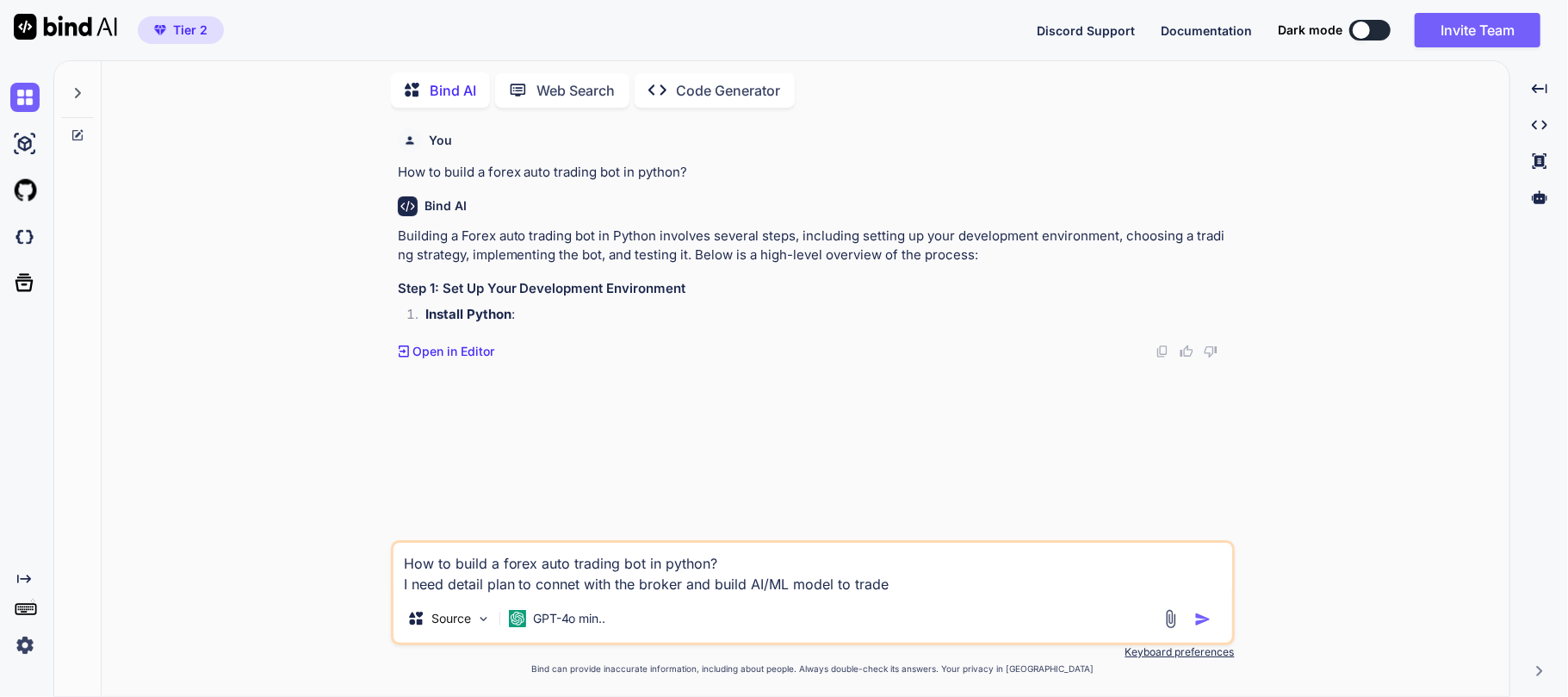
type textarea "How to build a forex auto trading bot in python? I need detail plan to connet w…"
type textarea "x"
type textarea "How to build a forex auto trading bot in python? I need detail plan to connet w…"
type textarea "x"
type textarea "How to build a forex auto trading bot in python? I need detail plan to connet w…"
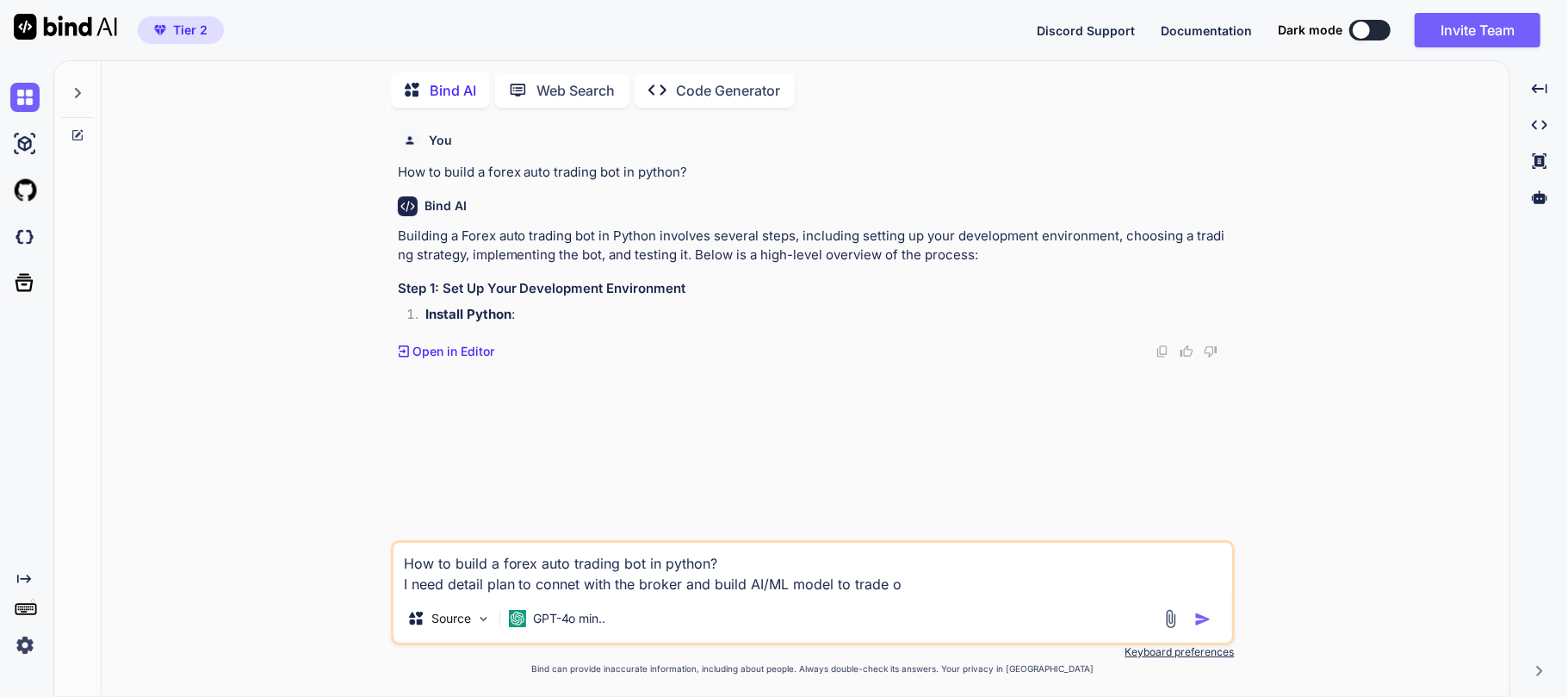
type textarea "x"
type textarea "How to build a forex auto trading bot in python? I need detail plan to connet w…"
type textarea "x"
type textarea "How to build a forex auto trading bot in python? I need detail plan to connet w…"
type textarea "x"
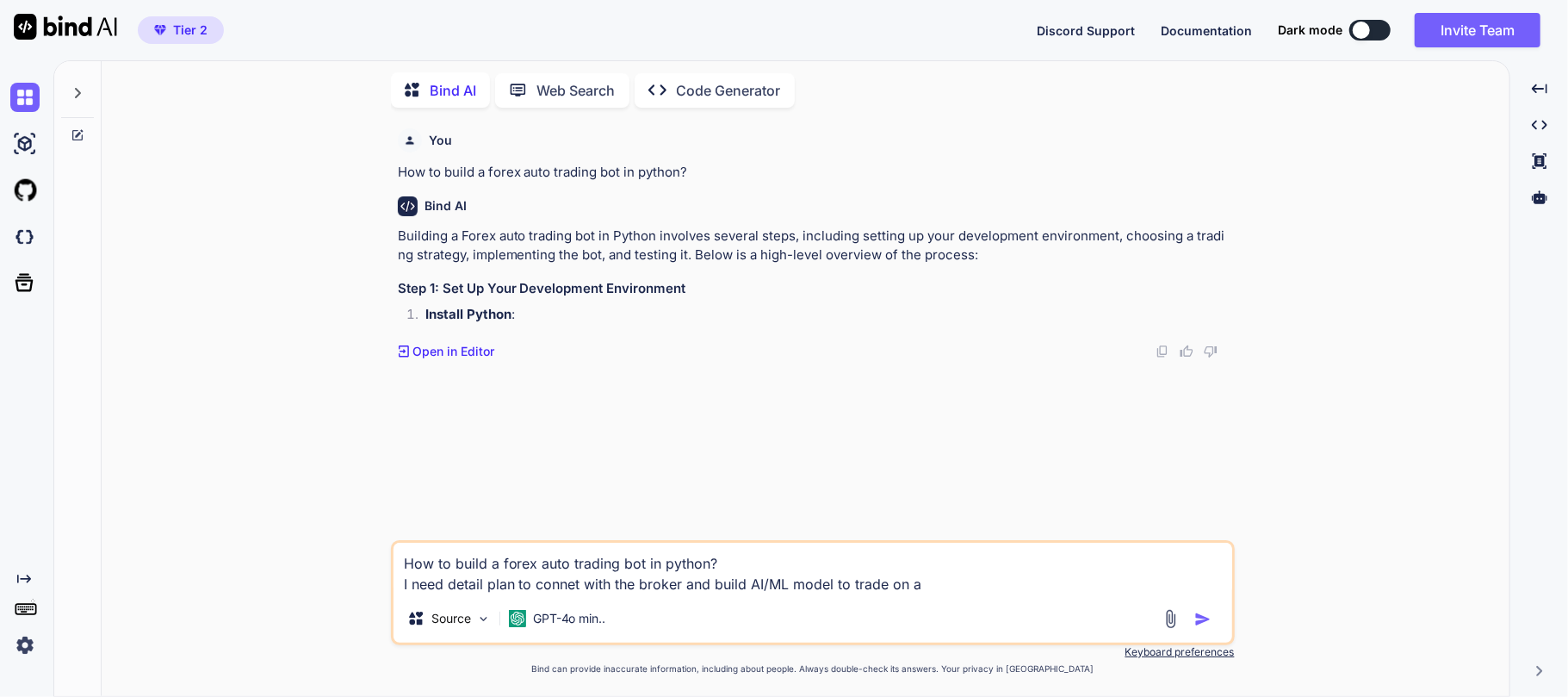
type textarea "How to build a forex auto trading bot in python? I need detail plan to connet w…"
type textarea "x"
type textarea "How to build a forex auto trading bot in python? I need detail plan to connet w…"
type textarea "x"
type textarea "How to build a forex auto trading bot in python? I need detail plan to connet w…"
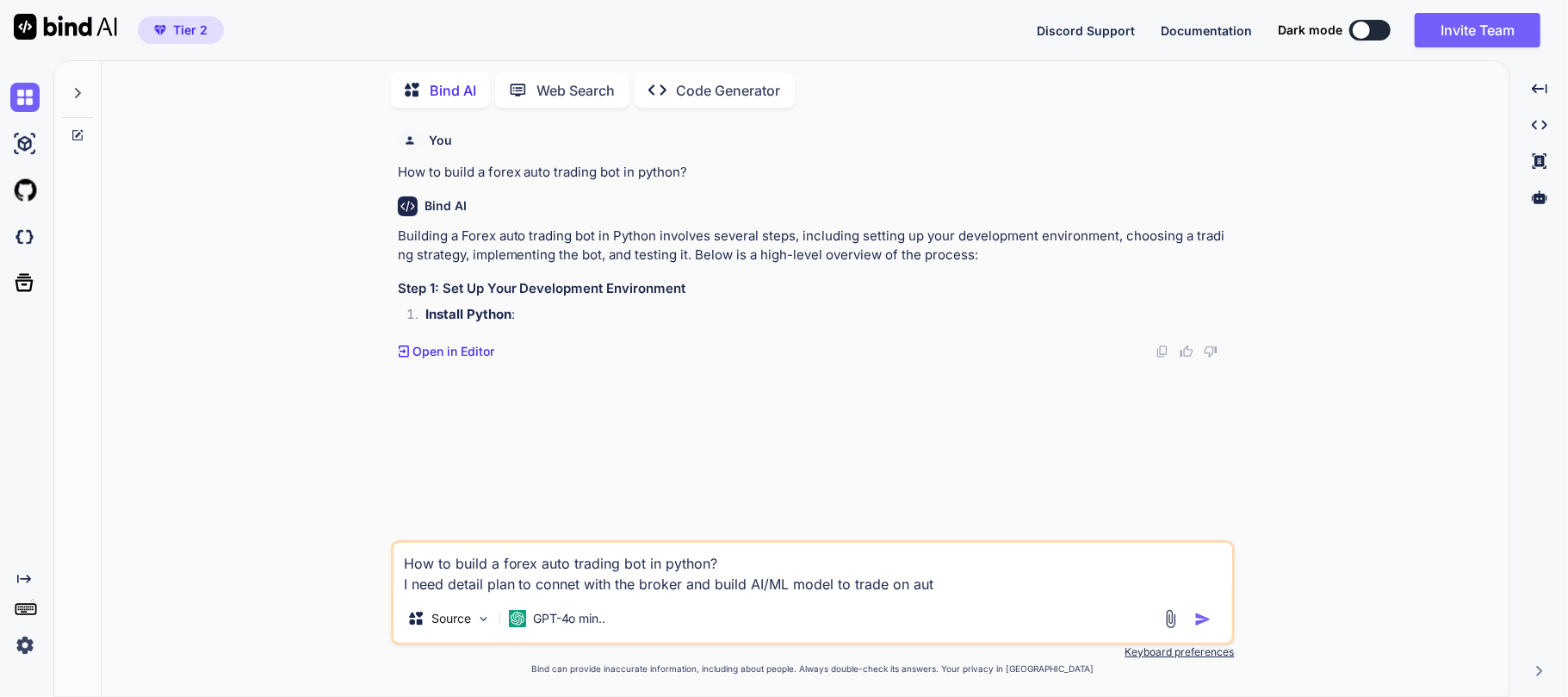
type textarea "x"
type textarea "How to build a forex auto trading bot in python? I need detail plan to connet w…"
type textarea "x"
type textarea "How to build a forex auto trading bot in python? I need detail plan to connet w…"
type textarea "x"
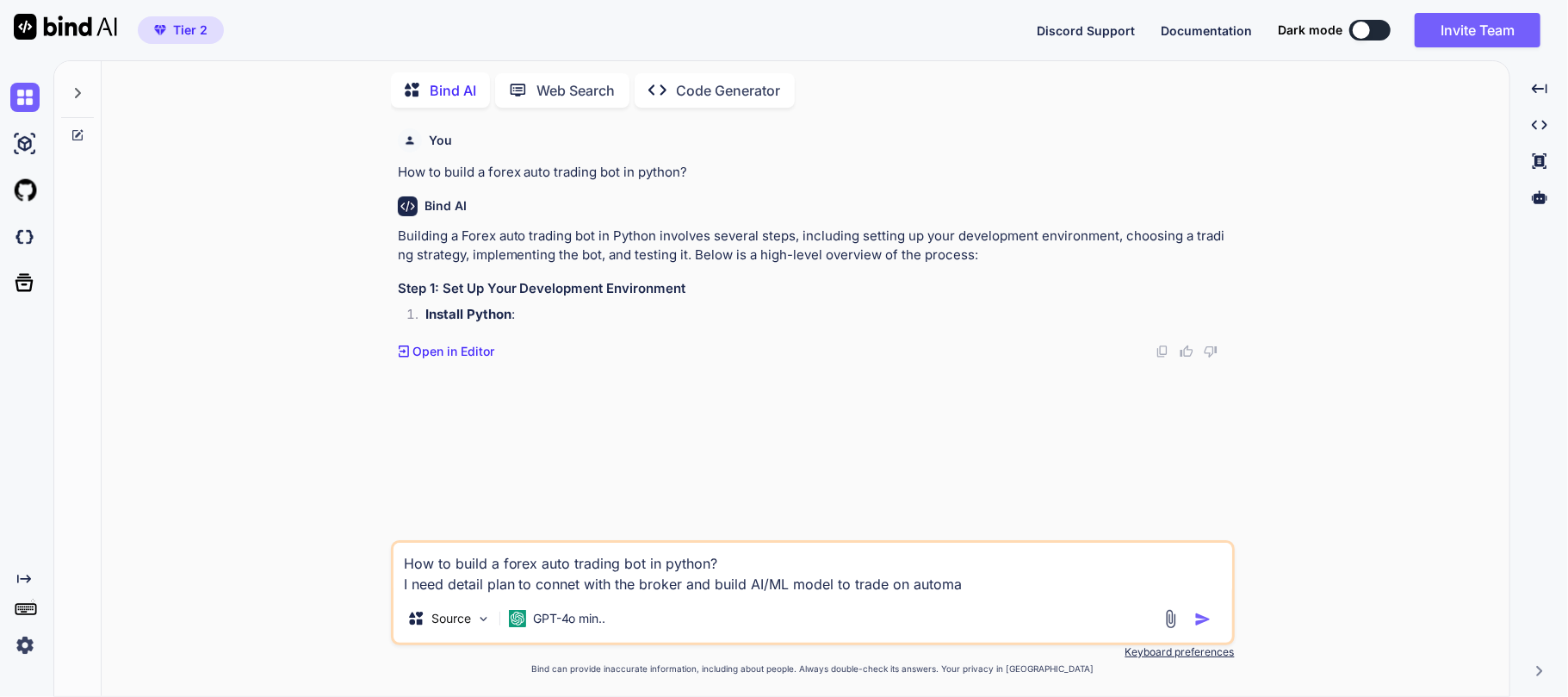
type textarea "How to build a forex auto trading bot in python? I need detail plan to connet w…"
type textarea "x"
type textarea "How to build a forex auto trading bot in python? I need detail plan to connet w…"
type textarea "x"
type textarea "How to build a forex auto trading bot in python? I need detail plan to connet w…"
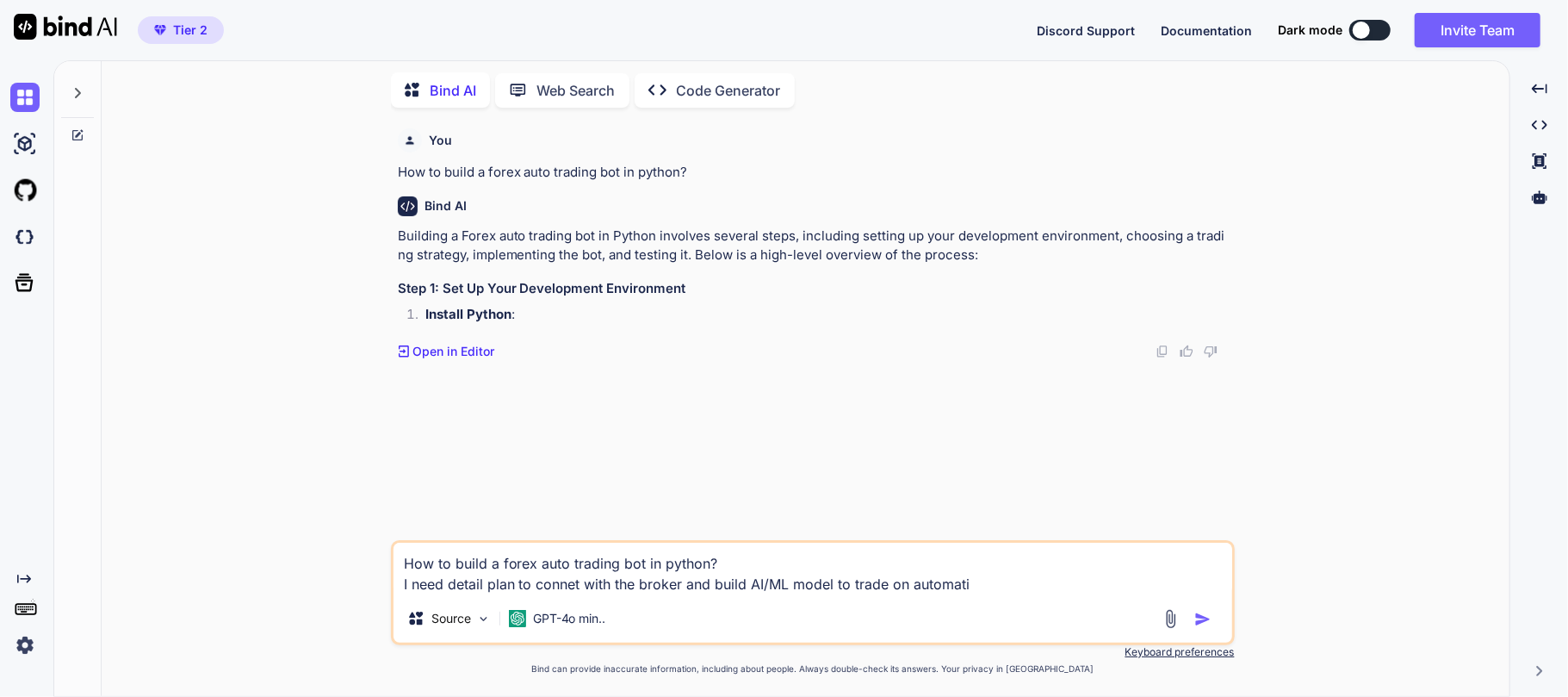
type textarea "x"
type textarea "How to build a forex auto trading bot in python? I need detail plan to connet w…"
type textarea "x"
type textarea "How to build a forex auto trading bot in python? I need detail plan to connet w…"
type textarea "x"
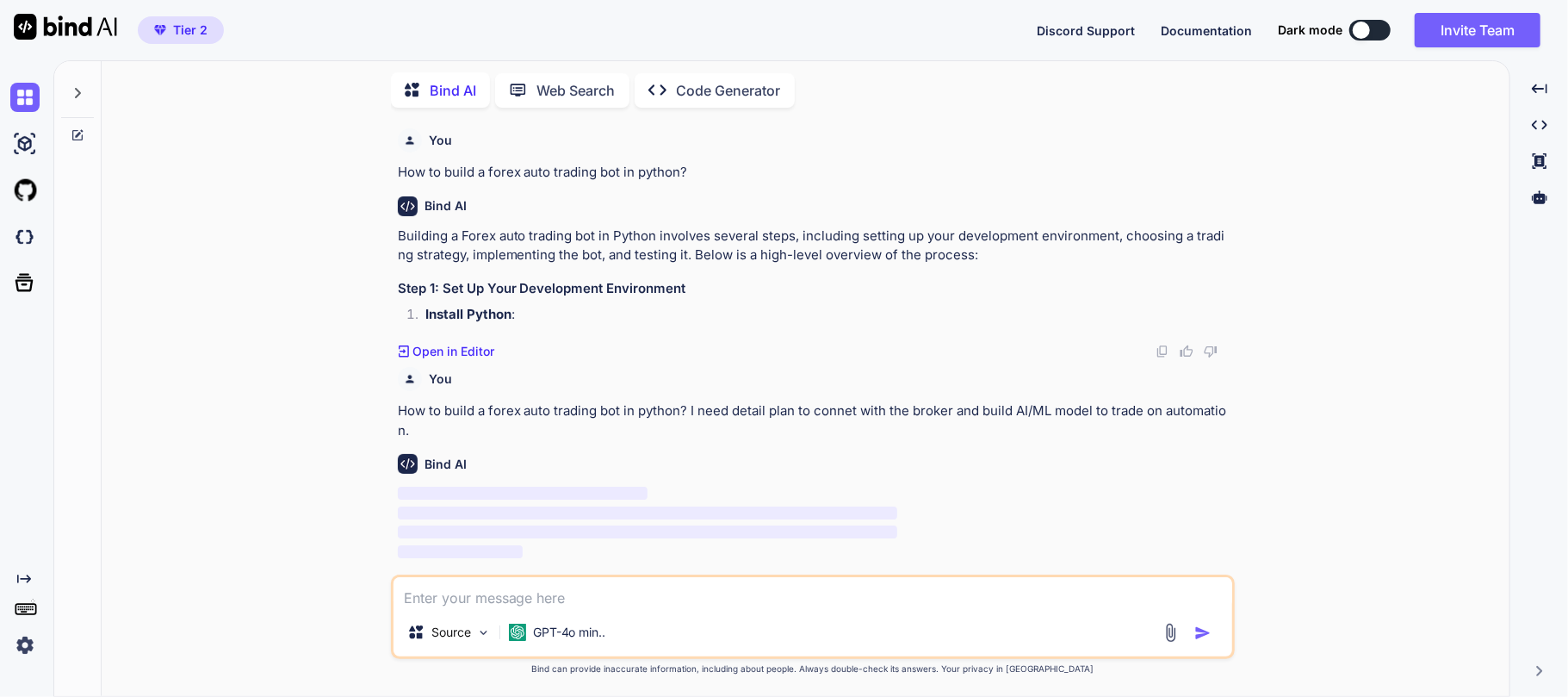
click at [420, 435] on p "How to build a forex auto trading bot in python? I need detail plan to connet w…" at bounding box center [814, 421] width 833 height 38
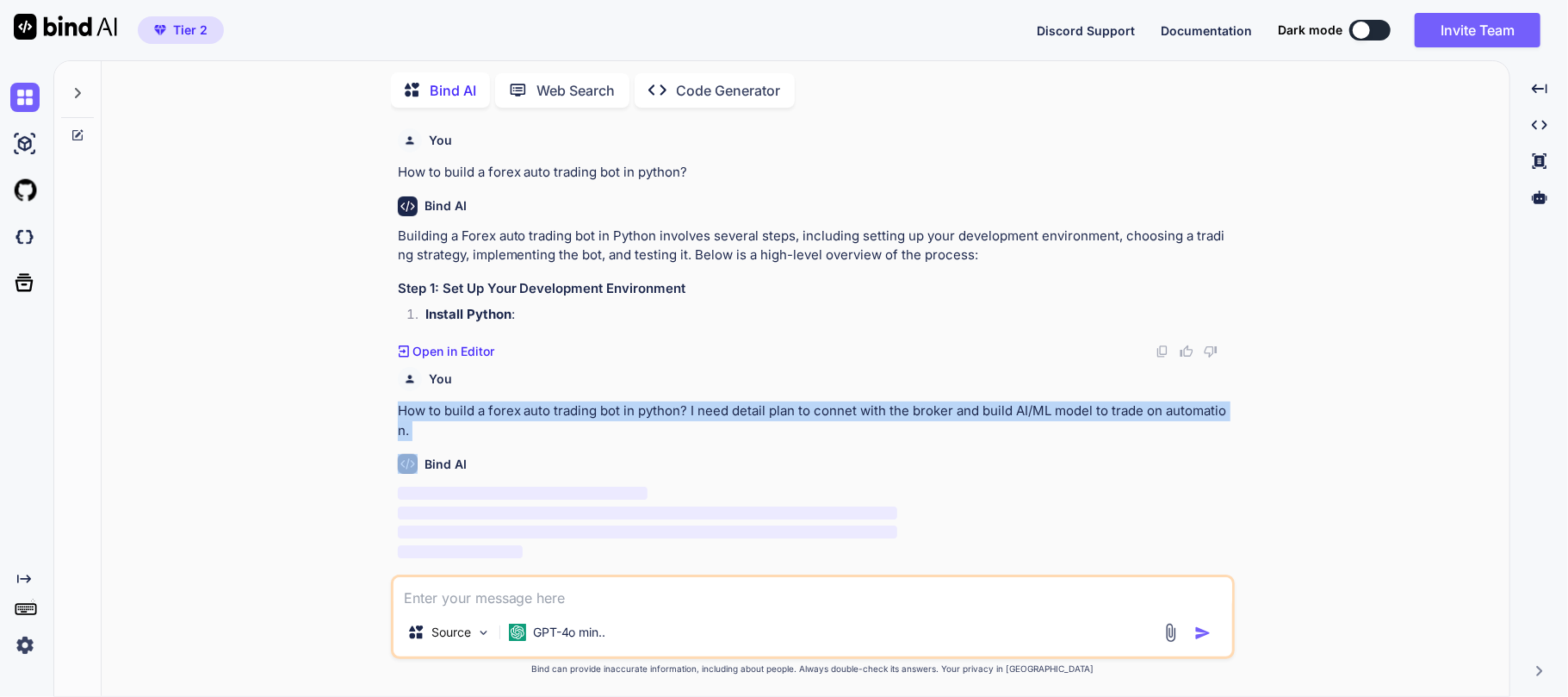
click at [420, 435] on p "How to build a forex auto trading bot in python? I need detail plan to connet w…" at bounding box center [814, 421] width 833 height 38
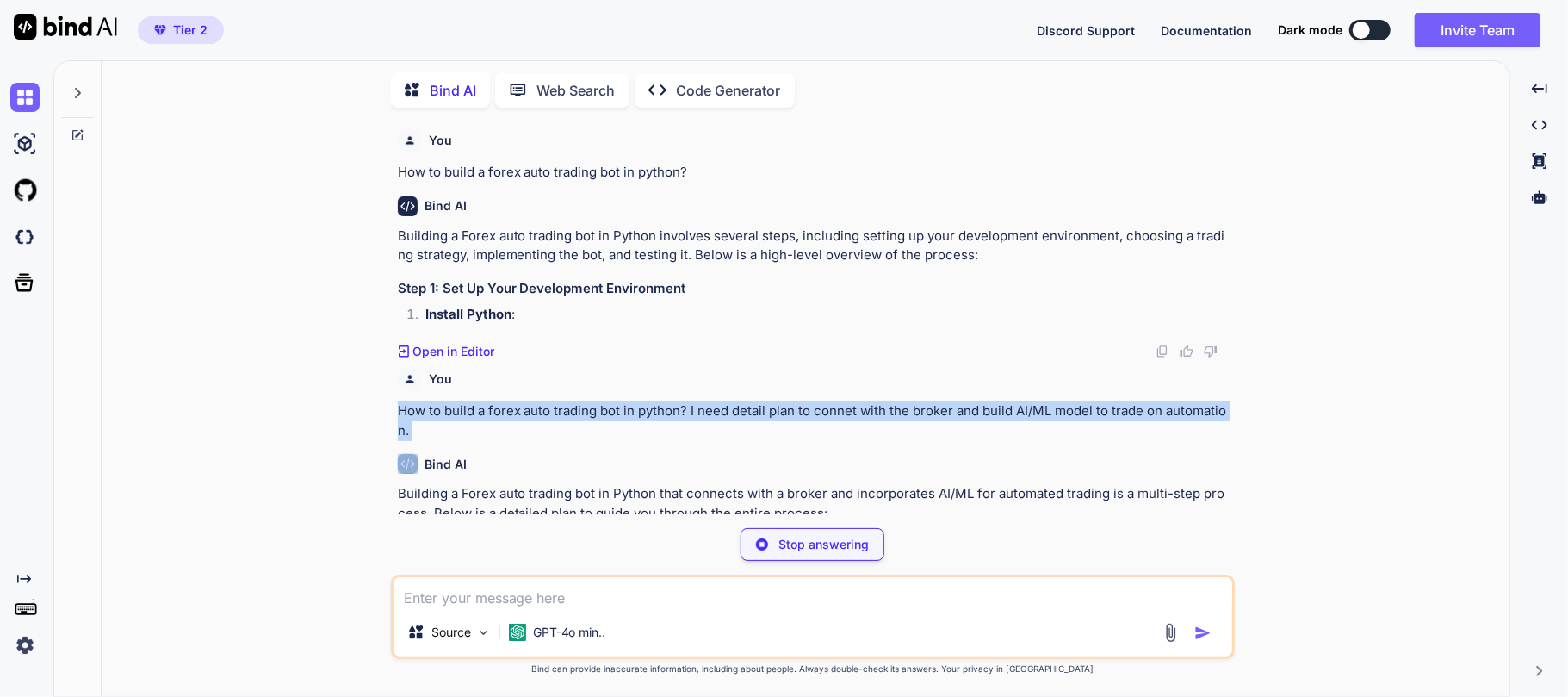
copy p "How to build a forex auto trading bot in python? I need detail plan to connet w…"
type textarea "x"
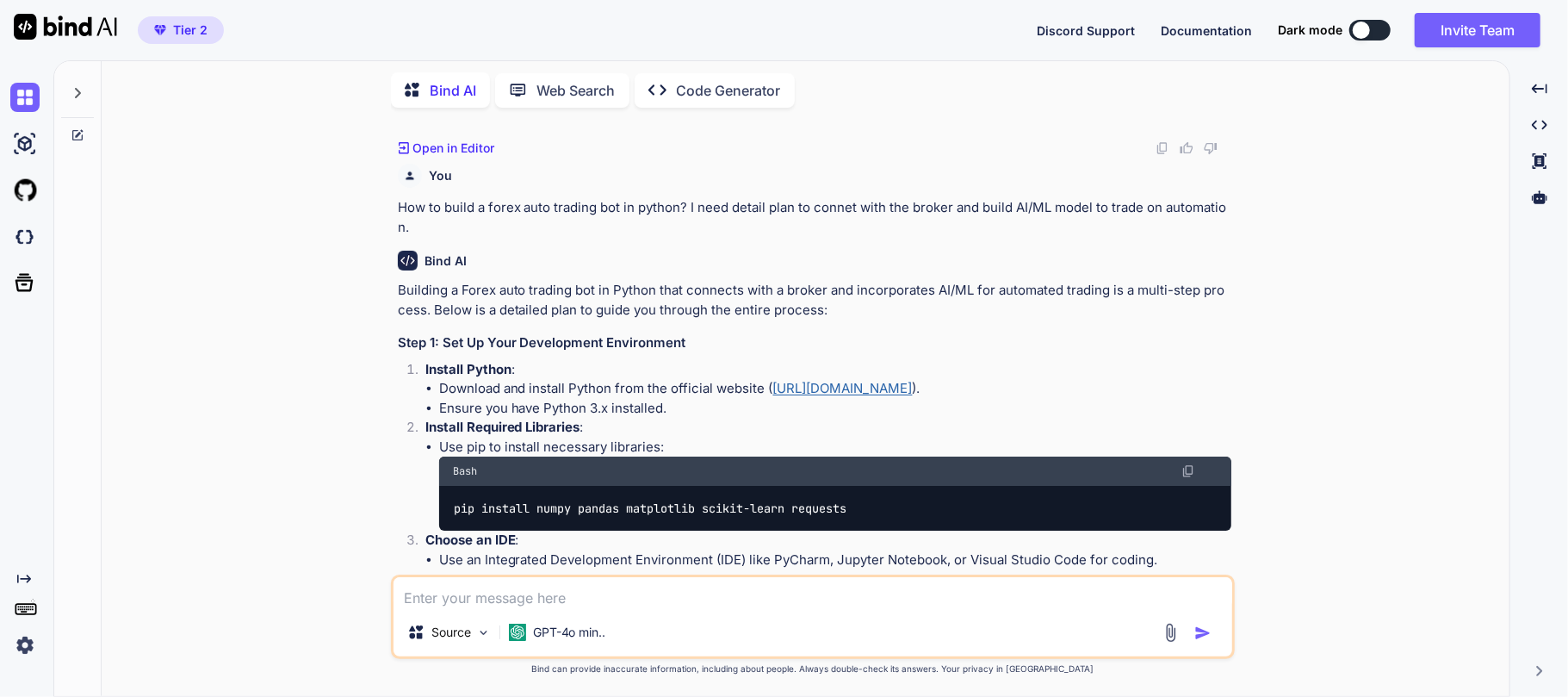
scroll to position [239, 0]
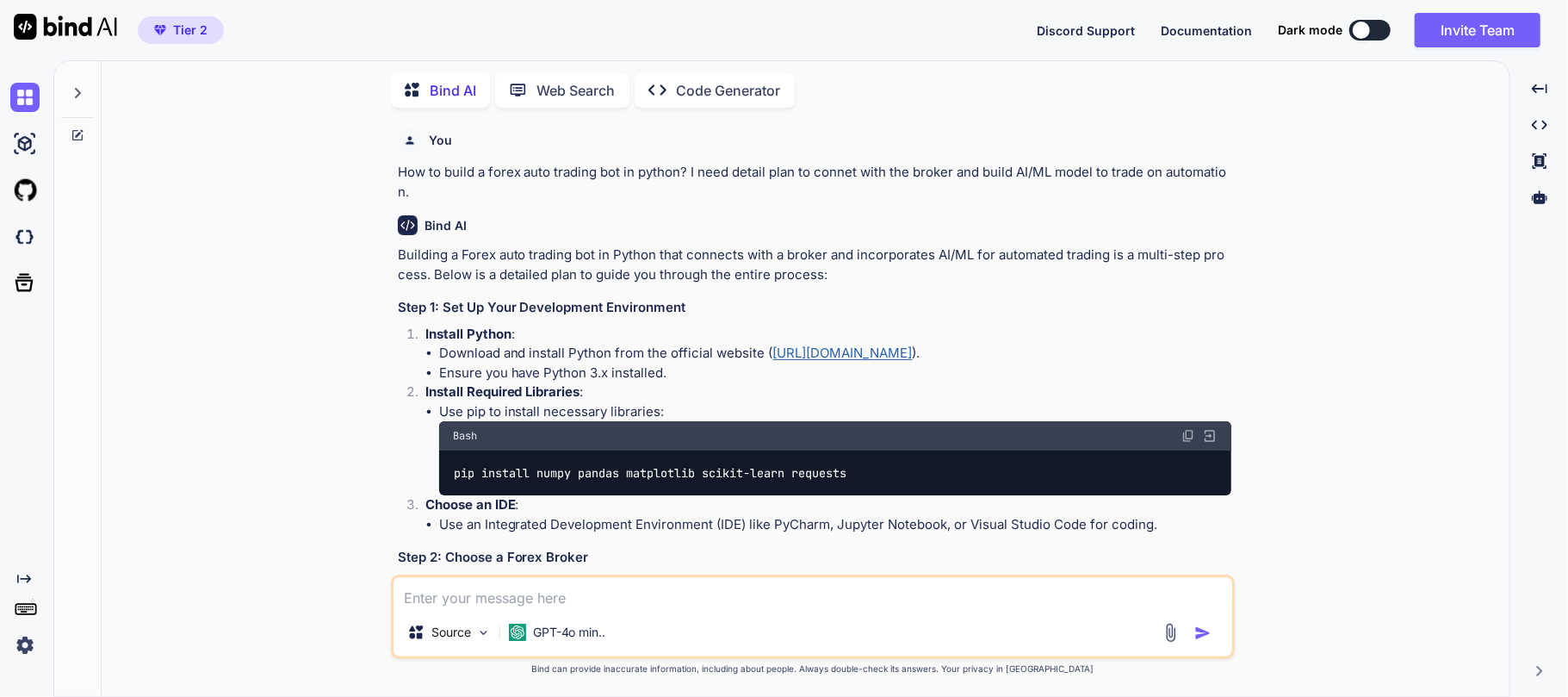
click at [82, 97] on div at bounding box center [78, 88] width 33 height 59
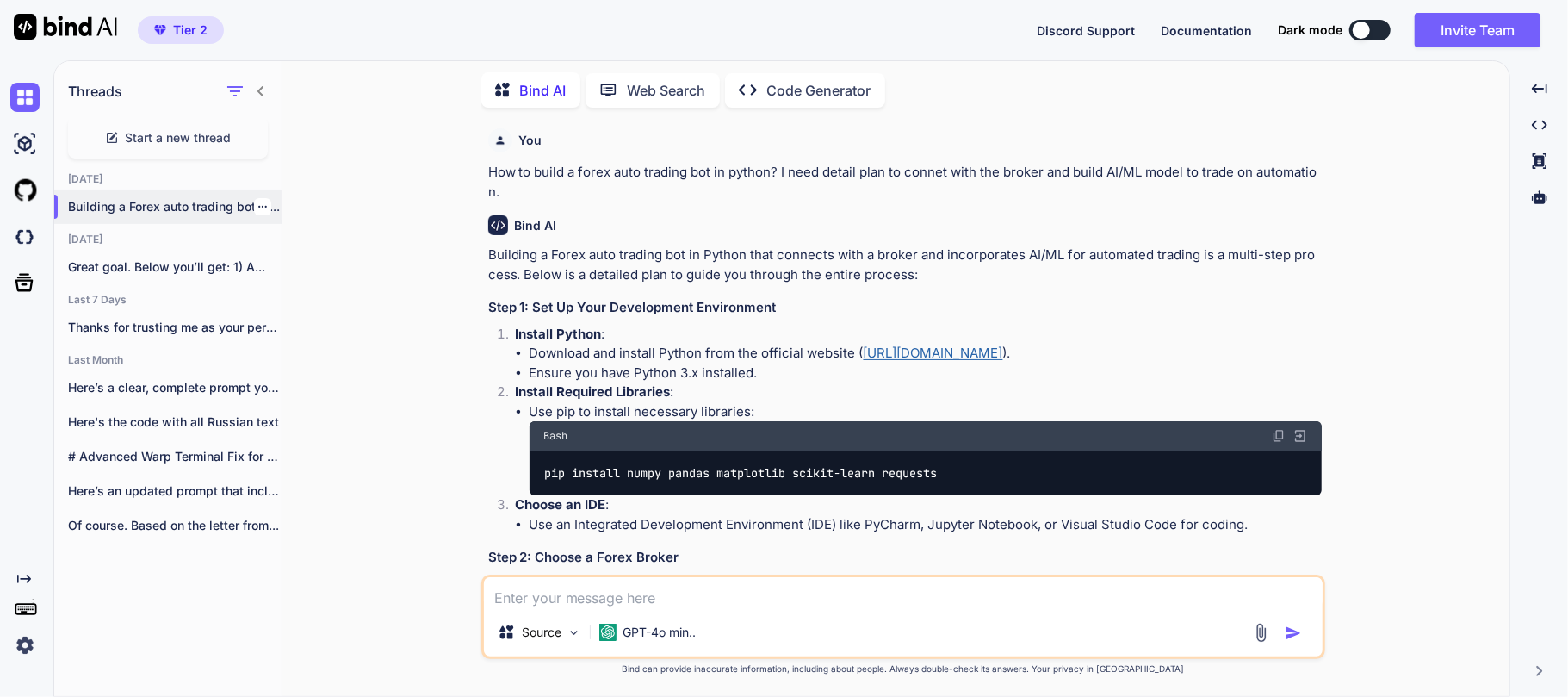
click at [263, 207] on div at bounding box center [263, 207] width 17 height 17
click at [258, 205] on icon "button" at bounding box center [263, 206] width 11 height 11
click at [290, 265] on span "Delete" at bounding box center [301, 273] width 37 height 17
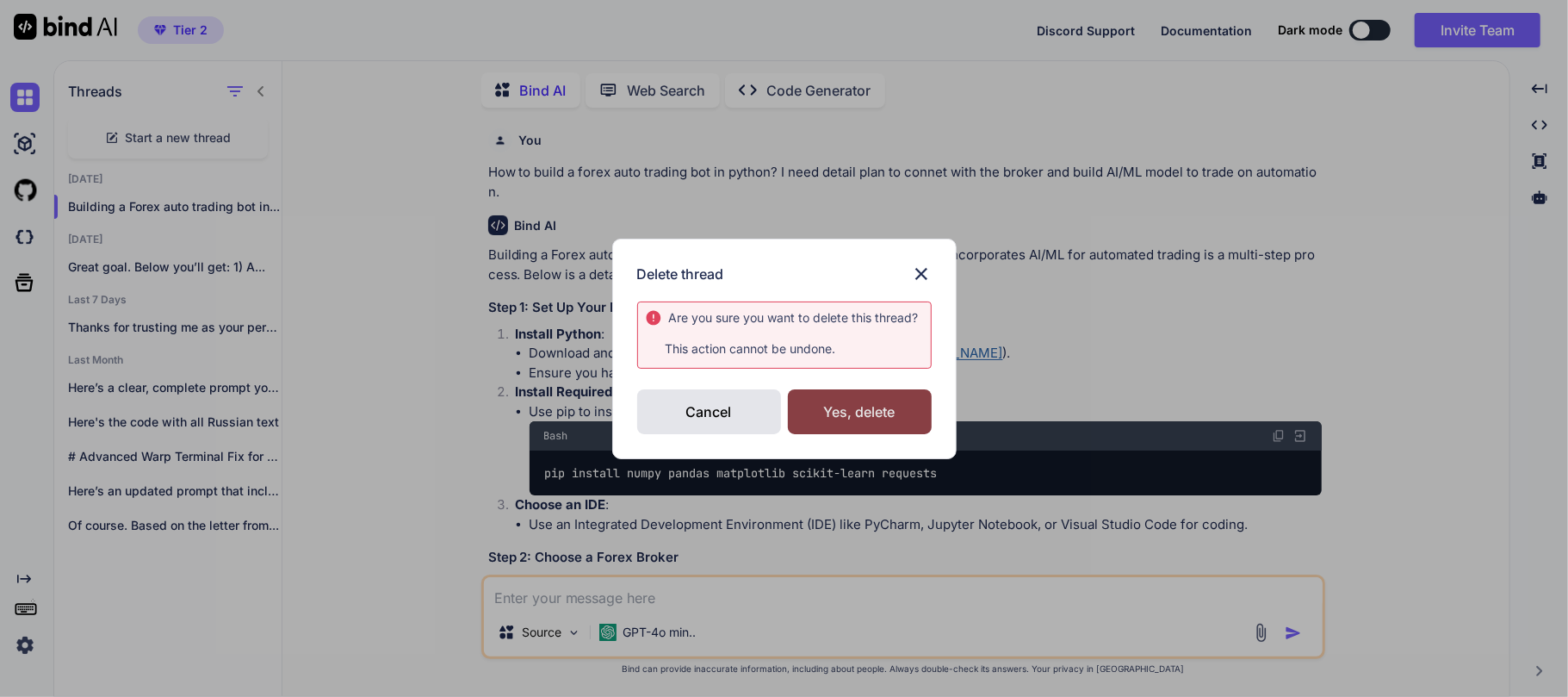
click at [900, 414] on div "Yes, delete" at bounding box center [860, 411] width 144 height 45
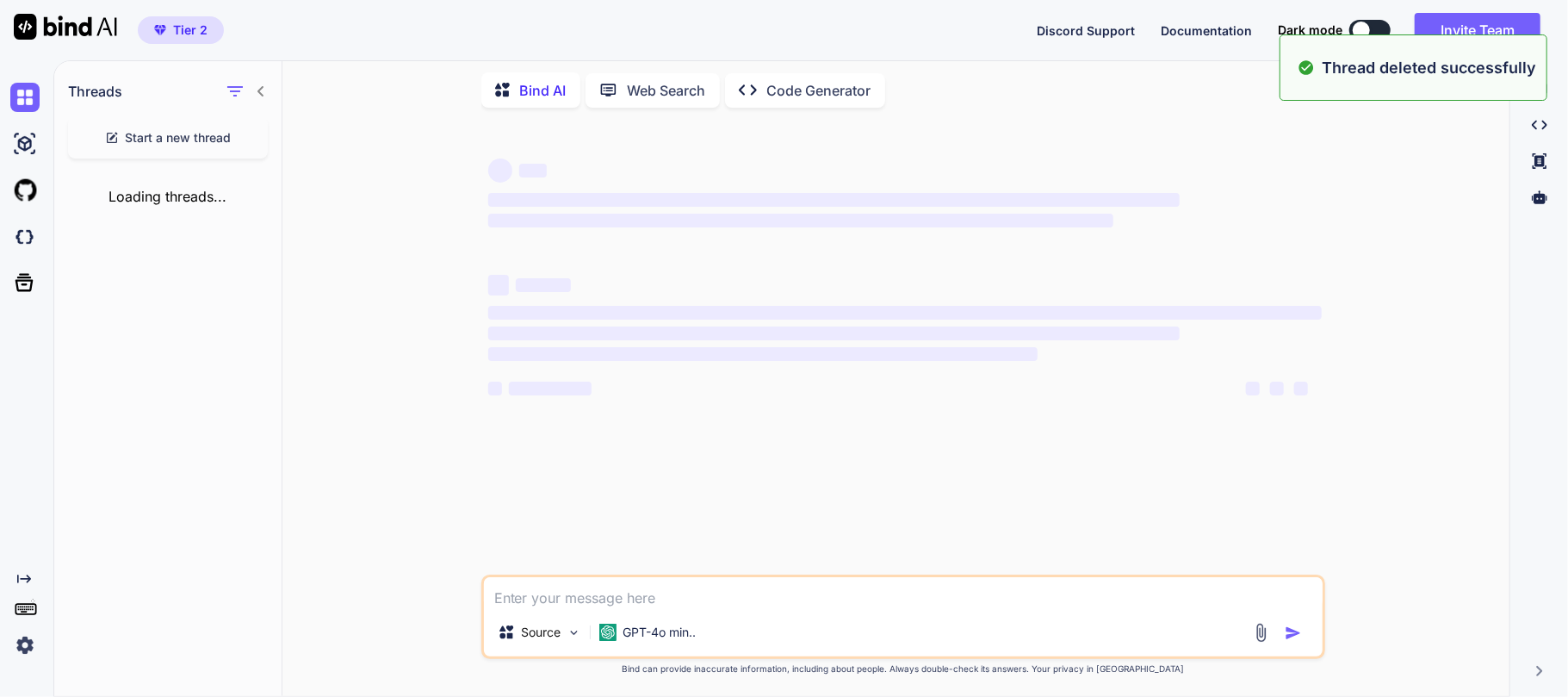
scroll to position [0, 0]
click at [646, 645] on div "GPT-4o min.." at bounding box center [648, 632] width 111 height 35
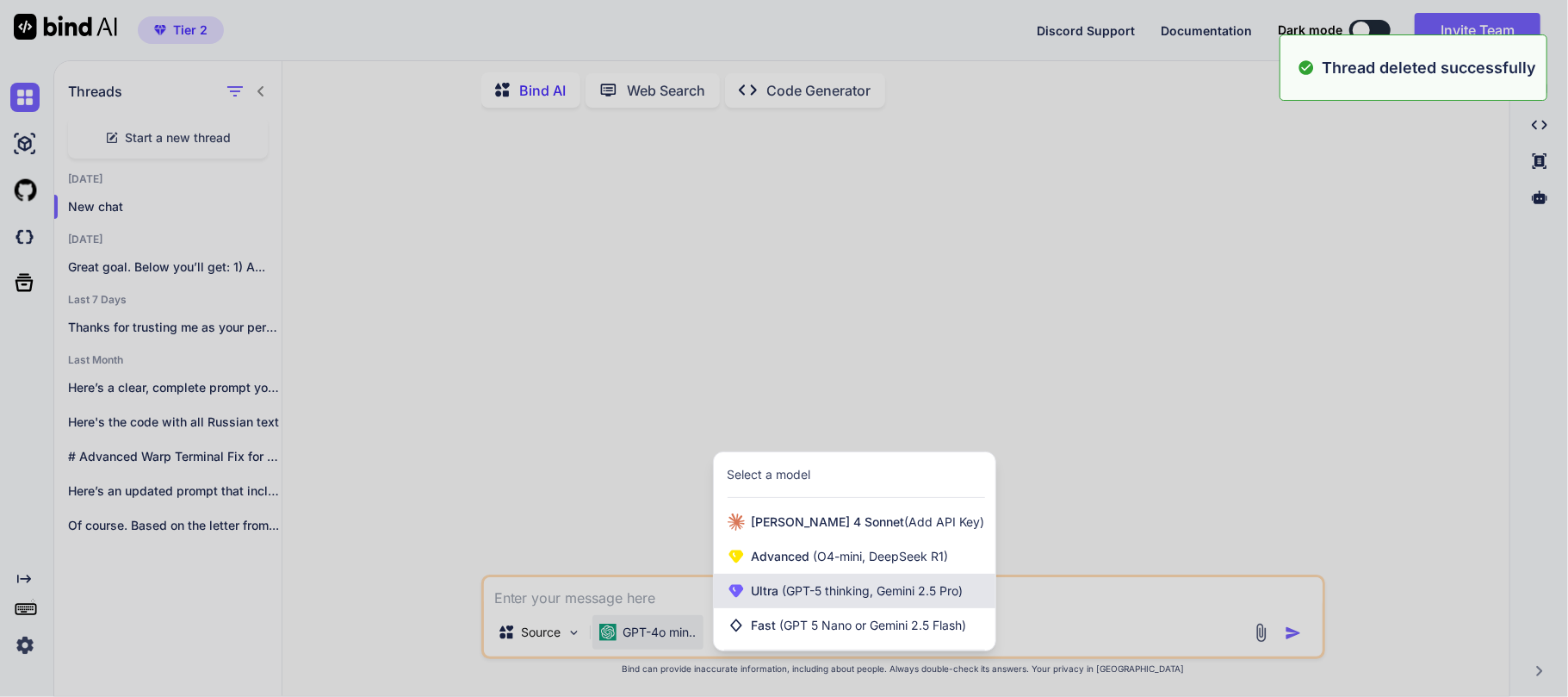
click at [787, 590] on span "(GPT-5 thinking, Gemini 2.5 Pro)" at bounding box center [871, 590] width 184 height 14
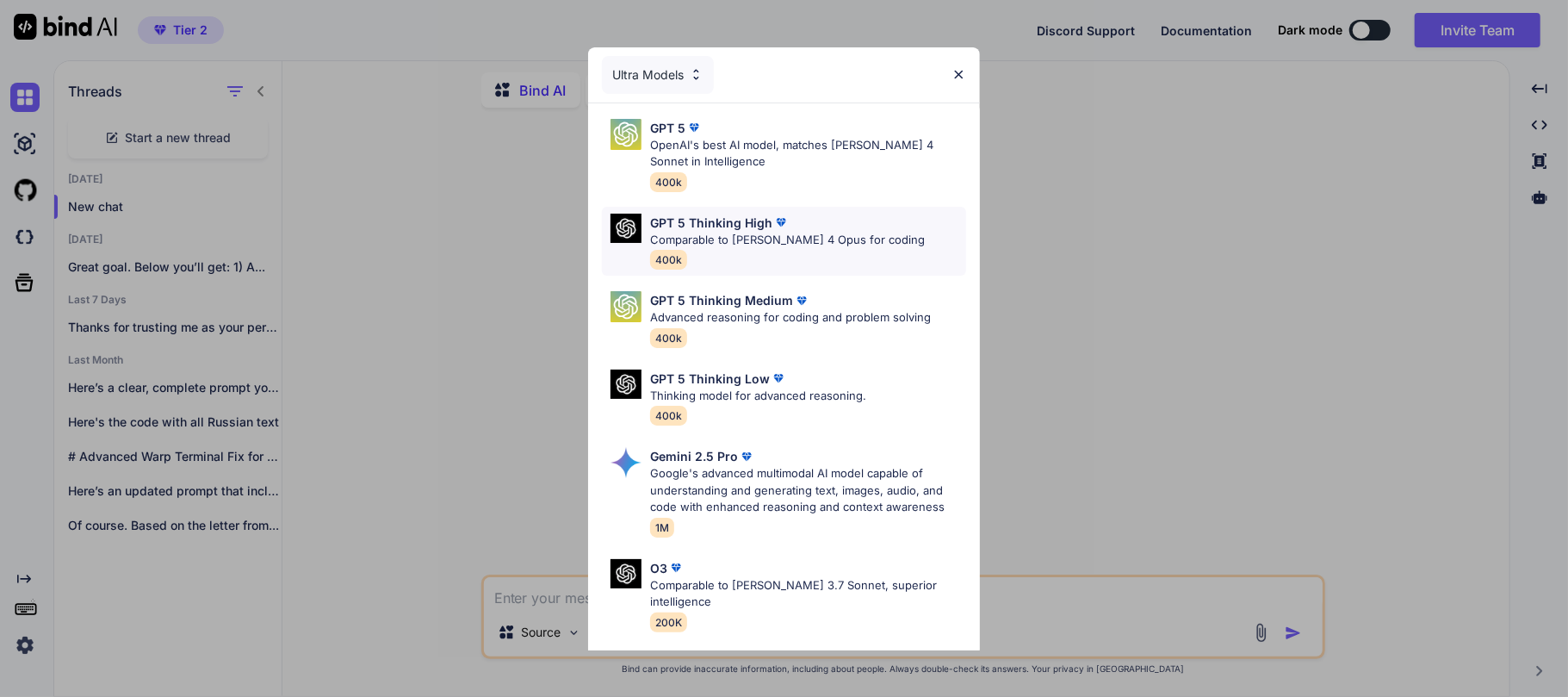
click at [748, 238] on p "Comparable to [PERSON_NAME] 4 Opus for coding" at bounding box center [787, 241] width 275 height 17
type textarea "x"
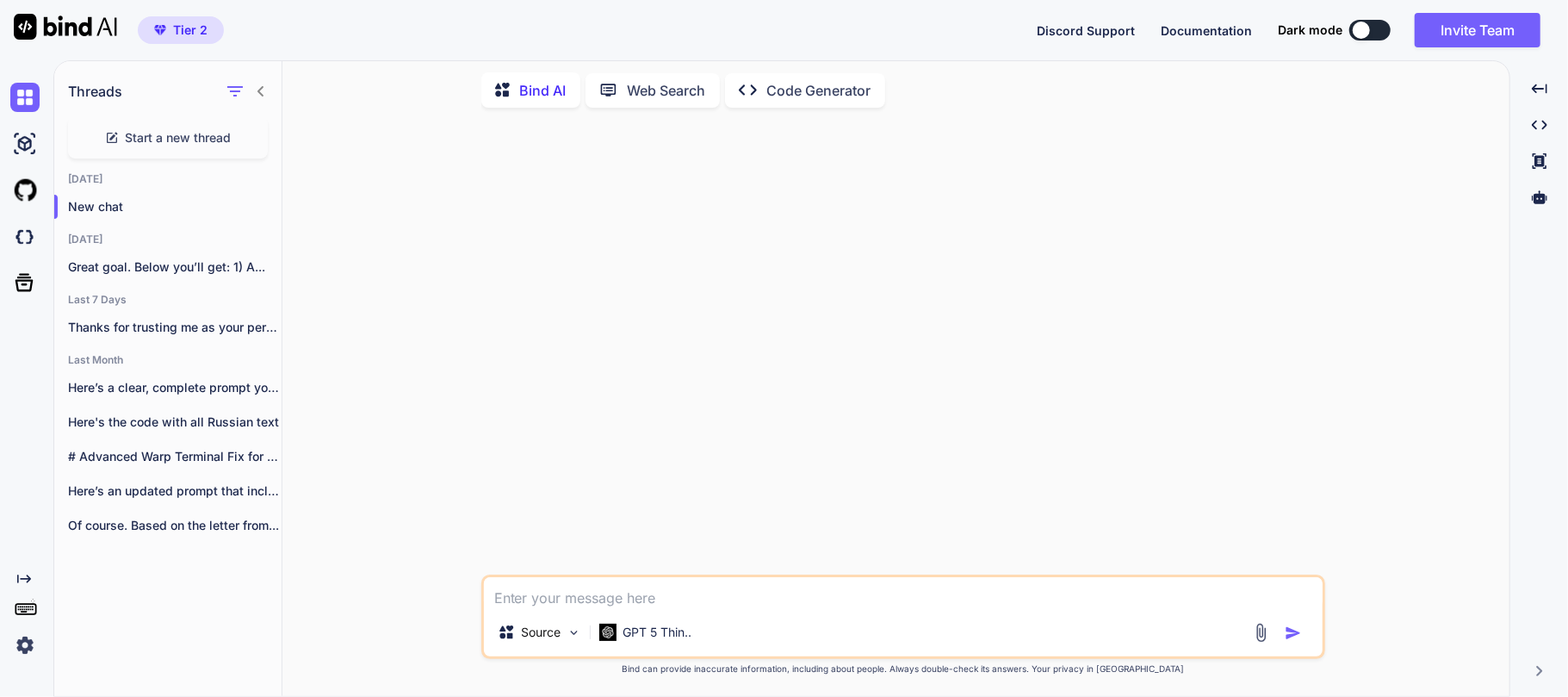
click at [570, 601] on textarea at bounding box center [903, 592] width 839 height 31
paste textarea "How to build a forex auto trading bot in python? I need detail plan to connet w…"
type textarea "How to build a forex auto trading bot in python? I need detail plan to connet w…"
type textarea "x"
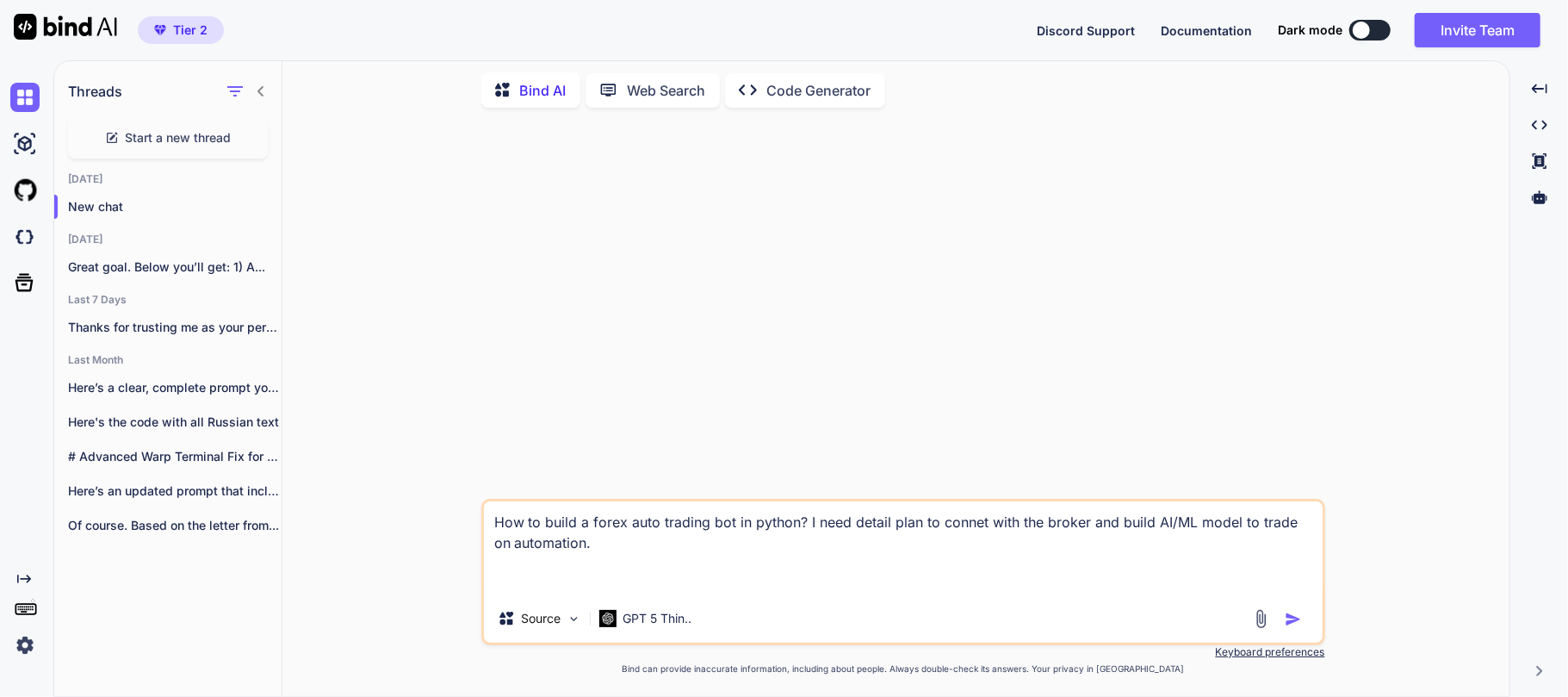
type textarea "How to build a forex auto trading bot in python? I need detail plan to connet w…"
type textarea "x"
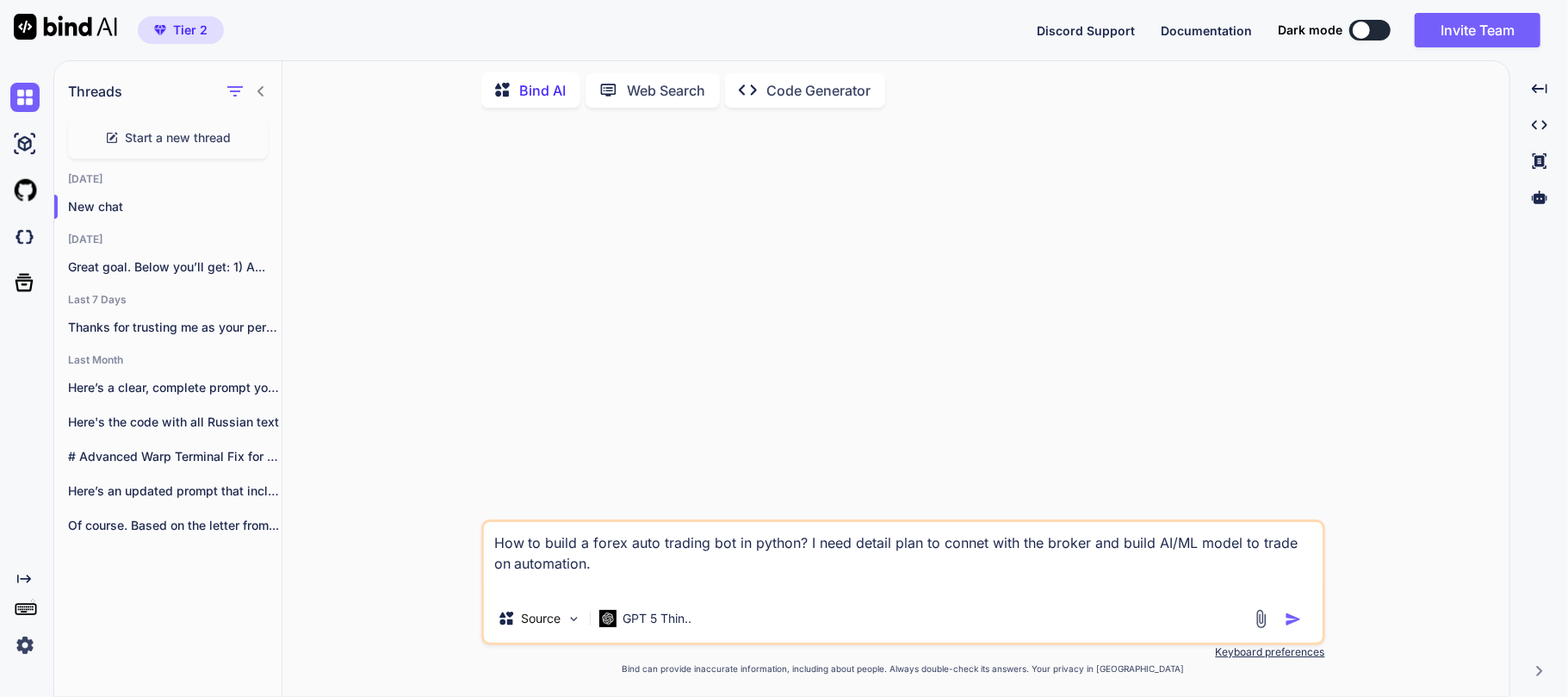
type textarea "How to build a forex auto trading bot in python? I need detail plan to connet w…"
type textarea "x"
type textarea "How to build a forex auto trading bot in python? I need detail plan to connet w…"
type textarea "x"
type textarea "How to build a forex auto trading bot in python? I need detail plan to connet w…"
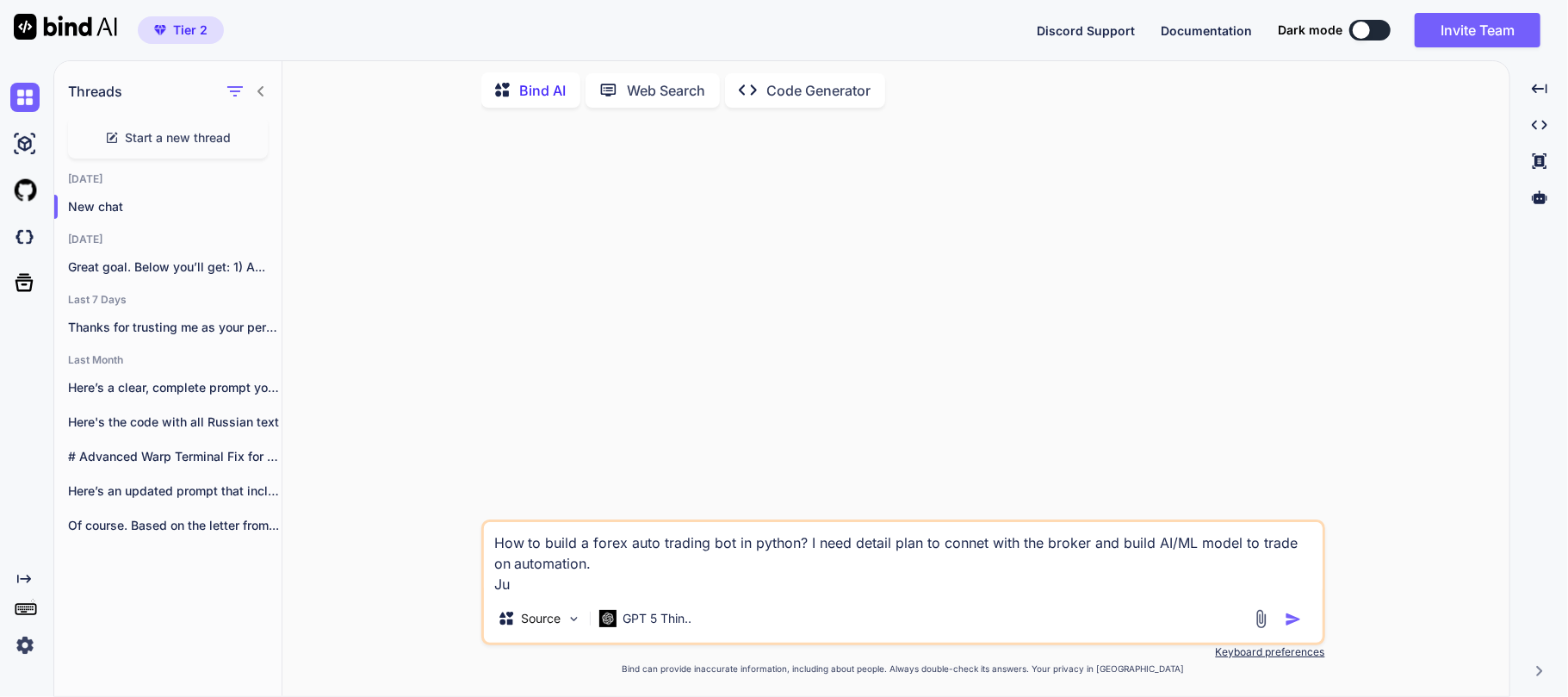
type textarea "x"
type textarea "How to build a forex auto trading bot in python? I need detail plan to connet w…"
type textarea "x"
type textarea "How to build a forex auto trading bot in python? I need detail plan to connet w…"
type textarea "x"
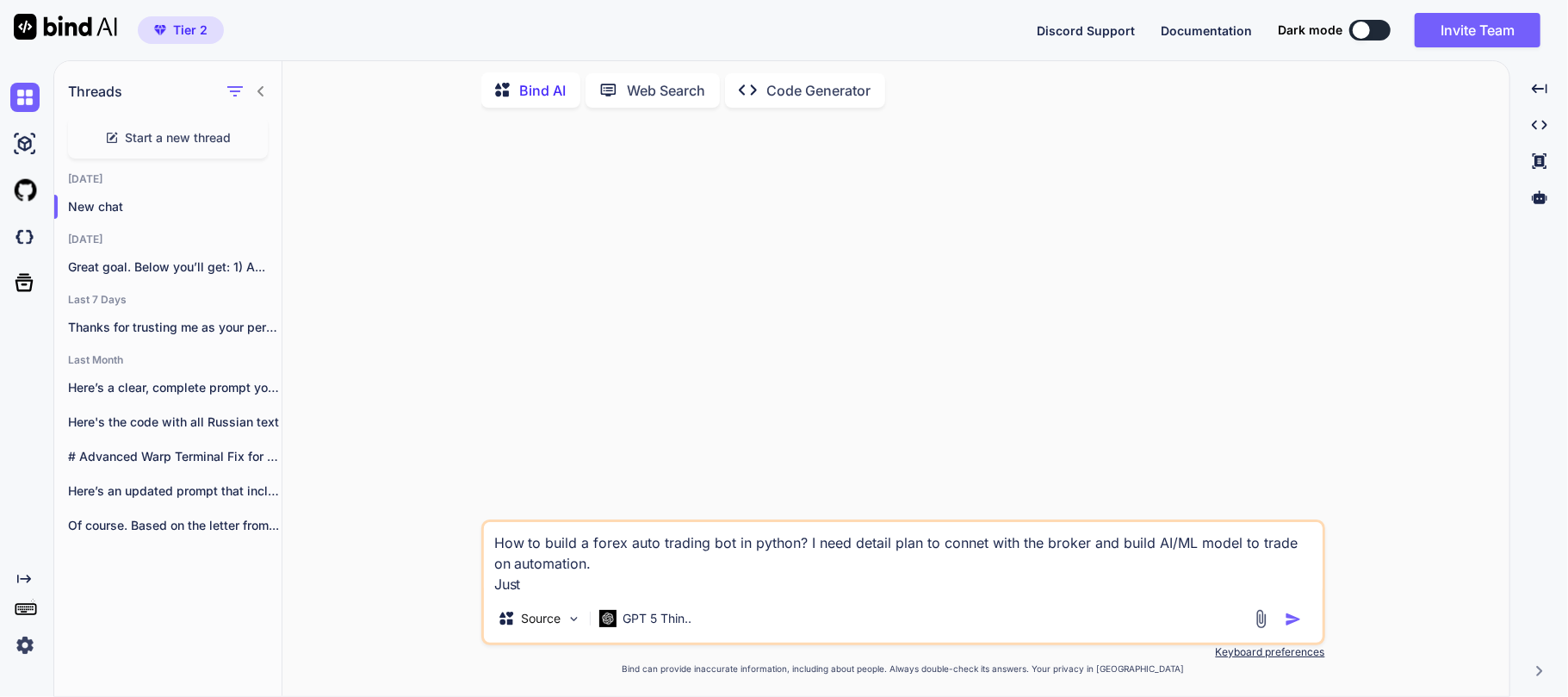
type textarea "How to build a forex auto trading bot in python? I need detail plan to connet w…"
type textarea "x"
type textarea "How to build a forex auto trading bot in python? I need detail plan to connet w…"
type textarea "x"
type textarea "How to build a forex auto trading bot in python? I need detail plan to connet w…"
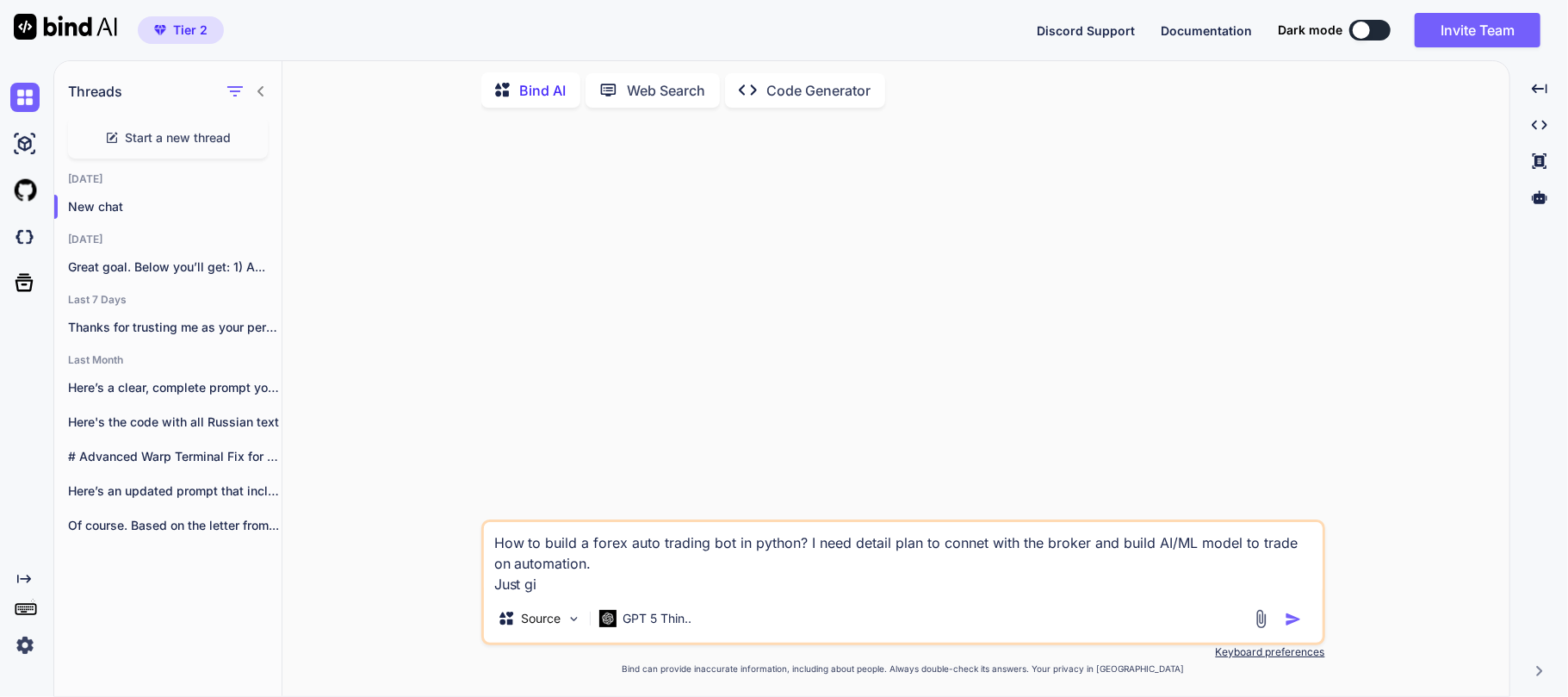
type textarea "x"
type textarea "How to build a forex auto trading bot in python? I need detail plan to connet w…"
type textarea "x"
type textarea "How to build a forex auto trading bot in python? I need detail plan to connet w…"
type textarea "x"
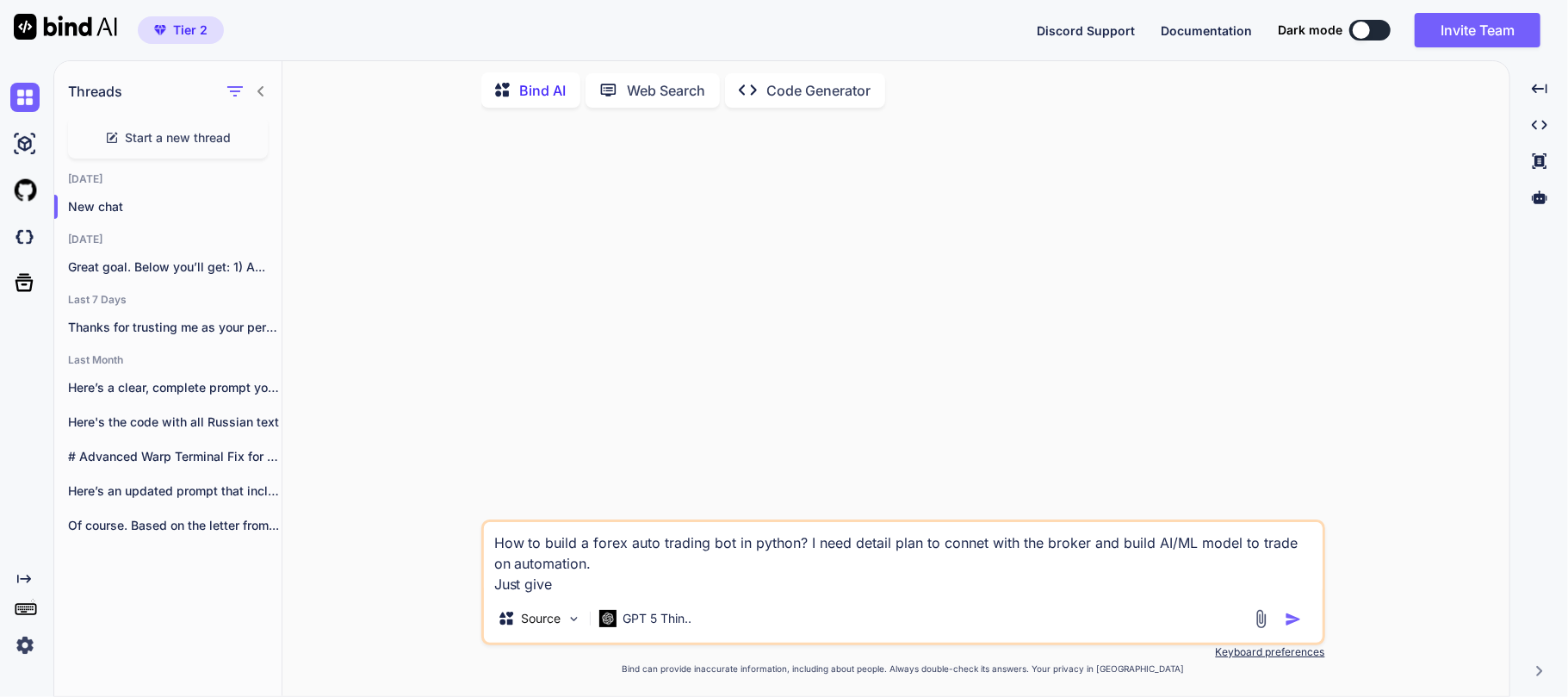
type textarea "How to build a forex auto trading bot in python? I need detail plan to connet w…"
type textarea "x"
type textarea "How to build a forex auto trading bot in python? I need detail plan to connet w…"
type textarea "x"
type textarea "How to build a forex auto trading bot in python? I need detail plan to connet w…"
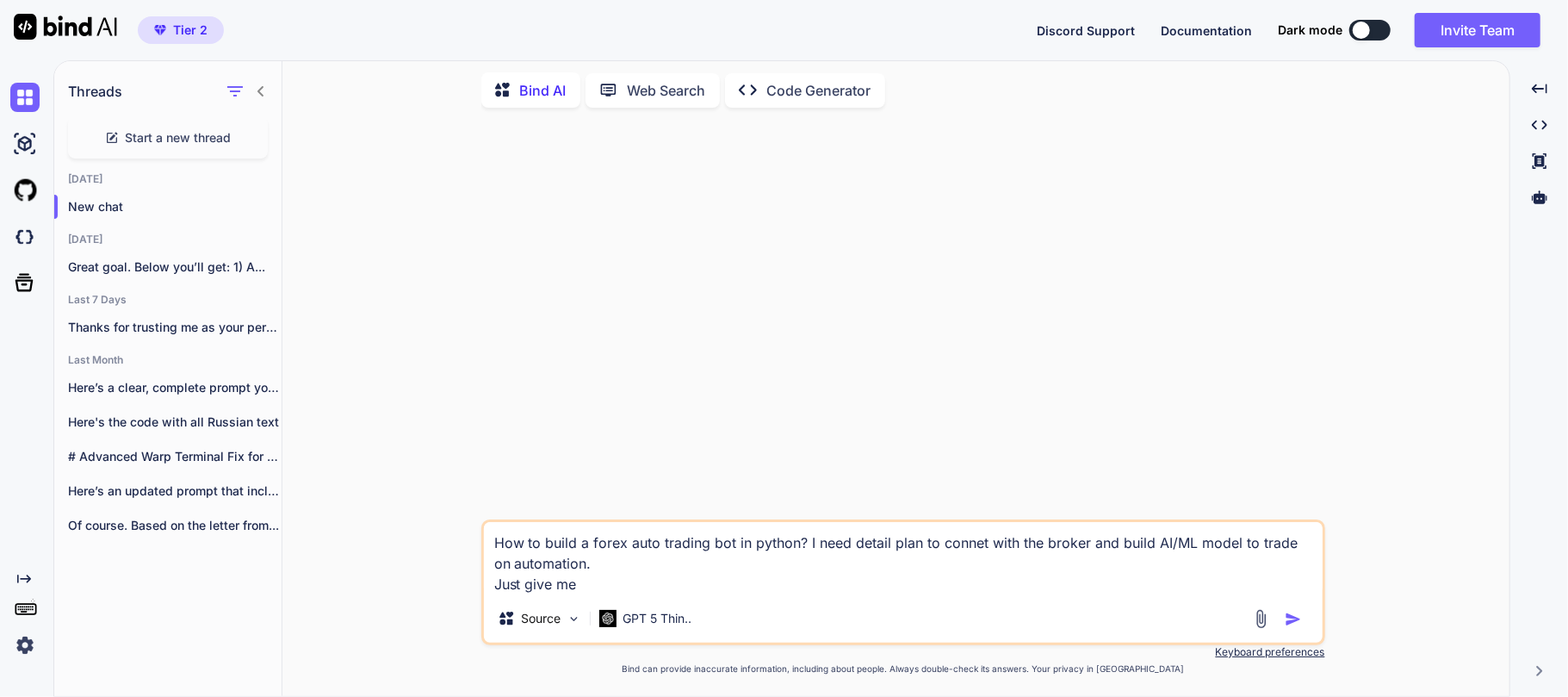
type textarea "x"
type textarea "How to build a forex auto trading bot in python? I need detail plan to connet w…"
type textarea "x"
type textarea "How to build a forex auto trading bot in python? I need detail plan to connet w…"
type textarea "x"
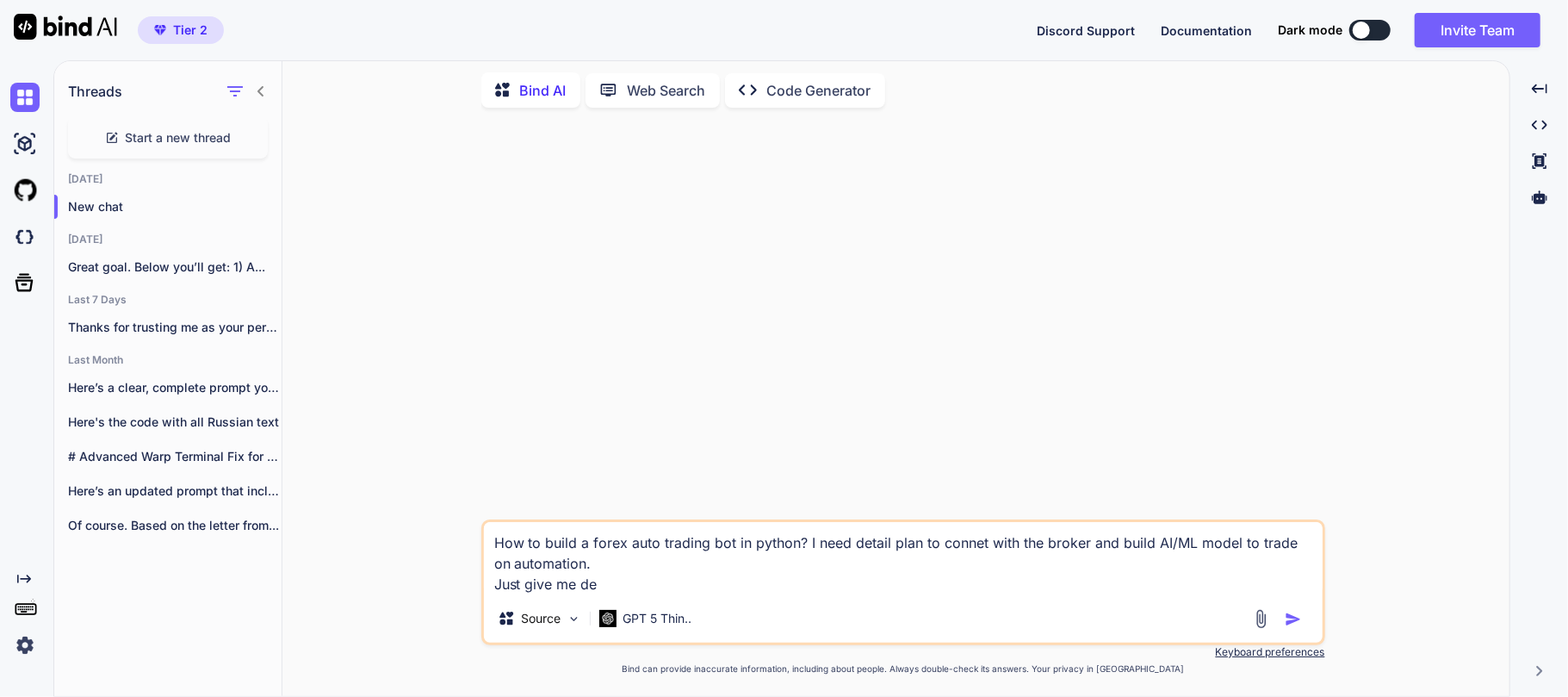
type textarea "How to build a forex auto trading bot in python? I need detail plan to connet w…"
type textarea "x"
type textarea "How to build a forex auto trading bot in python? I need detail plan to connet w…"
type textarea "x"
type textarea "How to build a forex auto trading bot in python? I need detail plan to connet w…"
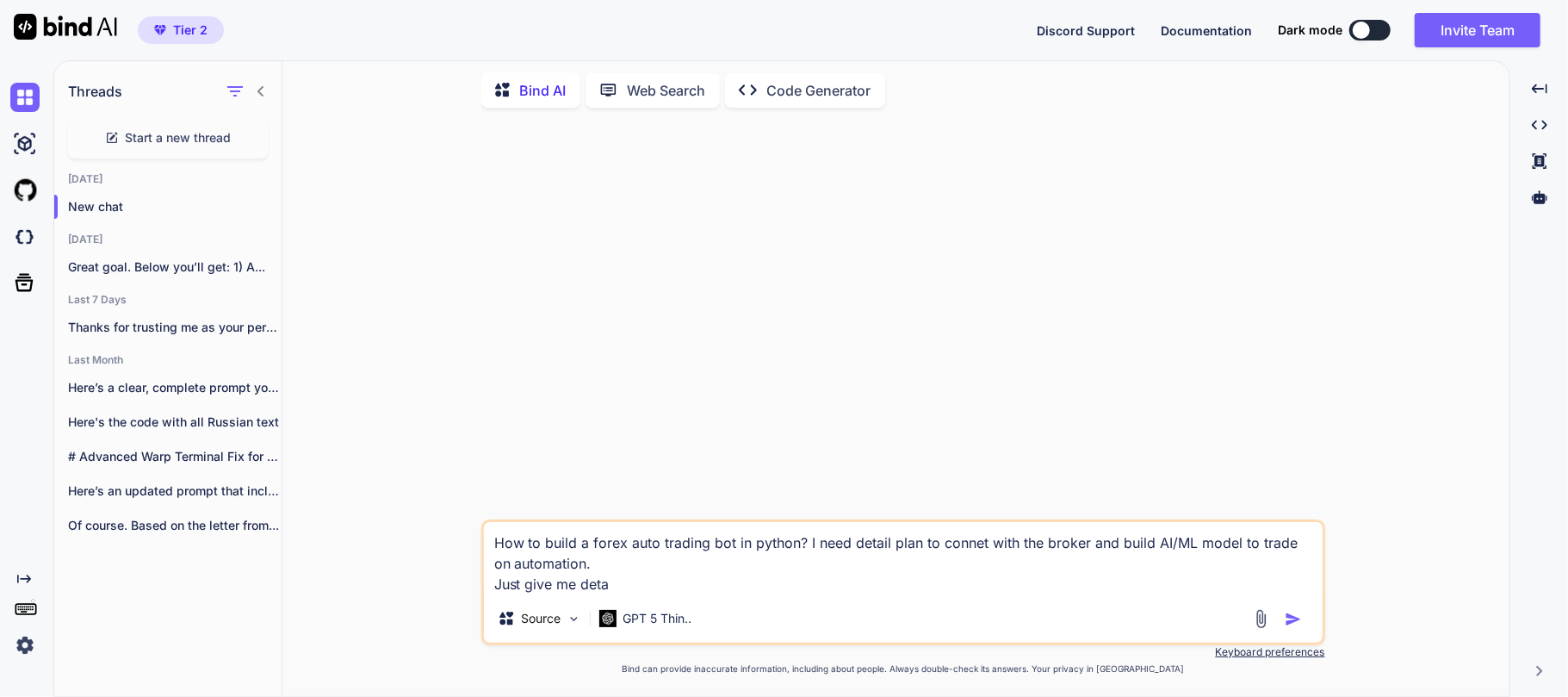
type textarea "x"
type textarea "How to build a forex auto trading bot in python? I need detail plan to connet w…"
type textarea "x"
type textarea "How to build a forex auto trading bot in python? I need detail plan to connet w…"
type textarea "x"
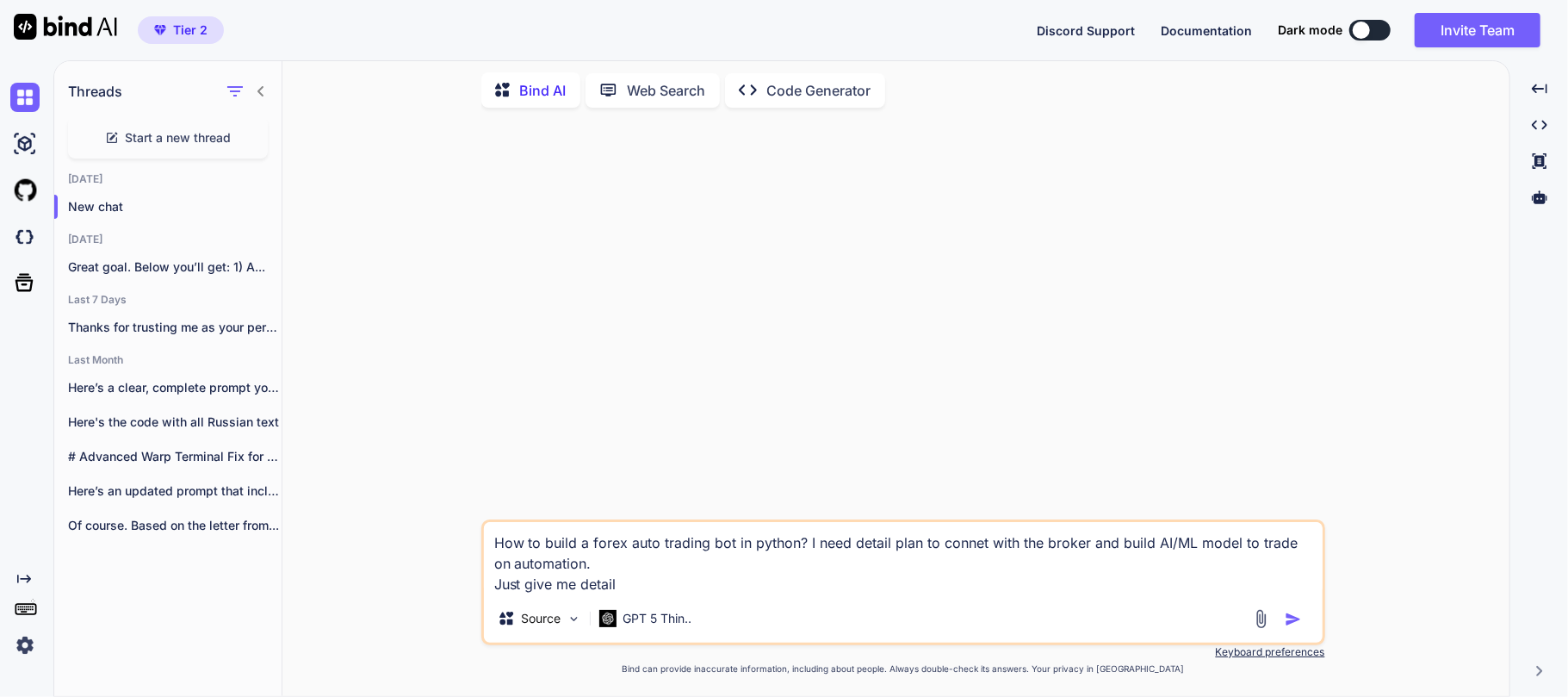
type textarea "How to build a forex auto trading bot in python? I need detail plan to connet w…"
type textarea "x"
type textarea "How to build a forex auto trading bot in python? I need detail plan to connet w…"
type textarea "x"
type textarea "How to build a forex auto trading bot in python? I need detail plan to connet w…"
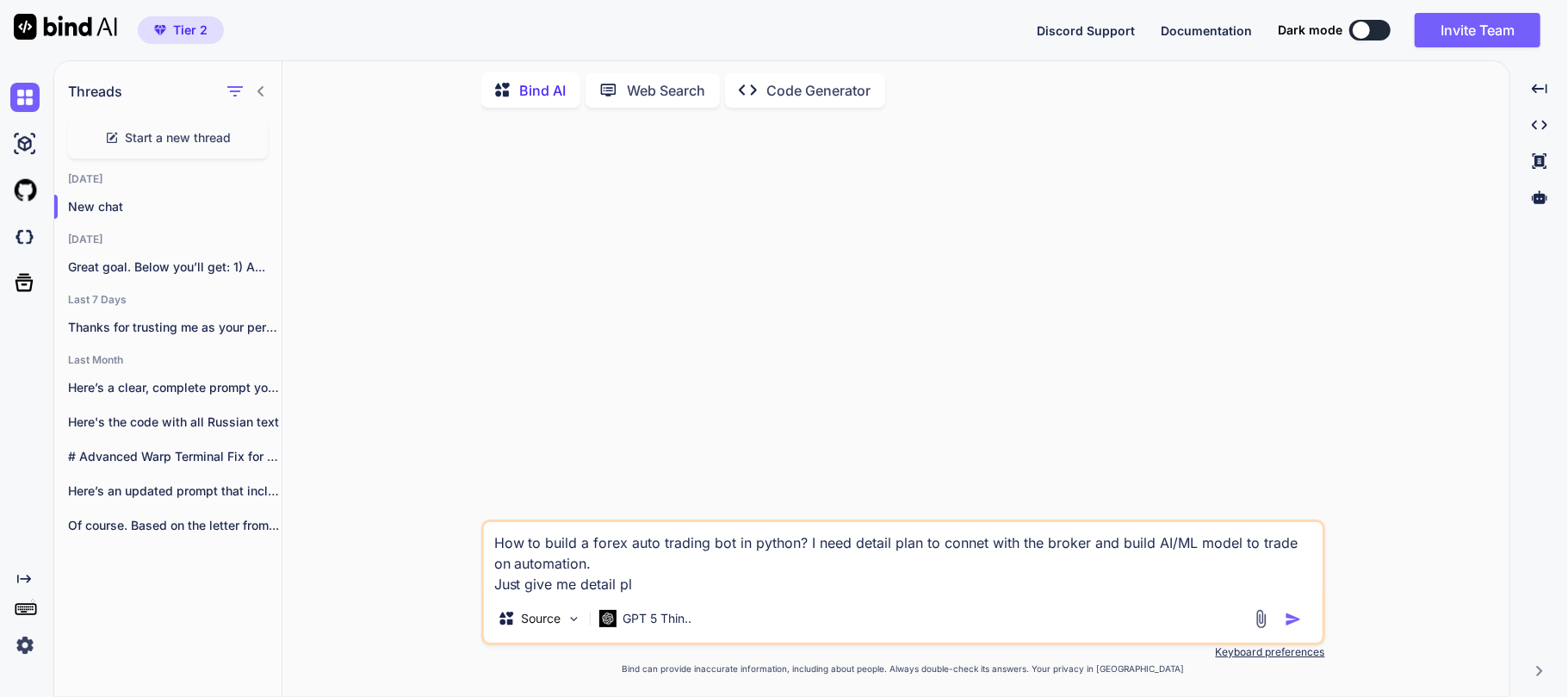
type textarea "x"
type textarea "How to build a forex auto trading bot in python? I need detail plan to connet w…"
type textarea "x"
type textarea "How to build a forex auto trading bot in python? I need detail plan to connet w…"
type textarea "x"
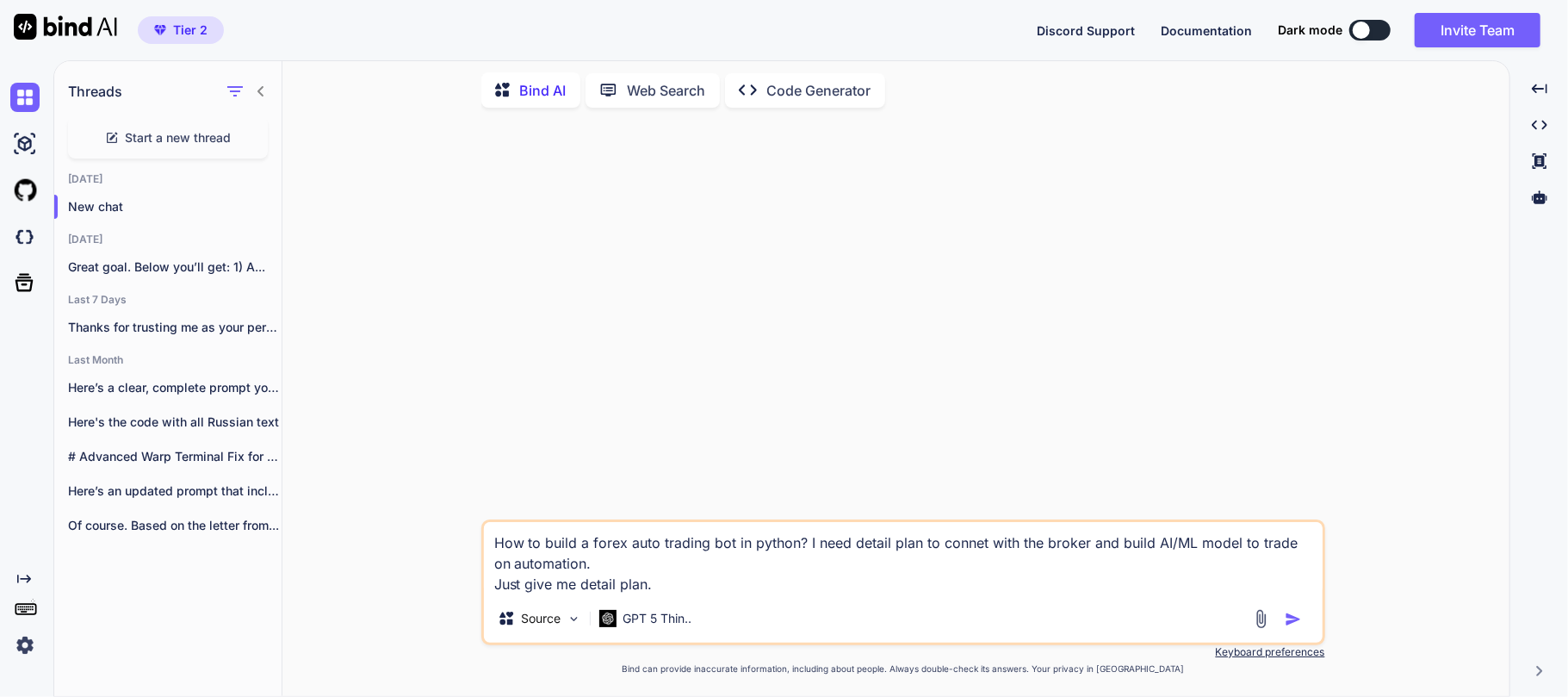
type textarea "How to build a forex auto trading bot in python? I need detail plan to connet w…"
type textarea "x"
type textarea "How to build a forex auto trading bot in python? I need detail plan to connet w…"
type textarea "x"
type textarea "How to build a forex auto trading bot in python? I need detail plan to connet w…"
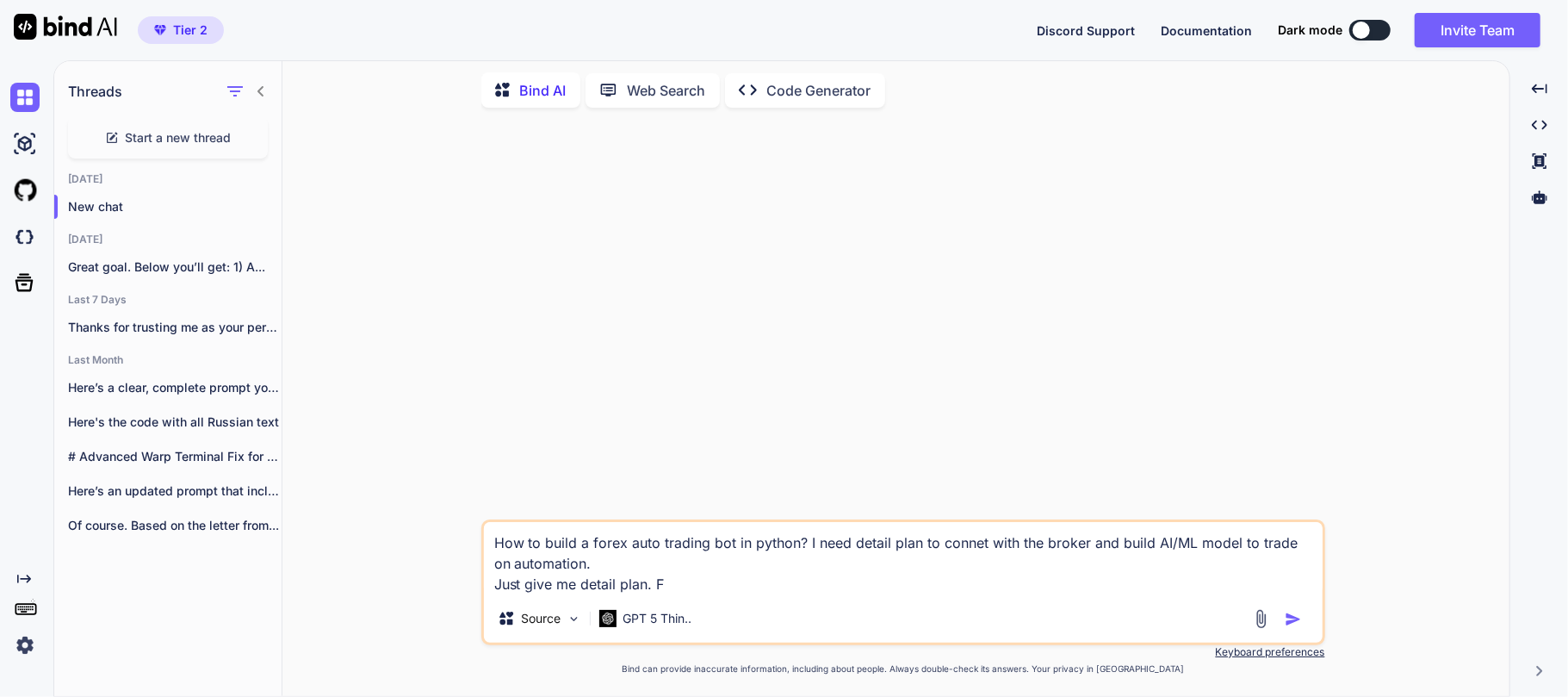
type textarea "x"
type textarea "How to build a forex auto trading bot in python? I need detail plan to connet w…"
type textarea "x"
type textarea "How to build a forex auto trading bot in python? I need detail plan to connet w…"
type textarea "x"
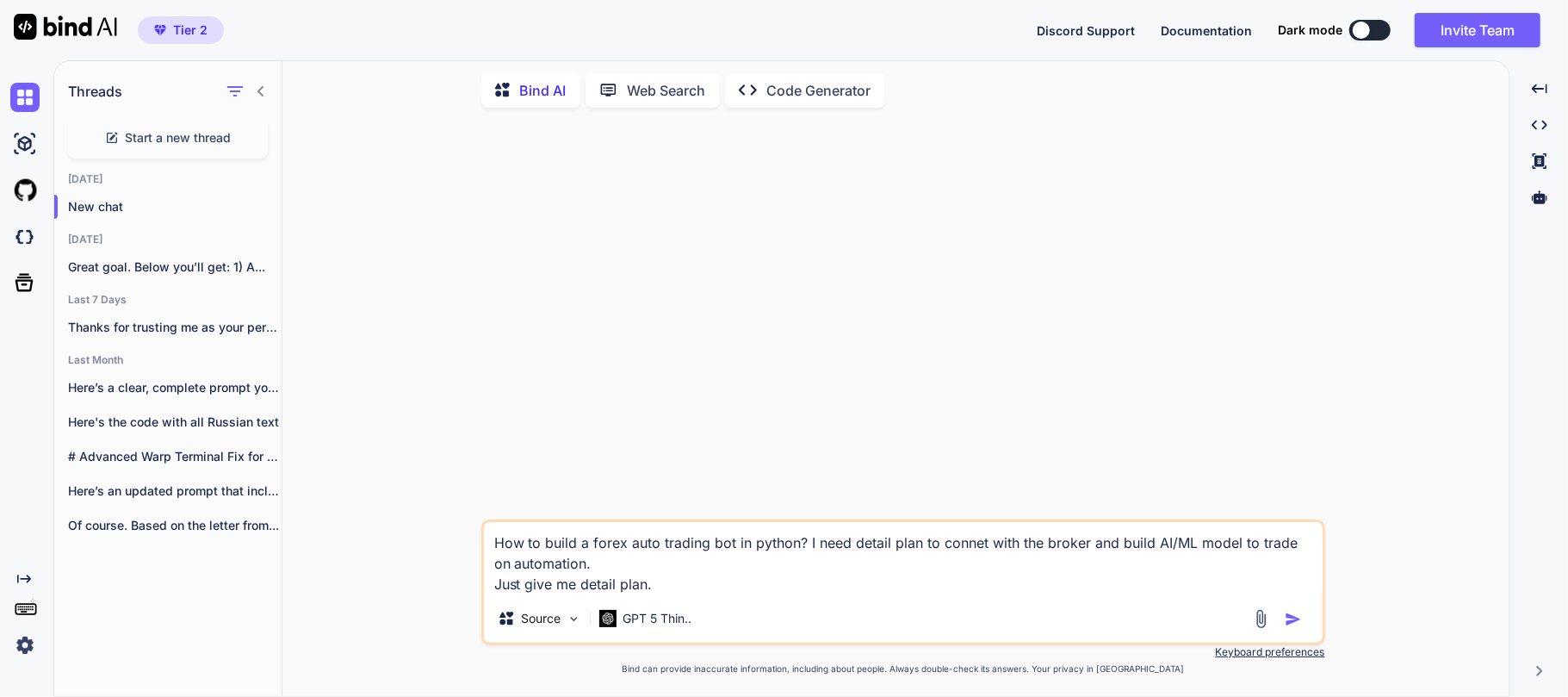
type textarea "How to build a forex auto trading bot in python? I need detail plan to connet w…"
type textarea "x"
type textarea "How to build a forex auto trading bot in python? I need detail plan to connet w…"
type textarea "x"
type textarea "How to build a forex auto trading bot in python? I need detail plan to connet w…"
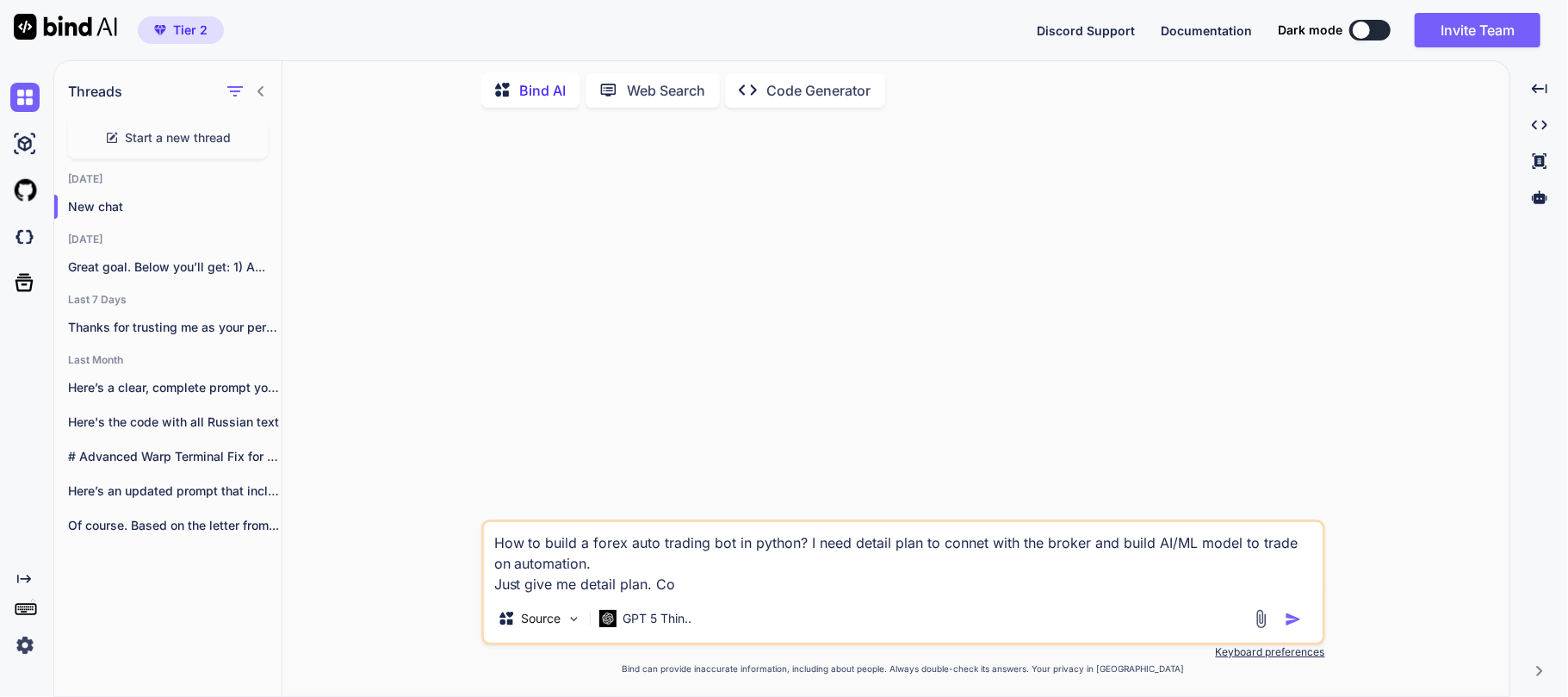
type textarea "x"
type textarea "How to build a forex auto trading bot in python? I need detail plan to connet w…"
type textarea "x"
type textarea "How to build a forex auto trading bot in python? I need detail plan to connet w…"
type textarea "x"
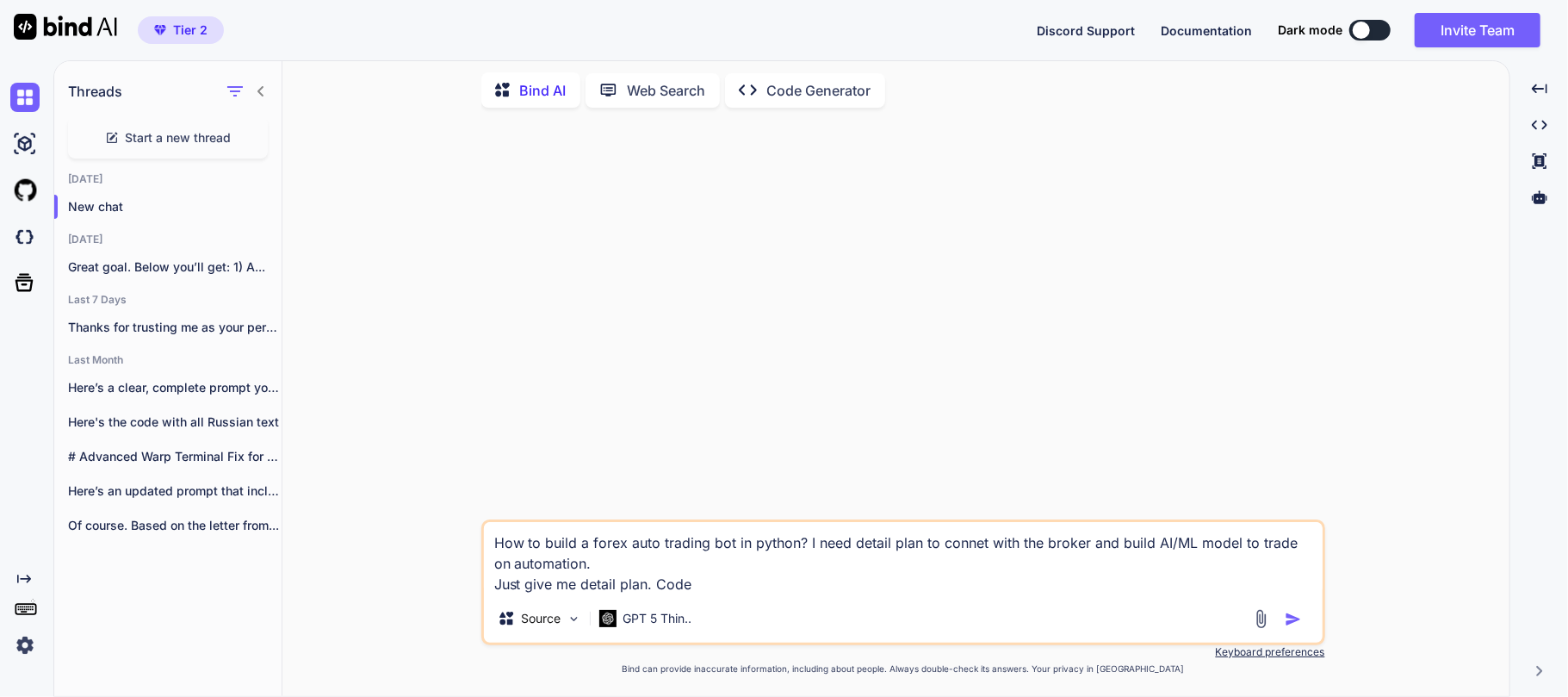
type textarea "How to build a forex auto trading bot in python? I need detail plan to connet w…"
type textarea "x"
type textarea "How to build a forex auto trading bot in python? I need detail plan to connet w…"
type textarea "x"
type textarea "How to build a forex auto trading bot in python? I need detail plan to connet w…"
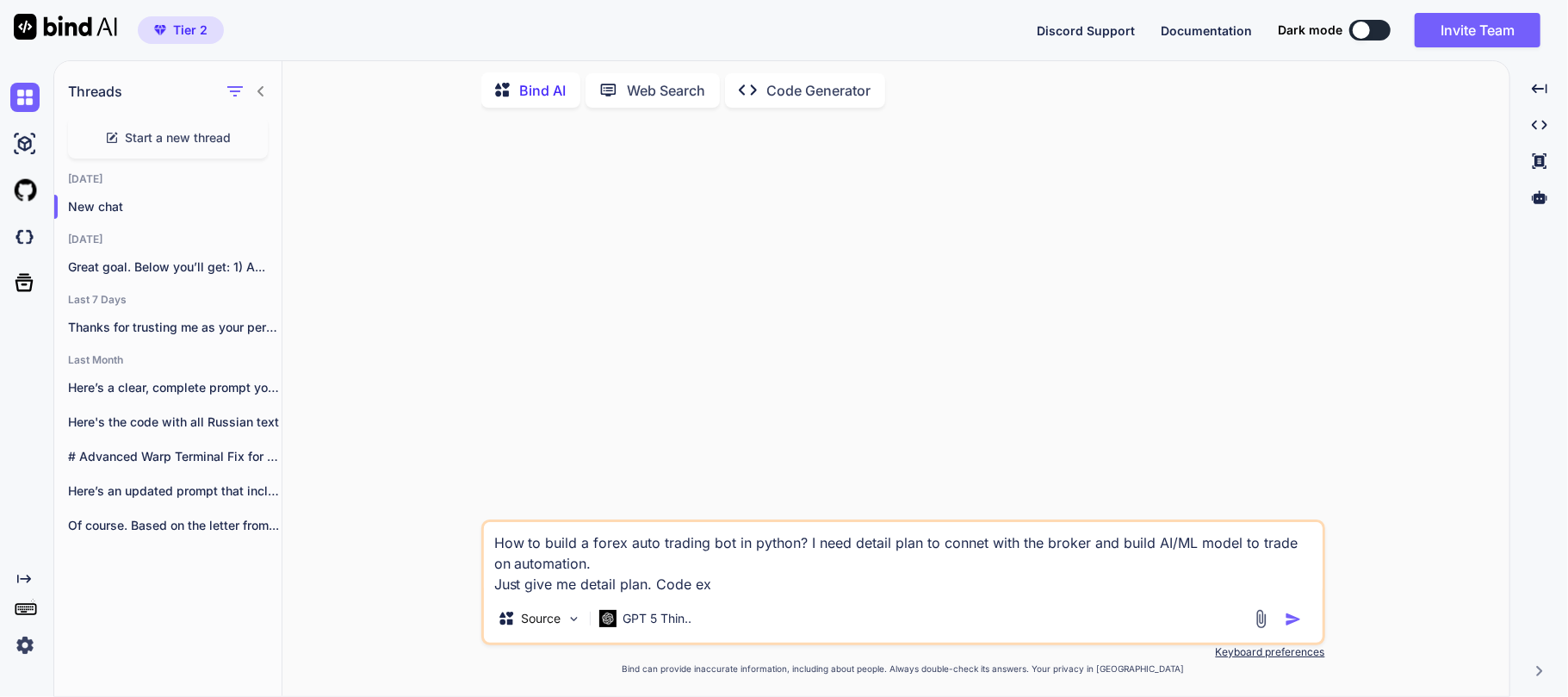
type textarea "x"
type textarea "How to build a forex auto trading bot in python? I need detail plan to connet w…"
type textarea "x"
type textarea "How to build a forex auto trading bot in python? I need detail plan to connet w…"
type textarea "x"
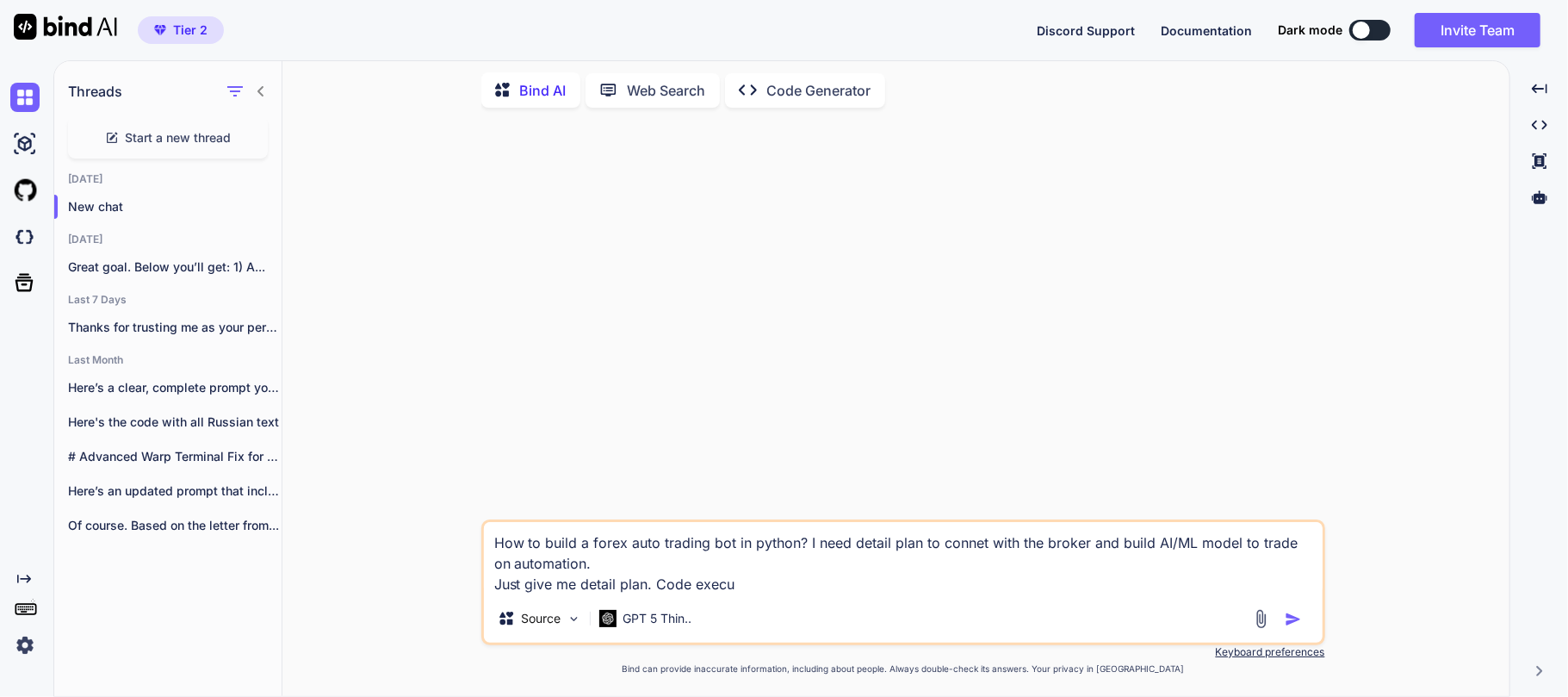
type textarea "How to build a forex auto trading bot in python? I need detail plan to connet w…"
type textarea "x"
type textarea "How to build a forex auto trading bot in python? I need detail plan to connet w…"
type textarea "x"
type textarea "How to build a forex auto trading bot in python? I need detail plan to connet w…"
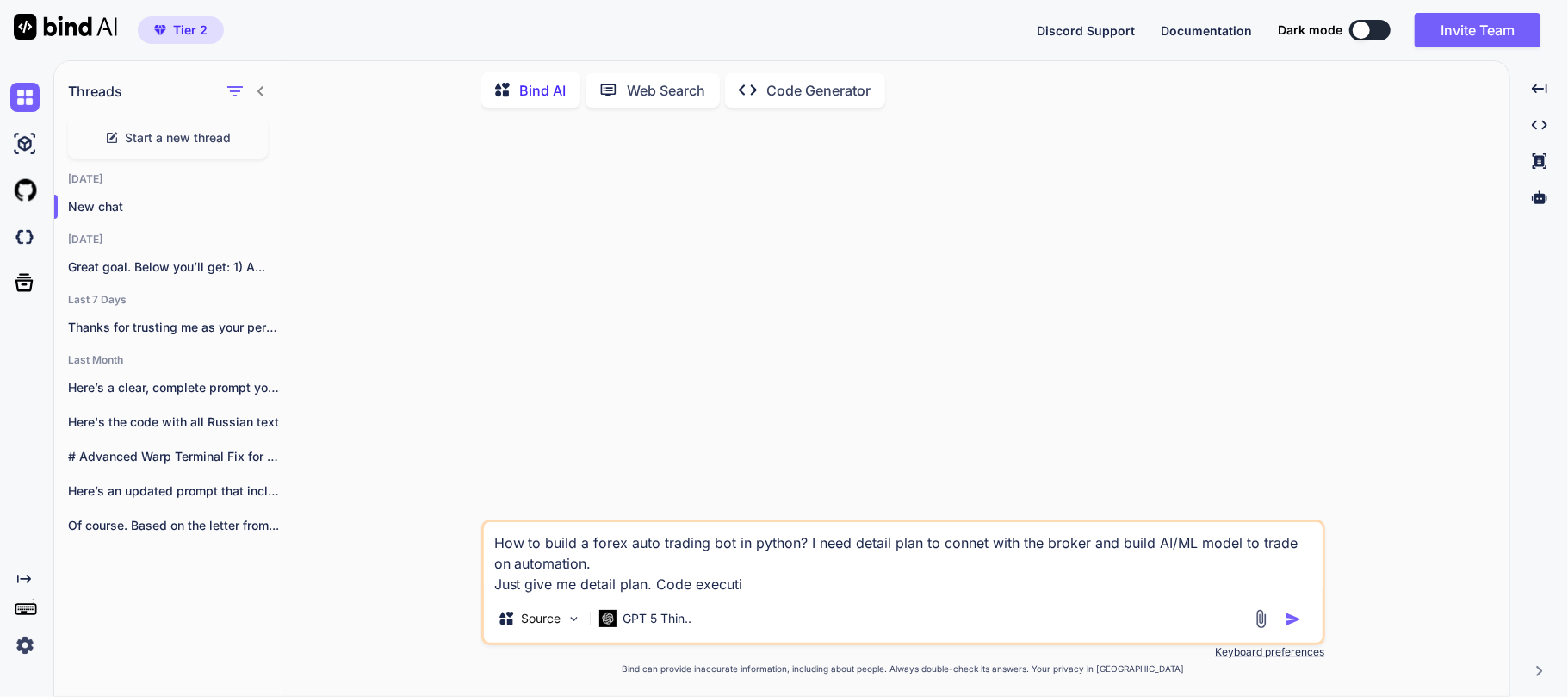
type textarea "x"
type textarea "How to build a forex auto trading bot in python? I need detail plan to connet w…"
type textarea "x"
type textarea "How to build a forex auto trading bot in python? I need detail plan to connet w…"
type textarea "x"
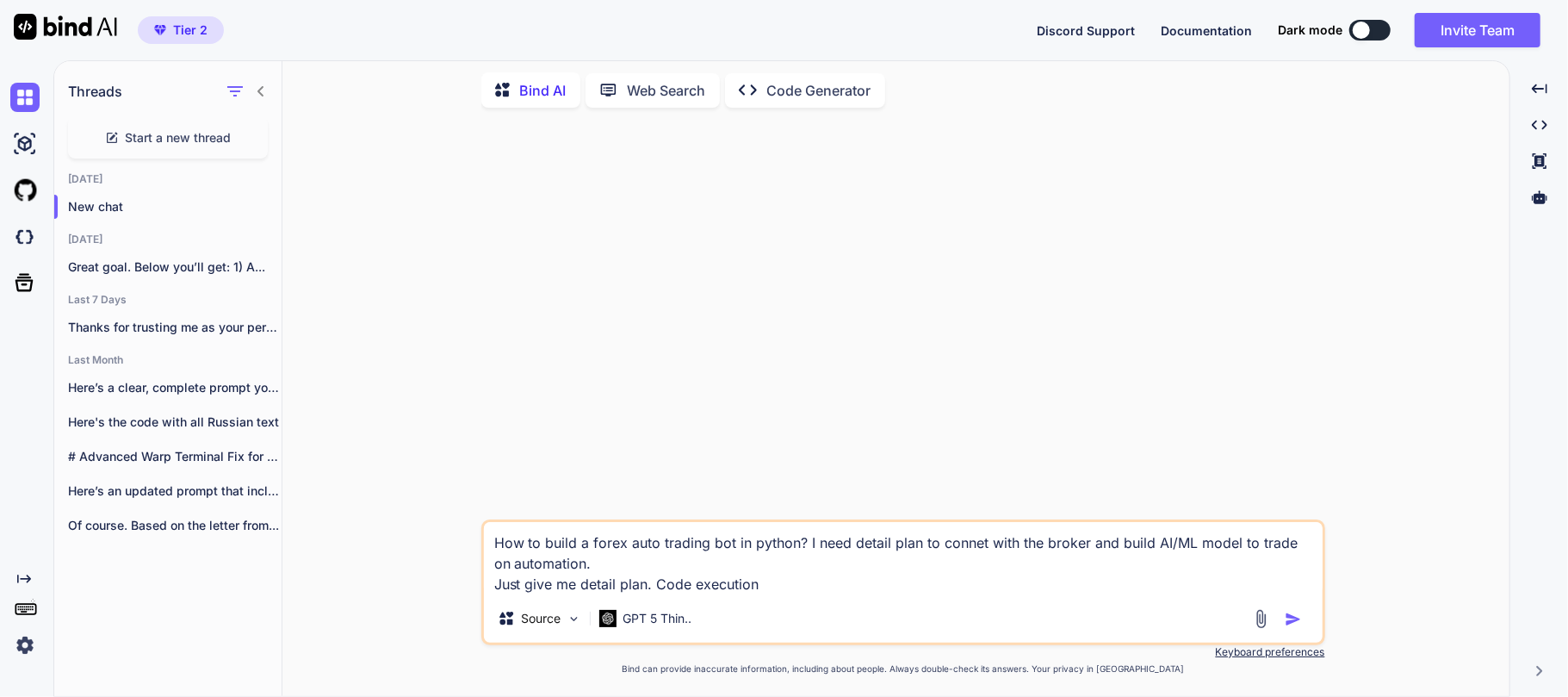
type textarea "How to build a forex auto trading bot in python? I need detail plan to connet w…"
type textarea "x"
type textarea "How to build a forex auto trading bot in python? I need detail plan to connet w…"
type textarea "x"
type textarea "How to build a forex auto trading bot in python? I need detail plan to connet w…"
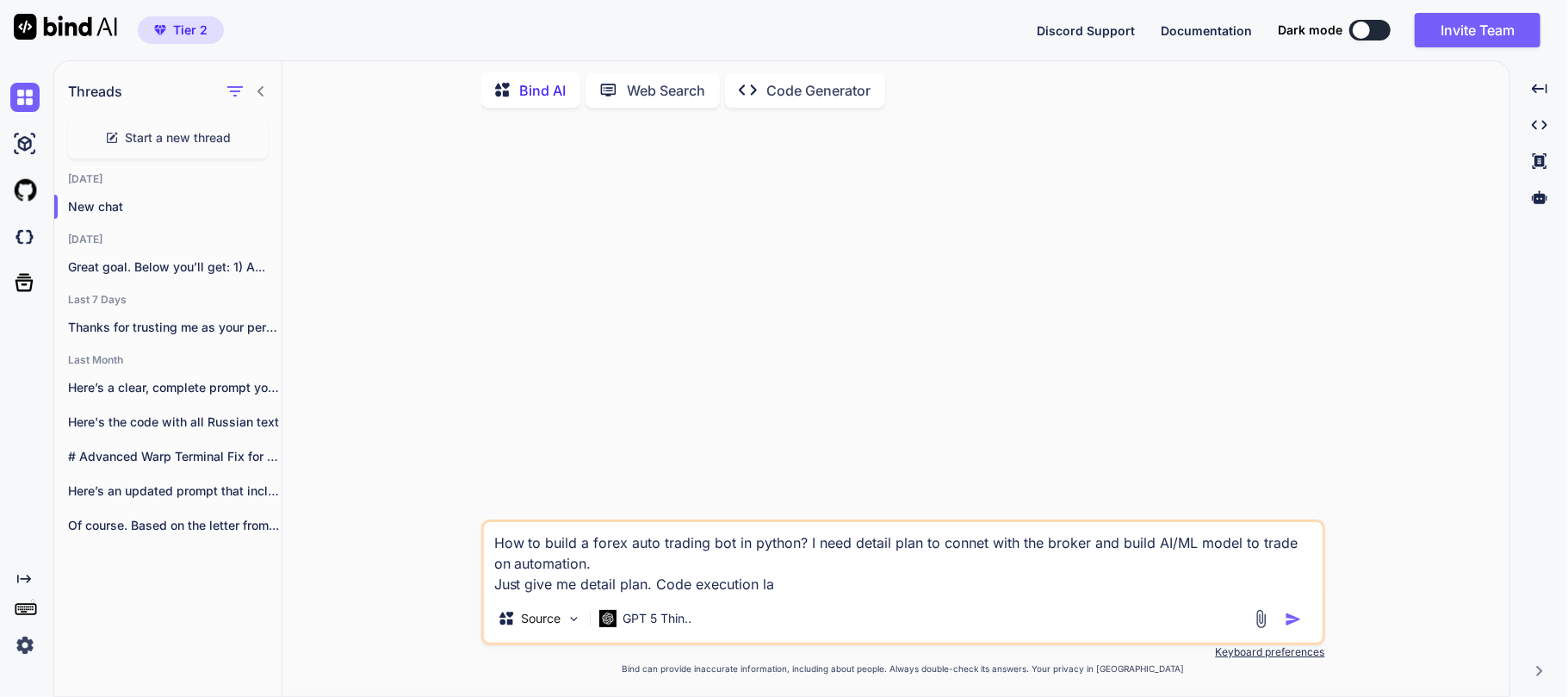
type textarea "x"
type textarea "How to build a forex auto trading bot in python? I need detail plan to connet w…"
type textarea "x"
type textarea "How to build a forex auto trading bot in python? I need detail plan to connet w…"
type textarea "x"
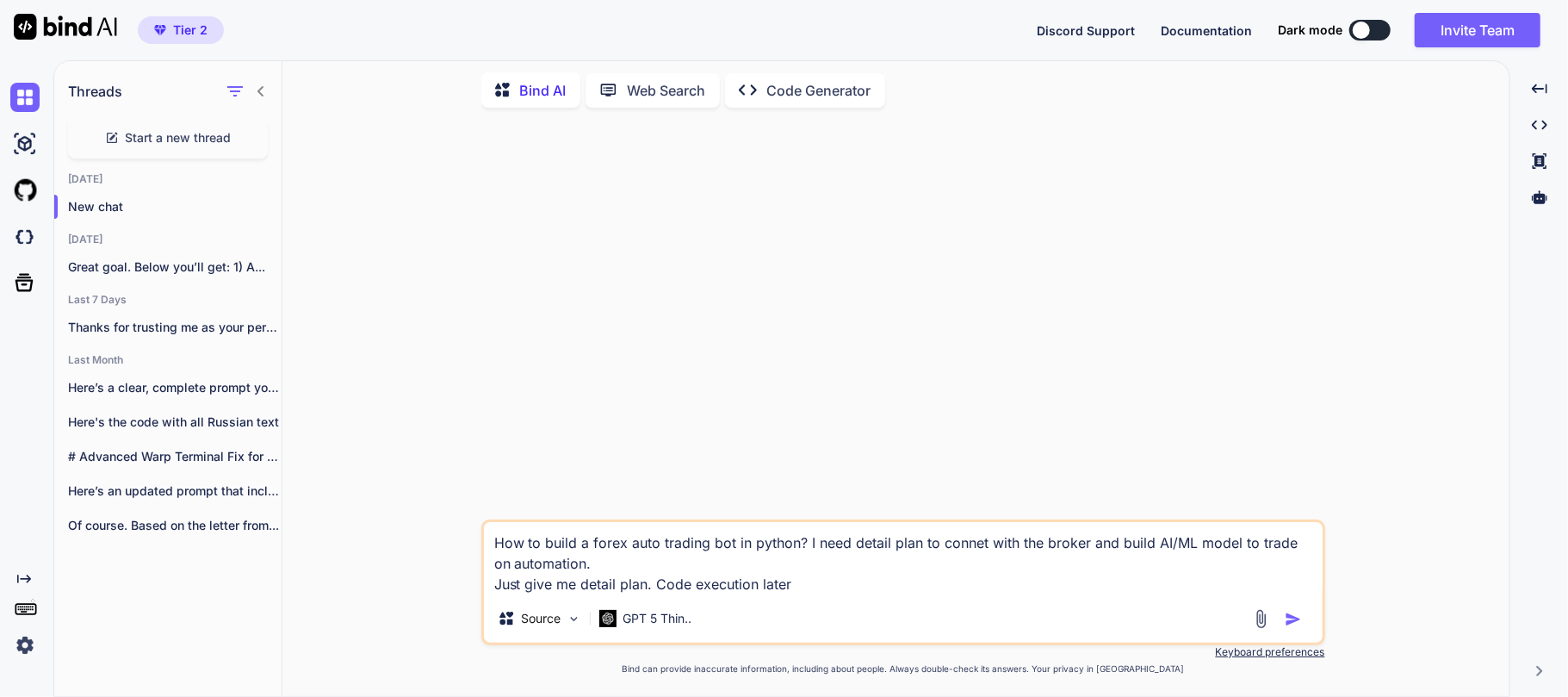
type textarea "How to build a forex auto trading bot in python? I need detail plan to connet w…"
type textarea "x"
type textarea "How to build a forex auto trading bot in python? I need detail plan to connet w…"
type textarea "x"
type textarea "How to build a forex auto trading bot in python? I need detail plan to connet w…"
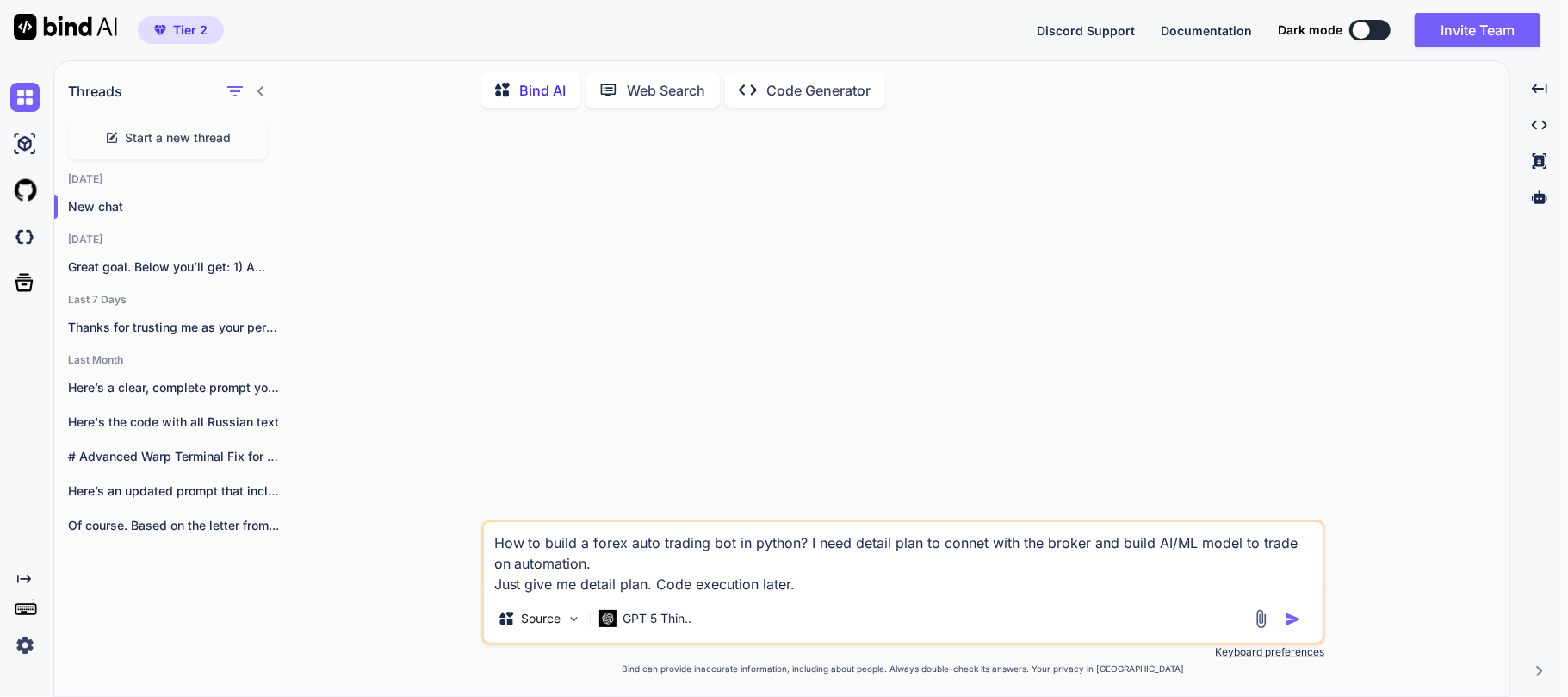
type textarea "x"
type textarea "How to build a forex auto trading bot in python? I need detail plan to connet w…"
type textarea "x"
type textarea "How to build a forex auto trading bot in python? I need detail plan to connet w…"
type textarea "x"
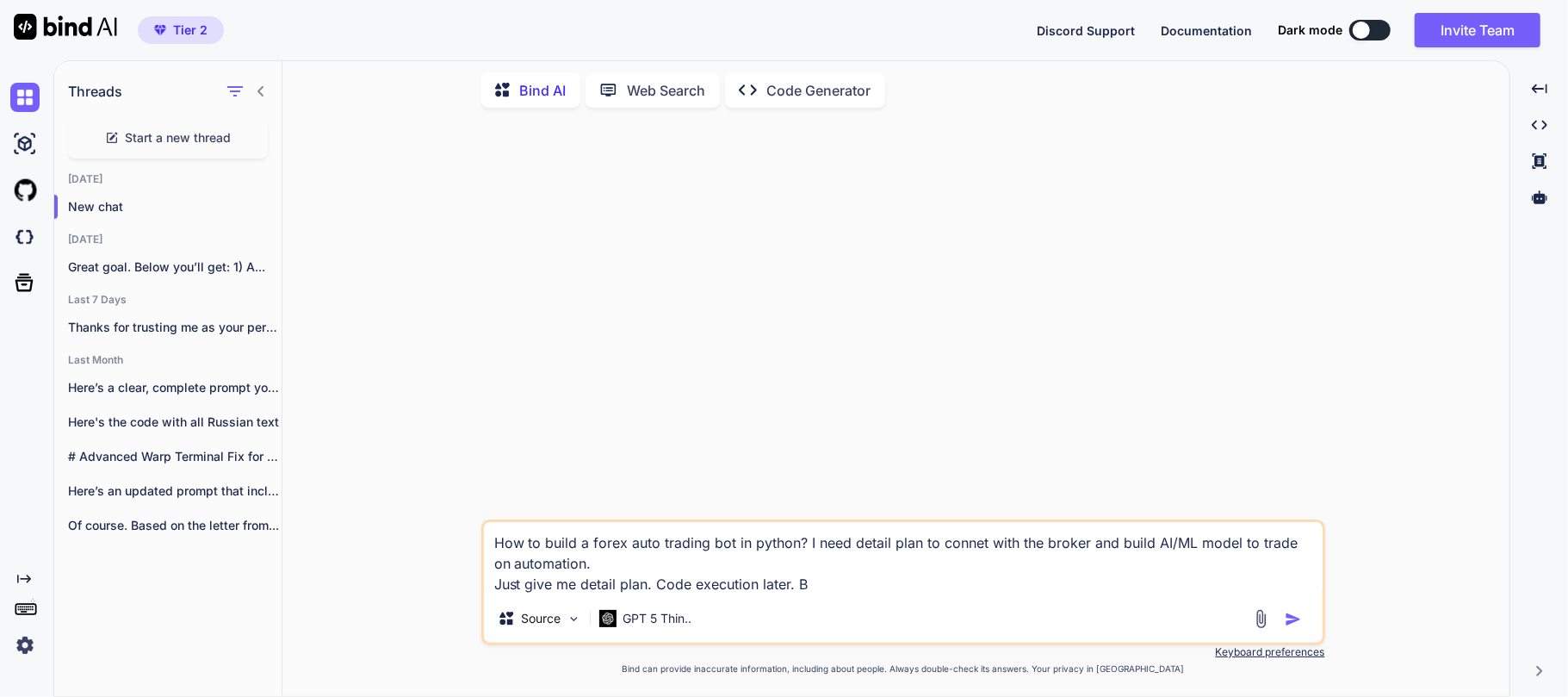
type textarea "How to build a forex auto trading bot in python? I need detail plan to connet w…"
type textarea "x"
type textarea "How to build a forex auto trading bot in python? I need detail plan to connet w…"
type textarea "x"
type textarea "How to build a forex auto trading bot in python? I need detail plan to connet w…"
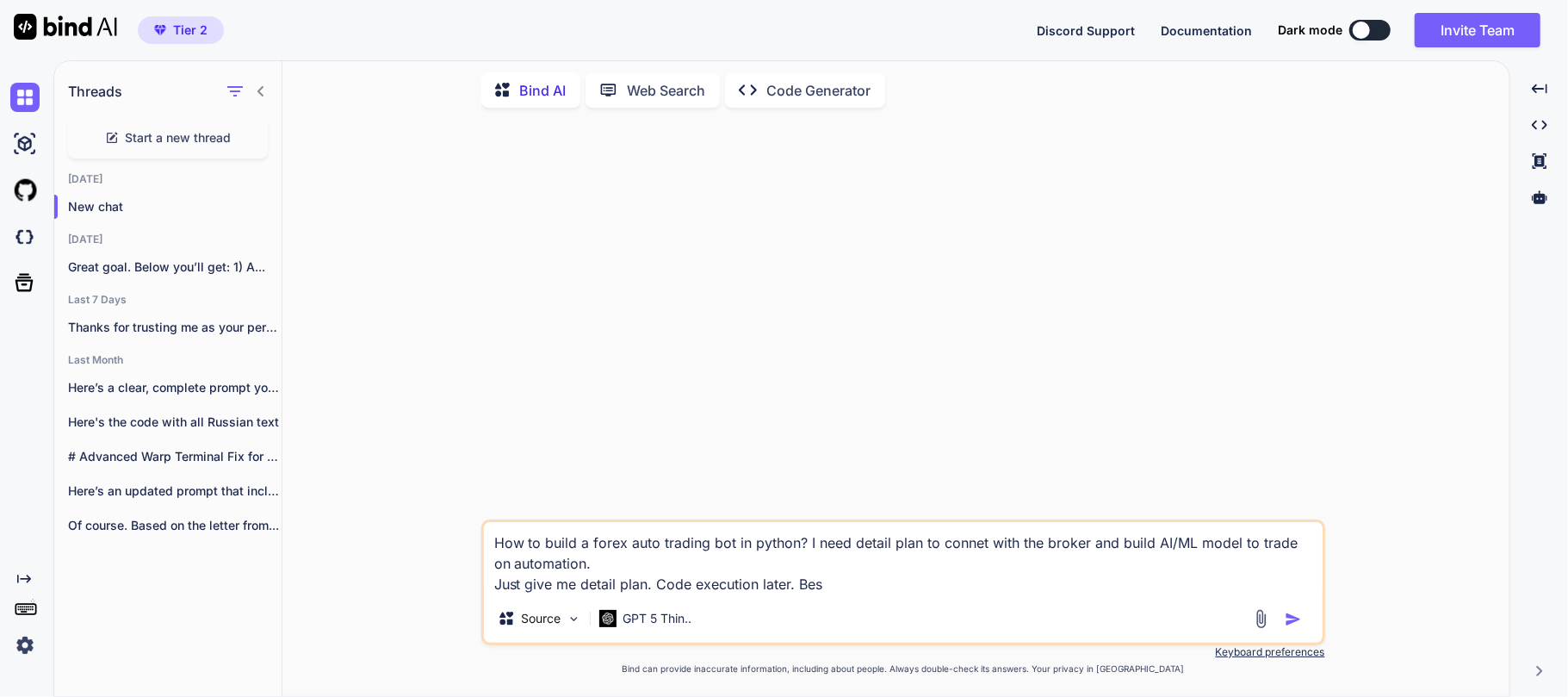
type textarea "x"
type textarea "How to build a forex auto trading bot in python? I need detail plan to connet w…"
type textarea "x"
type textarea "How to build a forex auto trading bot in python? I need detail plan to connet w…"
type textarea "x"
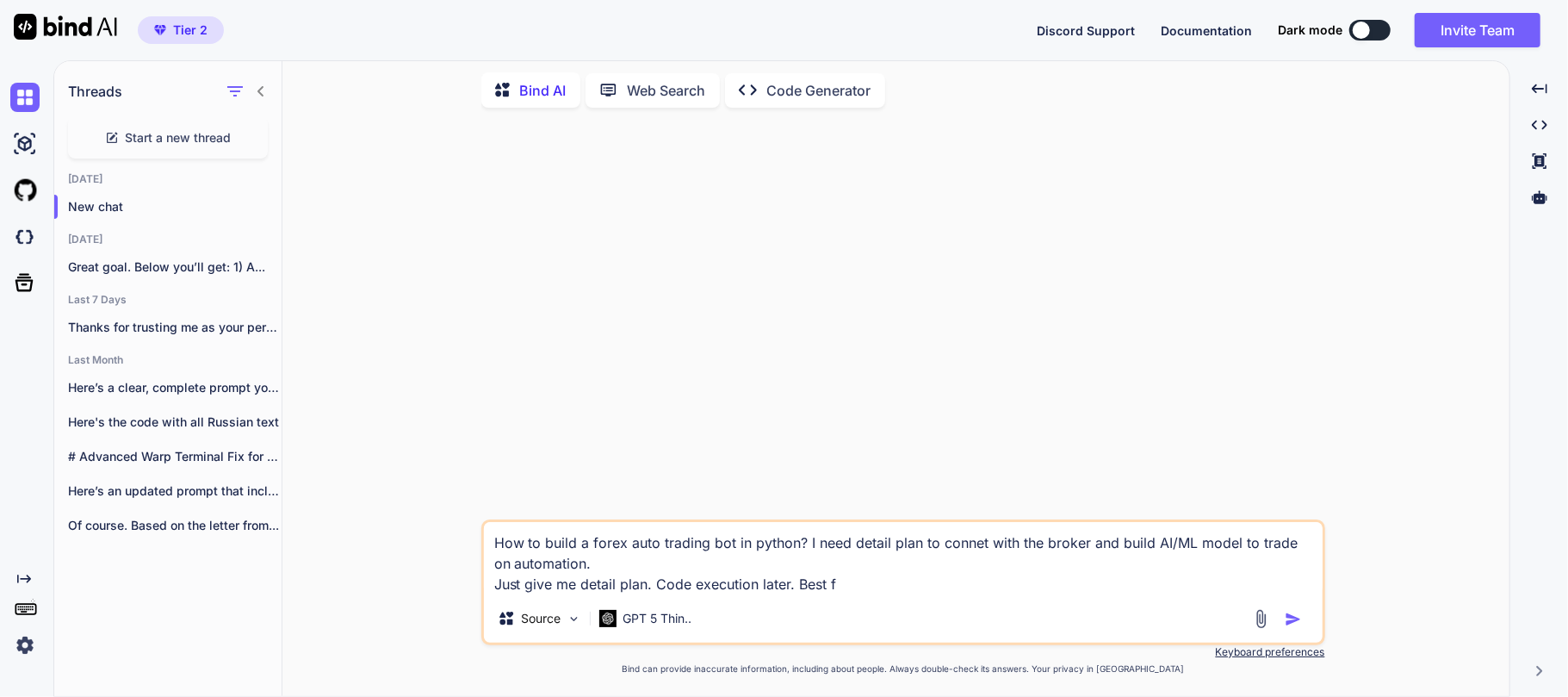
type textarea "How to build a forex auto trading bot in python? I need detail plan to connet w…"
type textarea "x"
type textarea "How to build a forex auto trading bot in python? I need detail plan to connet w…"
type textarea "x"
type textarea "How to build a forex auto trading bot in python? I need detail plan to connet w…"
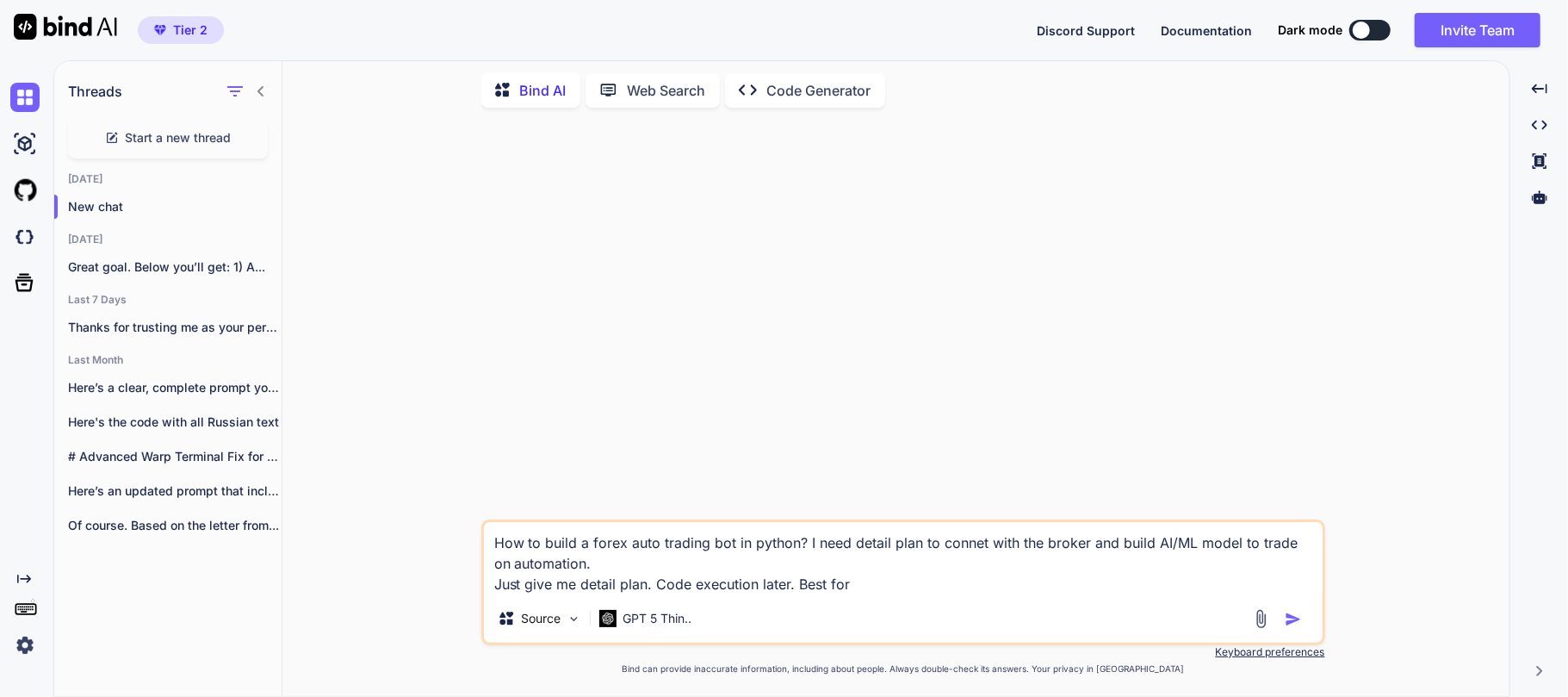
type textarea "x"
type textarea "How to build a forex auto trading bot in python? I need detail plan to connet w…"
type textarea "x"
type textarea "How to build a forex auto trading bot in python? I need detail plan to connet w…"
type textarea "x"
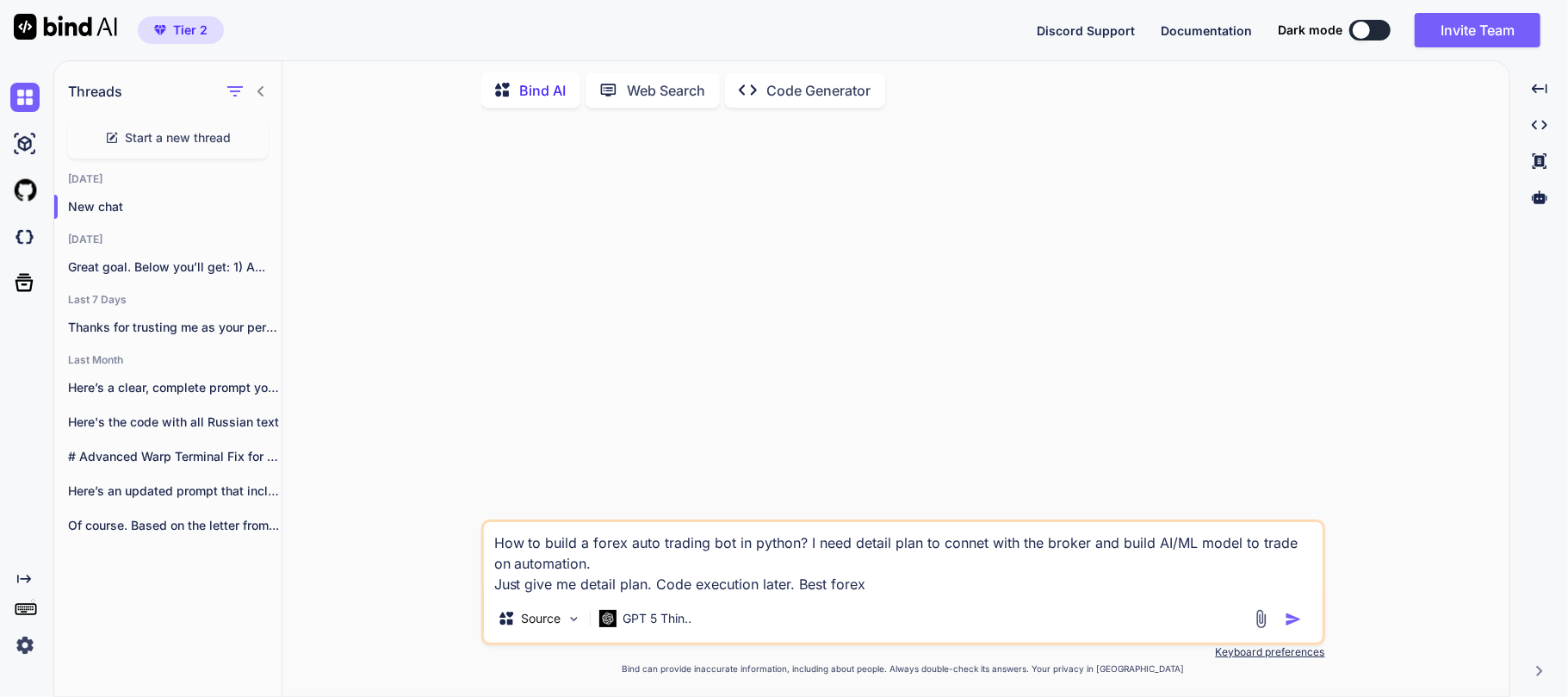
type textarea "How to build a forex auto trading bot in python? I need detail plan to connet w…"
type textarea "x"
type textarea "How to build a forex auto trading bot in python? I need detail plan to connet w…"
type textarea "x"
type textarea "How to build a forex auto trading bot in python? I need detail plan to connet w…"
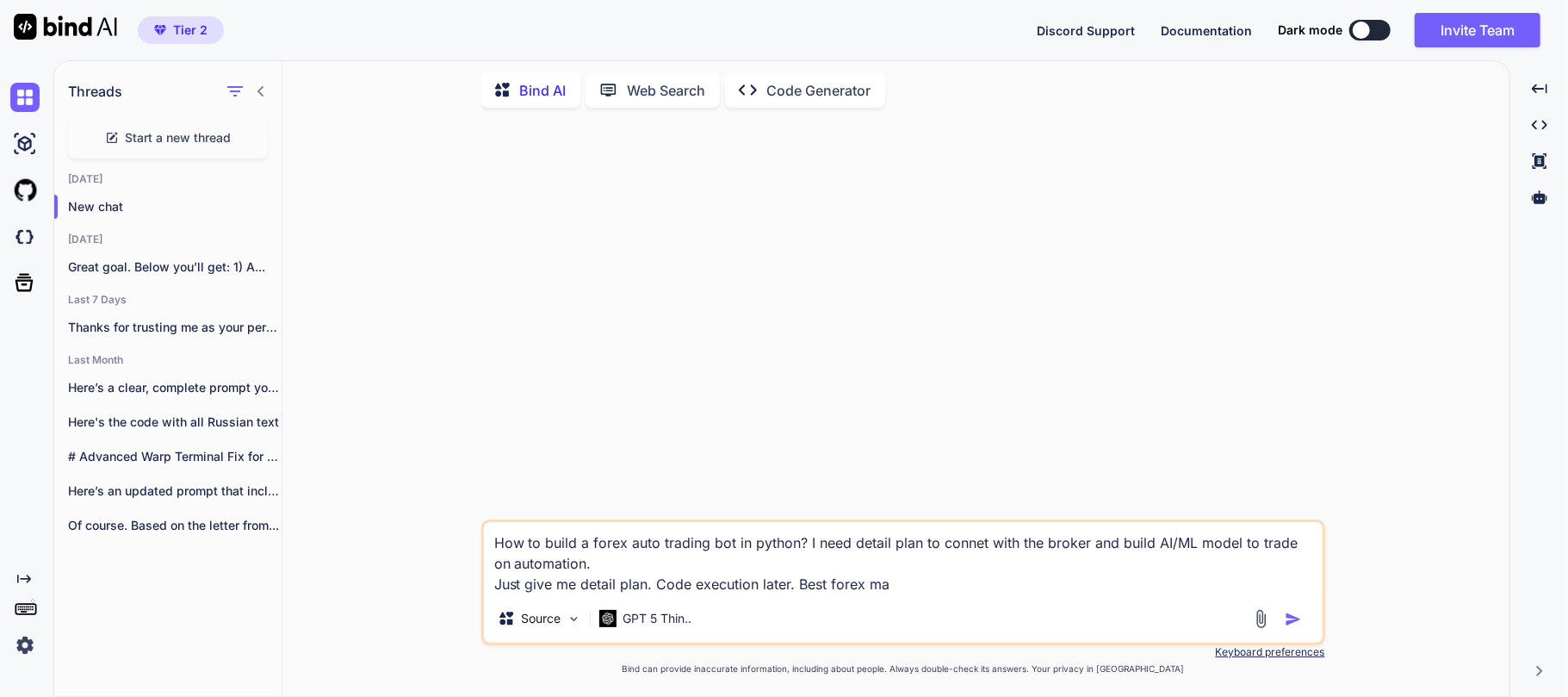
type textarea "x"
type textarea "How to build a forex auto trading bot in python? I need detail plan to connet w…"
type textarea "x"
type textarea "How to build a forex auto trading bot in python? I need detail plan to connet w…"
type textarea "x"
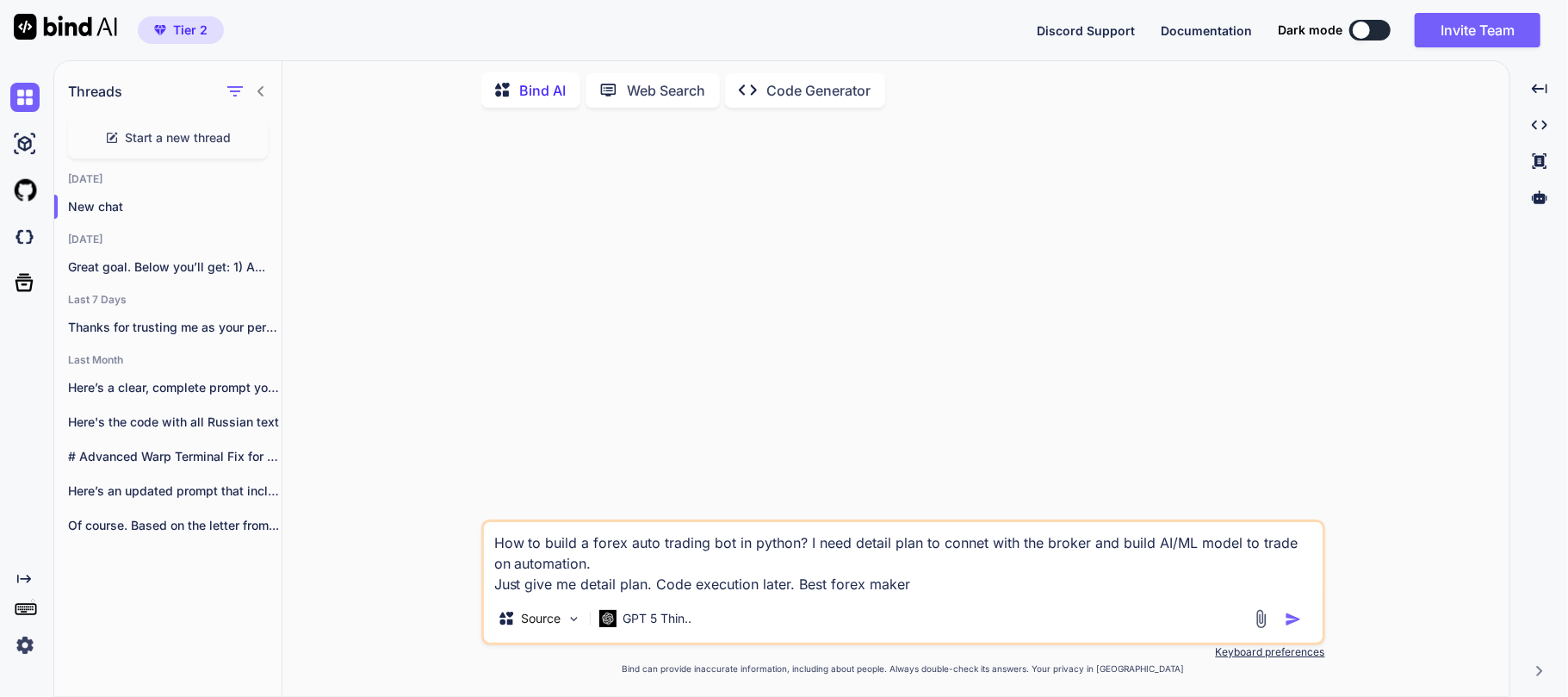
type textarea "How to build a forex auto trading bot in python? I need detail plan to connet w…"
type textarea "x"
type textarea "How to build a forex auto trading bot in python? I need detail plan to connet w…"
type textarea "x"
type textarea "How to build a forex auto trading bot in python? I need detail plan to connet w…"
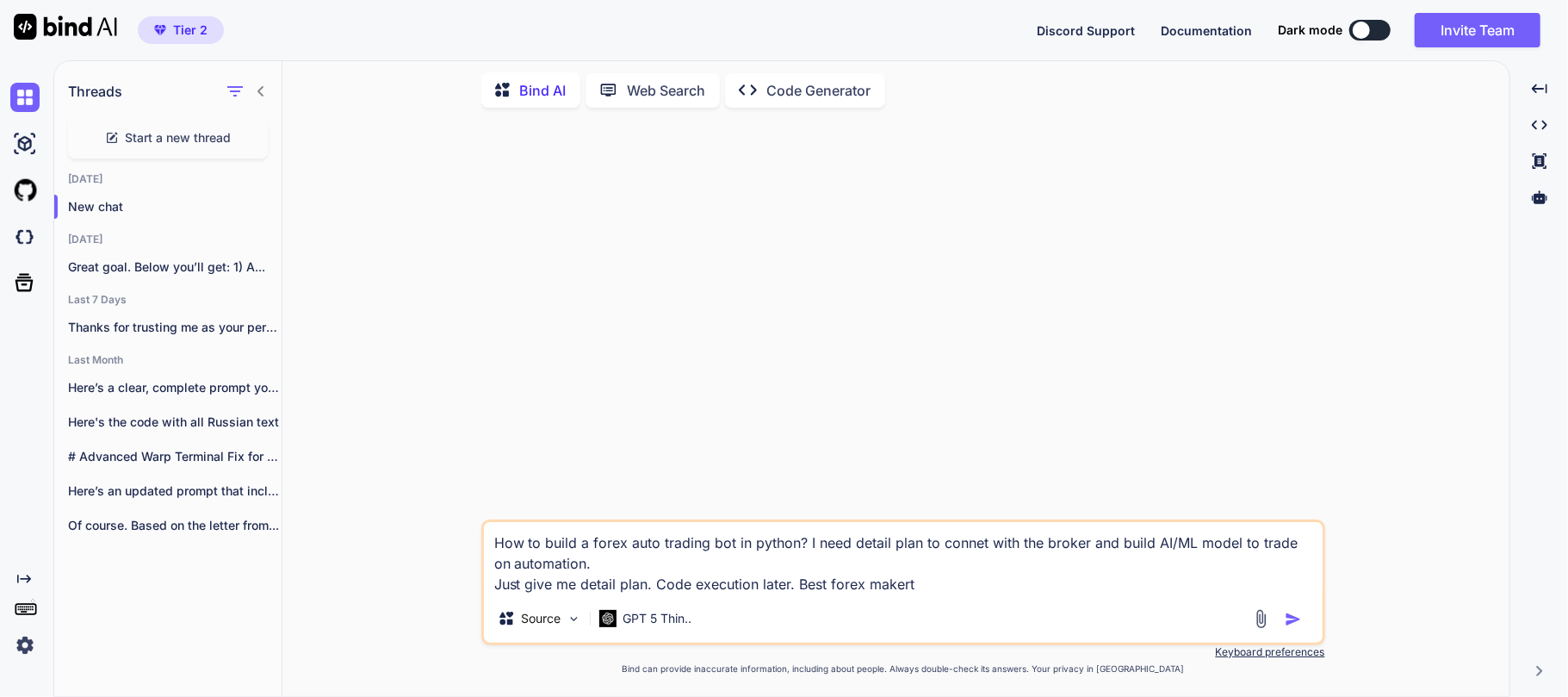
type textarea "x"
type textarea "How to build a forex auto trading bot in python? I need detail plan to connet w…"
type textarea "x"
type textarea "How to build a forex auto trading bot in python? I need detail plan to connet w…"
type textarea "x"
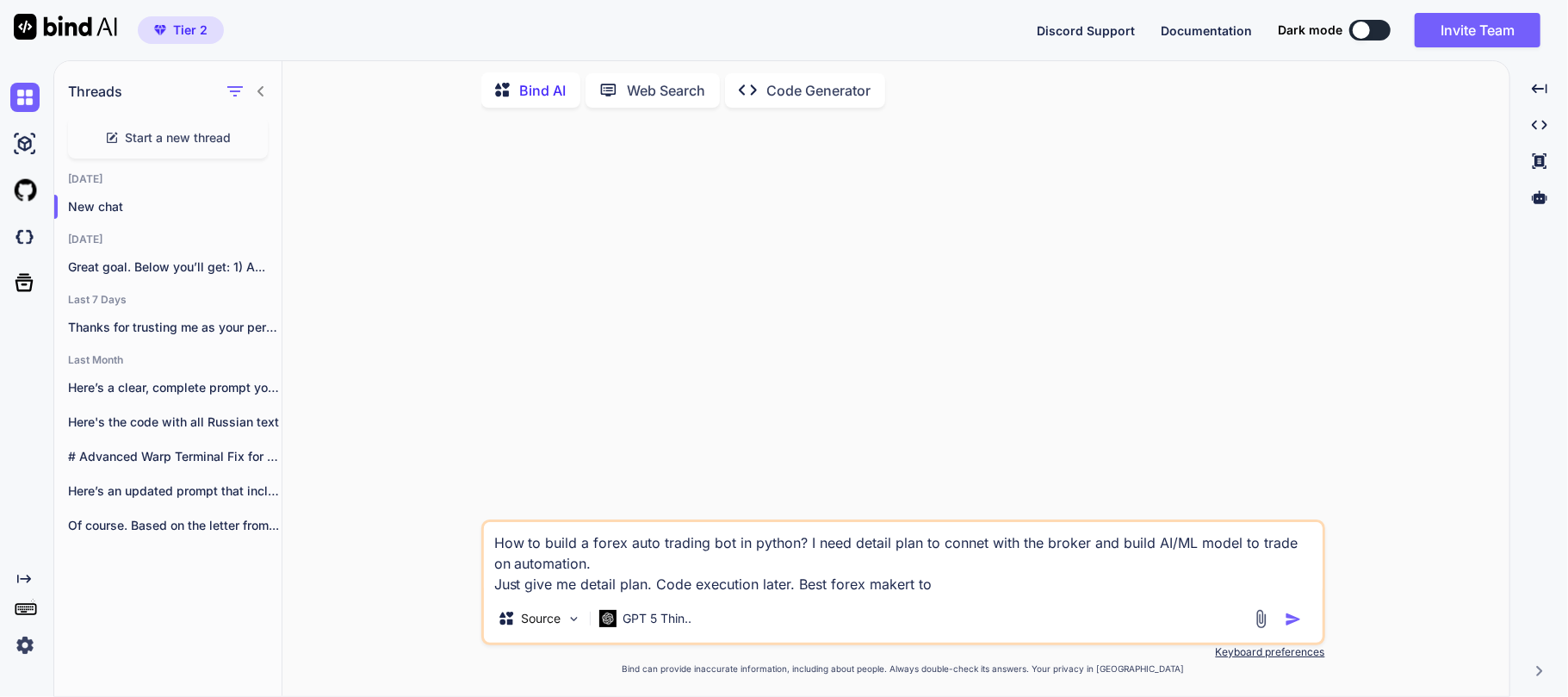
type textarea "How to build a forex auto trading bot in python? I need detail plan to connet w…"
type textarea "x"
type textarea "How to build a forex auto trading bot in python? I need detail plan to connet w…"
type textarea "x"
type textarea "How to build a forex auto trading bot in python? I need detail plan to connet w…"
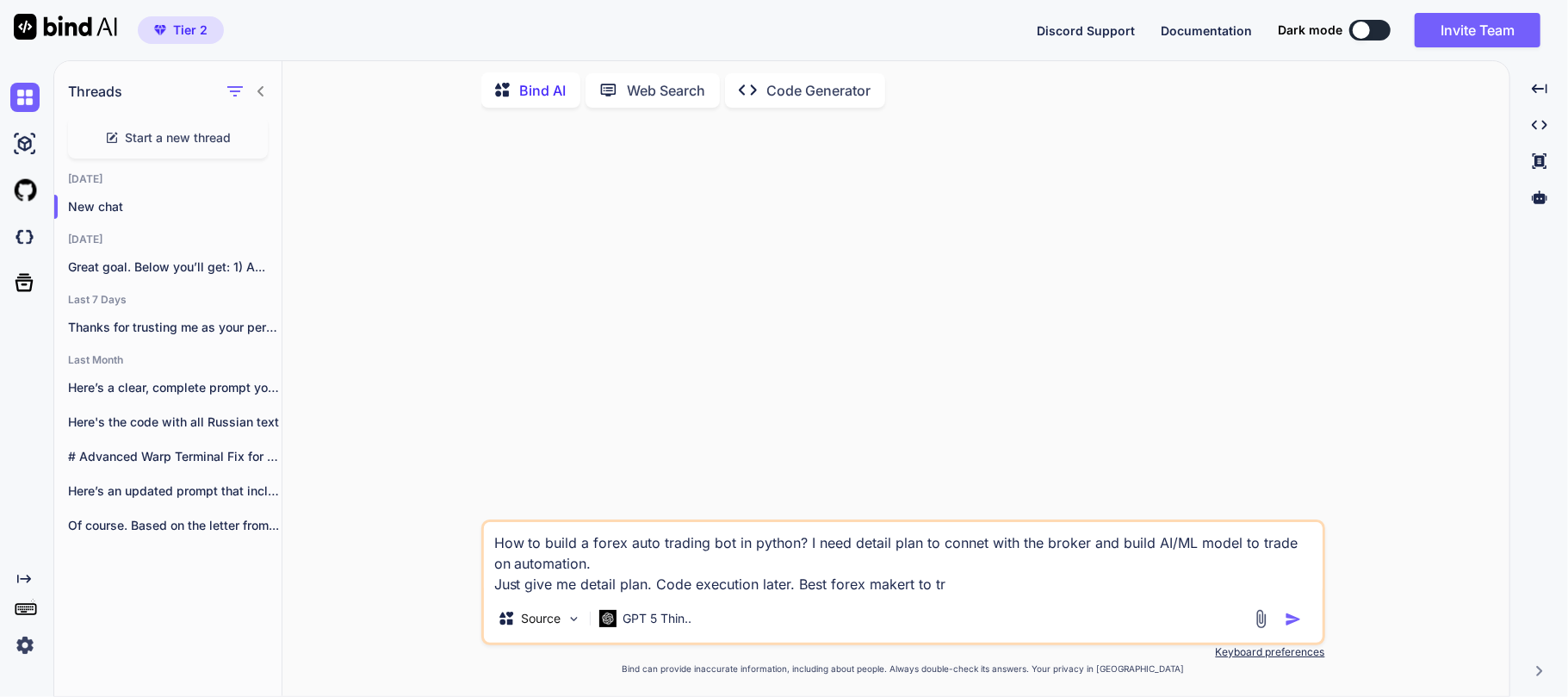
type textarea "x"
type textarea "How to build a forex auto trading bot in python? I need detail plan to connet w…"
type textarea "x"
type textarea "How to build a forex auto trading bot in python? I need detail plan to connet w…"
type textarea "x"
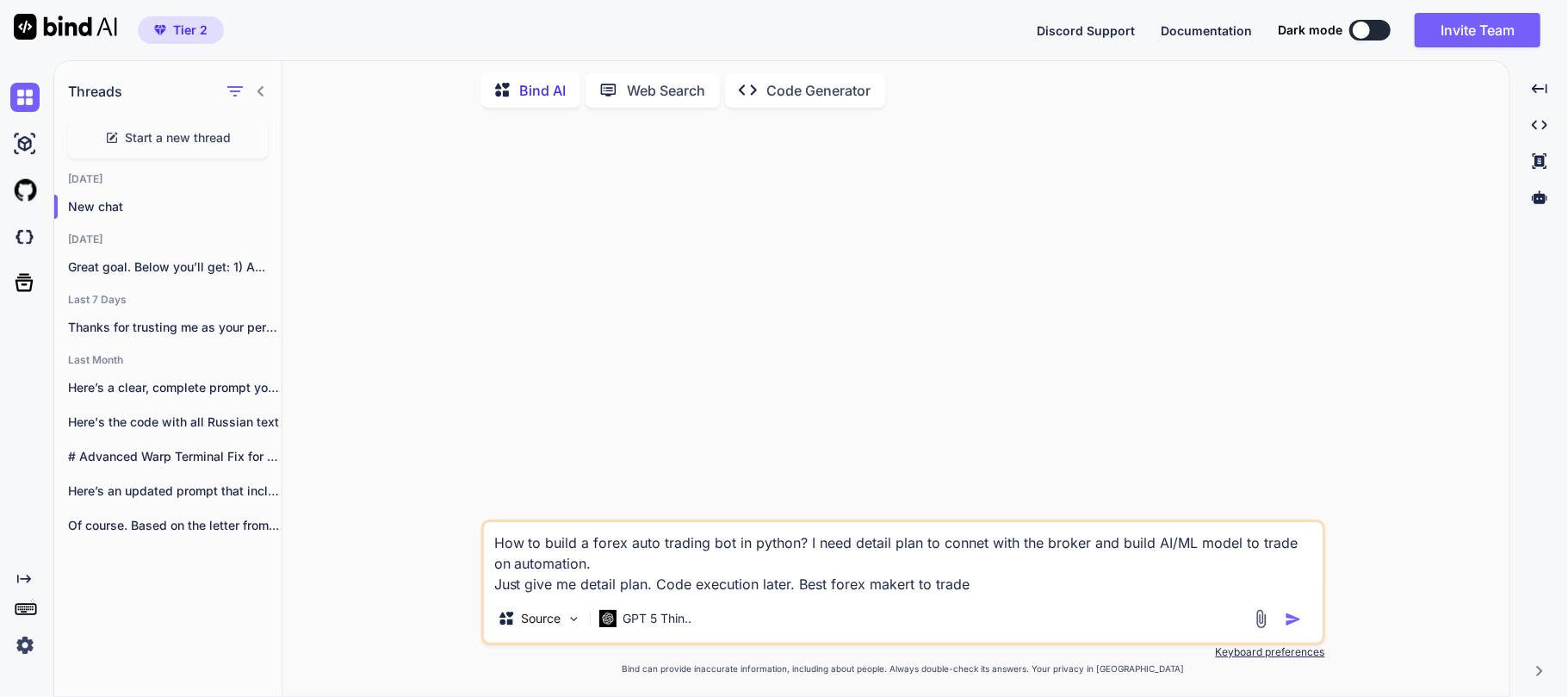
type textarea "How to build a forex auto trading bot in python? I need detail plan to connet w…"
type textarea "x"
type textarea "How to build a forex auto trading bot in python? I need detail plan to connet w…"
type textarea "x"
type textarea "How to build a forex auto trading bot in python? I need detail plan to connet w…"
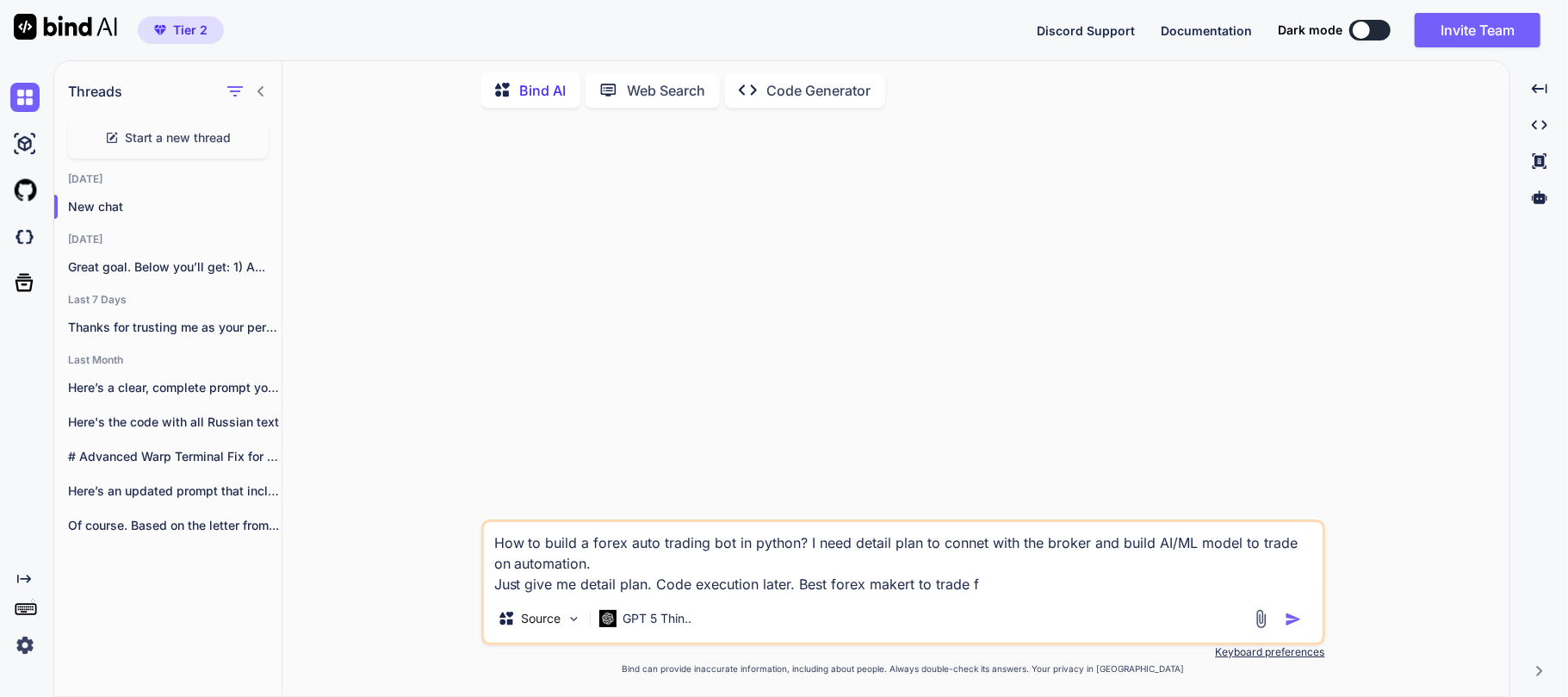
type textarea "x"
type textarea "How to build a forex auto trading bot in python? I need detail plan to connet w…"
type textarea "x"
type textarea "How to build a forex auto trading bot in python? I need detail plan to connet w…"
type textarea "x"
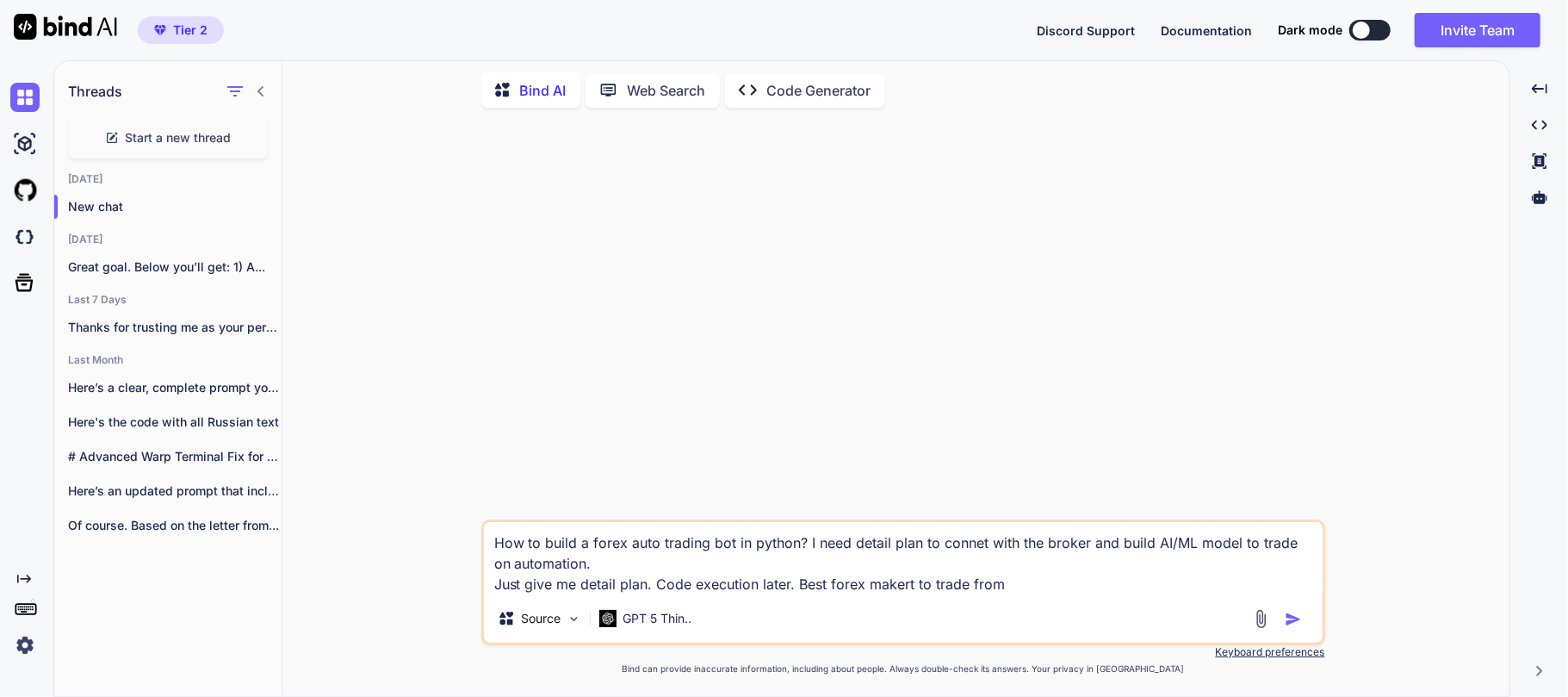
type textarea "How to build a forex auto trading bot in python? I need detail plan to connet w…"
type textarea "x"
type textarea "How to build a forex auto trading bot in python? I need detail plan to connet w…"
type textarea "x"
type textarea "How to build a forex auto trading bot in python? I need detail plan to connet w…"
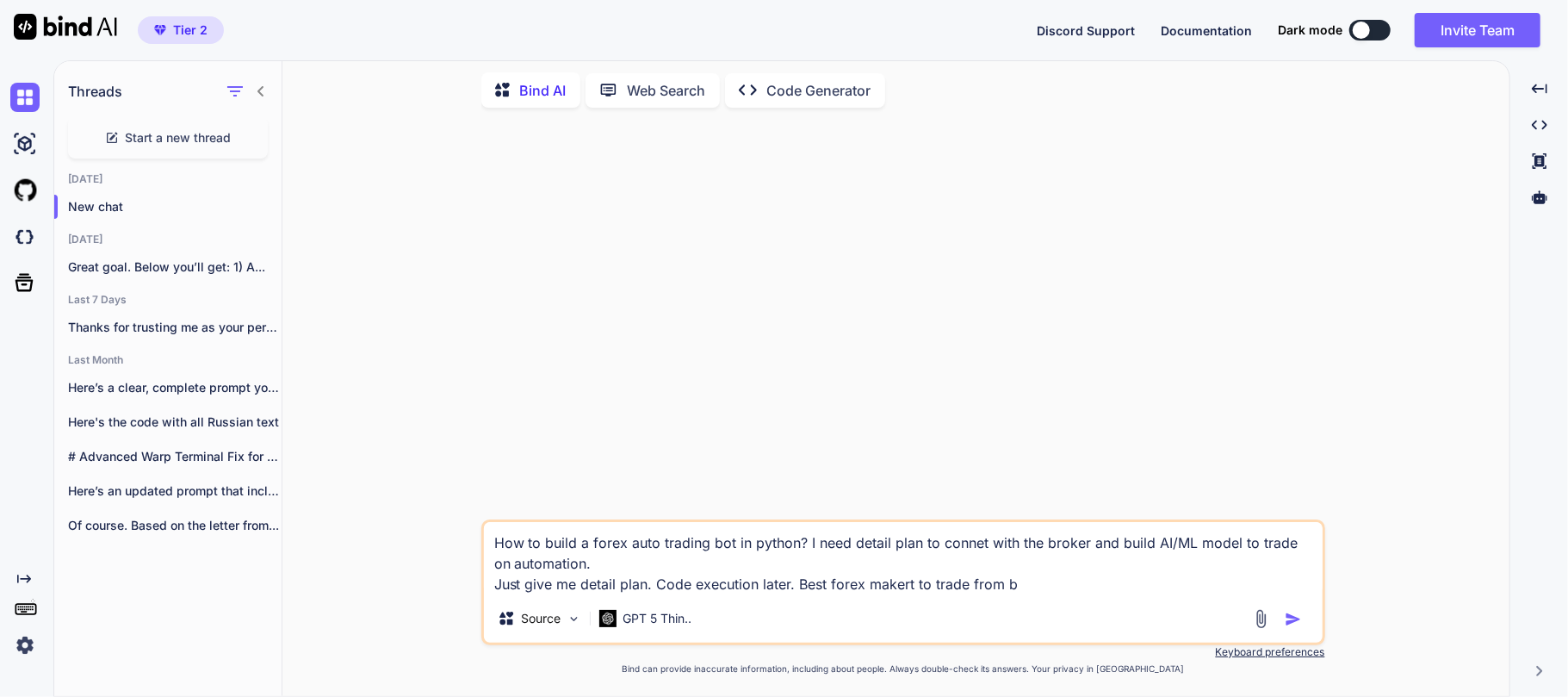
type textarea "x"
type textarea "How to build a forex auto trading bot in python? I need detail plan to connet w…"
type textarea "x"
type textarea "How to build a forex auto trading bot in python? I need detail plan to connet w…"
type textarea "x"
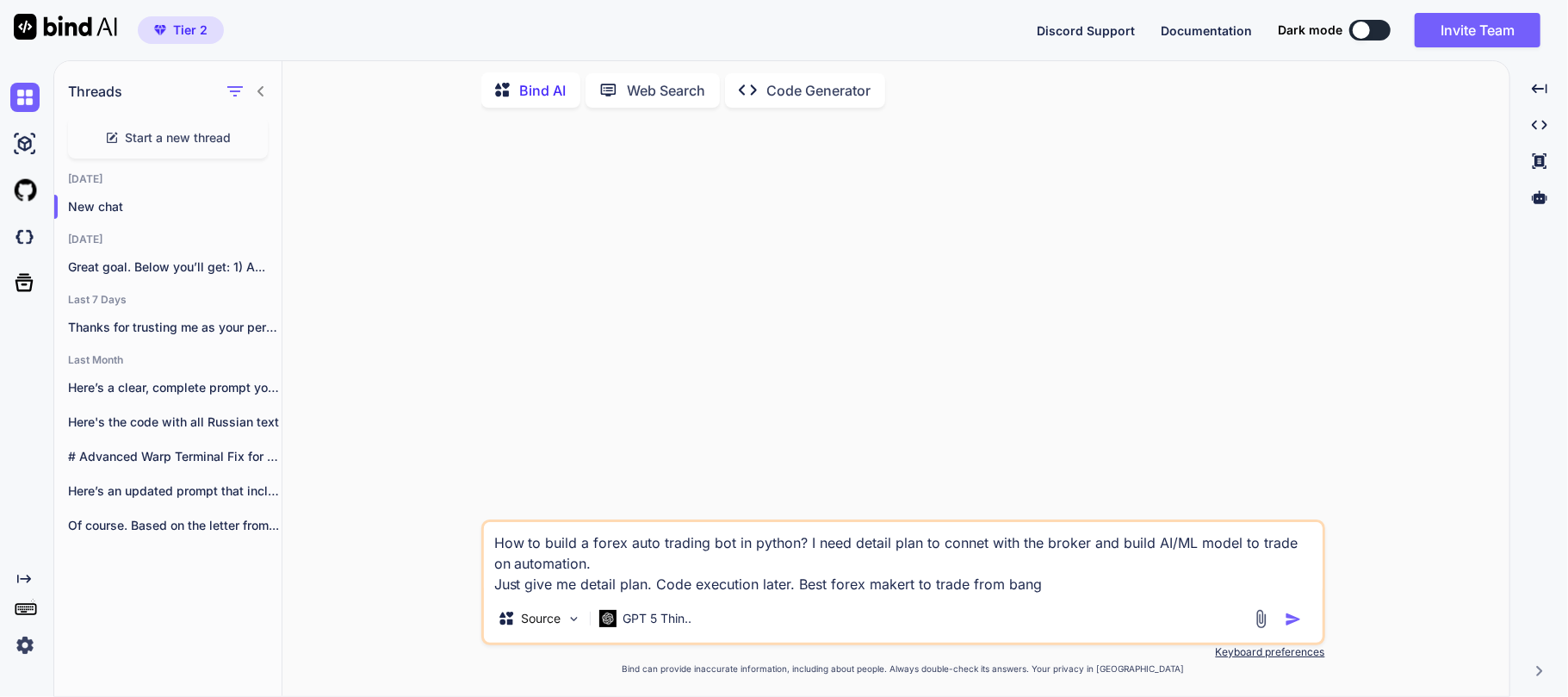
type textarea "How to build a forex auto trading bot in python? I need detail plan to connet w…"
type textarea "x"
type textarea "How to build a forex auto trading bot in python? I need detail plan to connet w…"
type textarea "x"
type textarea "How to build a forex auto trading bot in python? I need detail plan to connet w…"
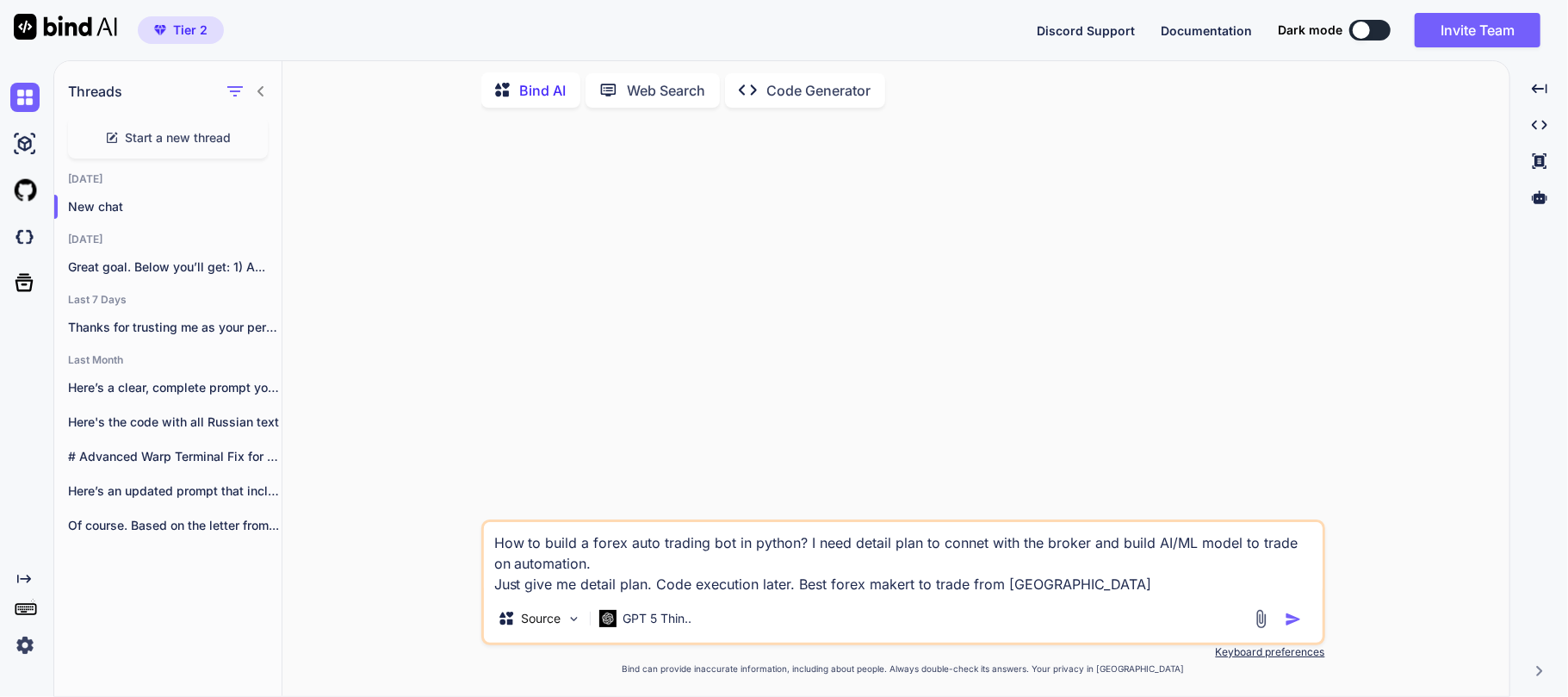
type textarea "x"
type textarea "How to build a forex auto trading bot in python? I need detail plan to connet w…"
type textarea "x"
type textarea "How to build a forex auto trading bot in python? I need detail plan to connet w…"
type textarea "x"
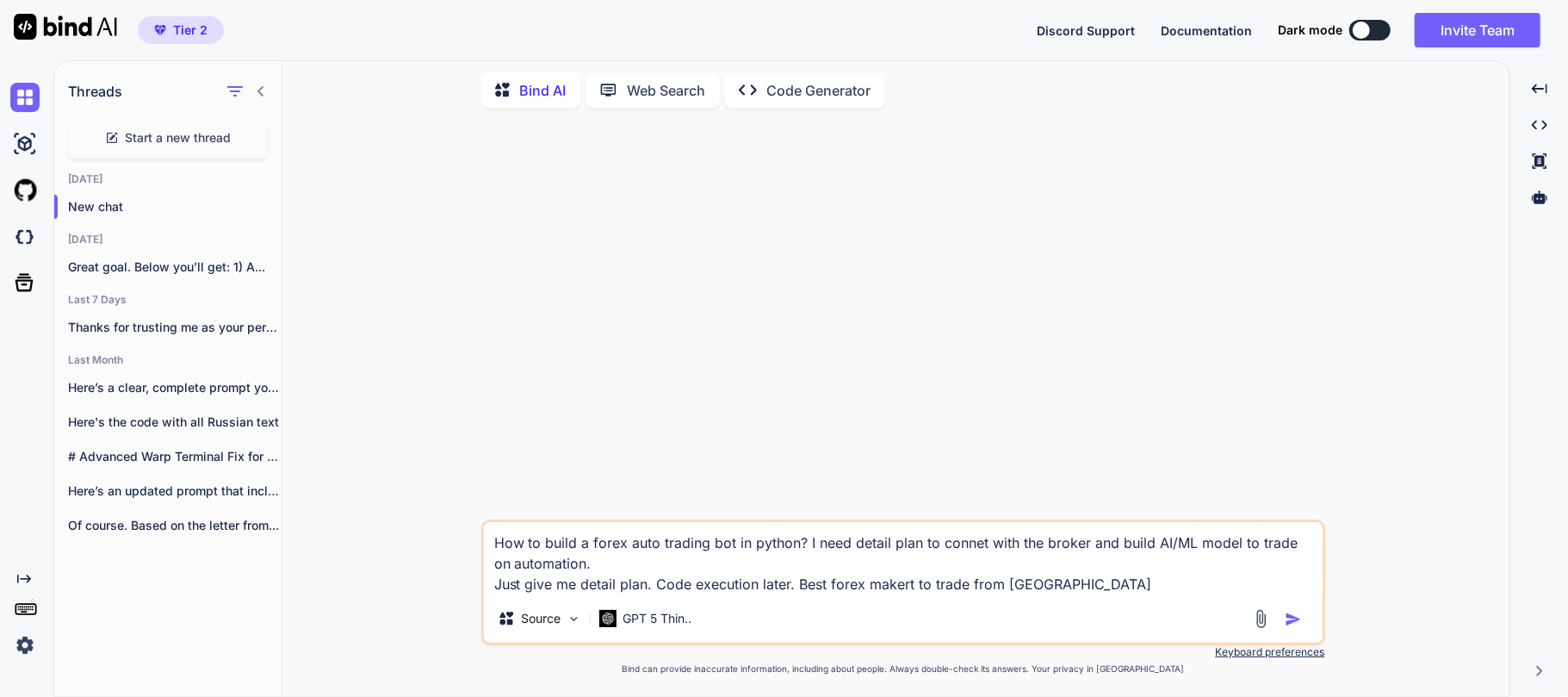
type textarea "How to build a forex auto trading bot in python? I need detail plan to connet w…"
type textarea "x"
type textarea "How to build a forex auto trading bot in python? I need detail plan to connet w…"
type textarea "x"
